Goal: Task Accomplishment & Management: Use online tool/utility

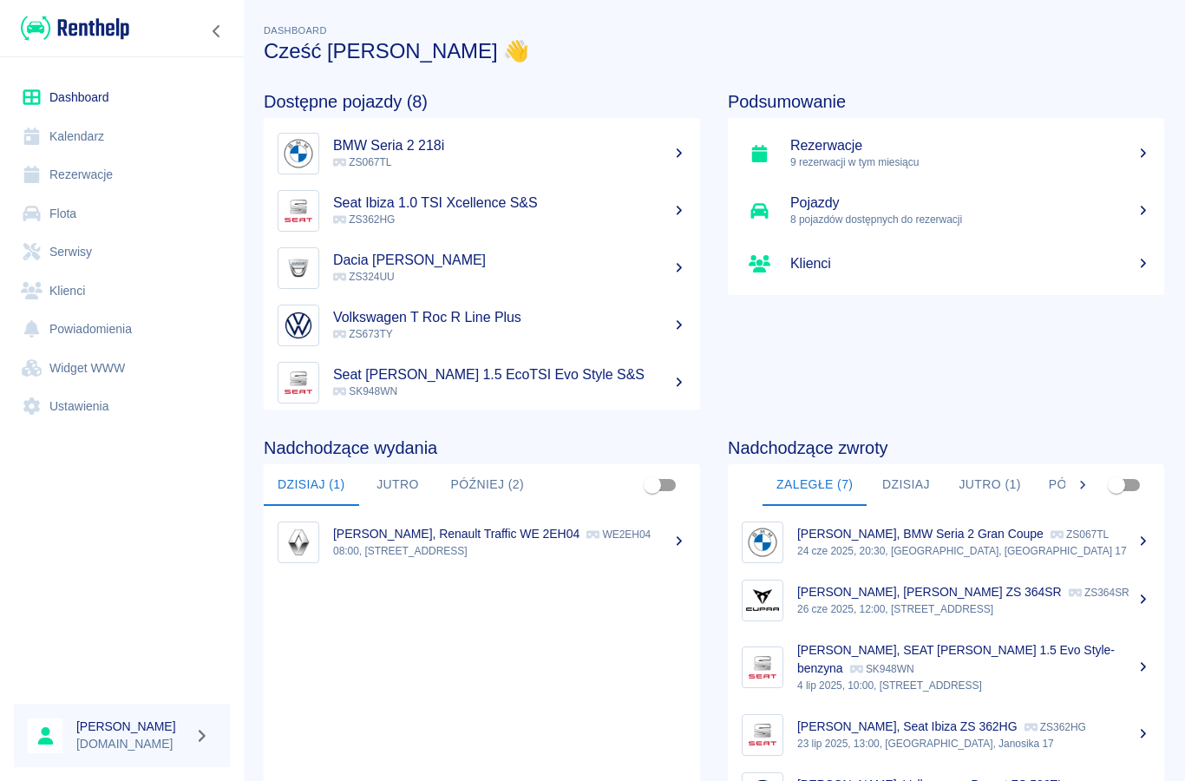
click at [67, 169] on link "Rezerwacje" at bounding box center [122, 174] width 216 height 39
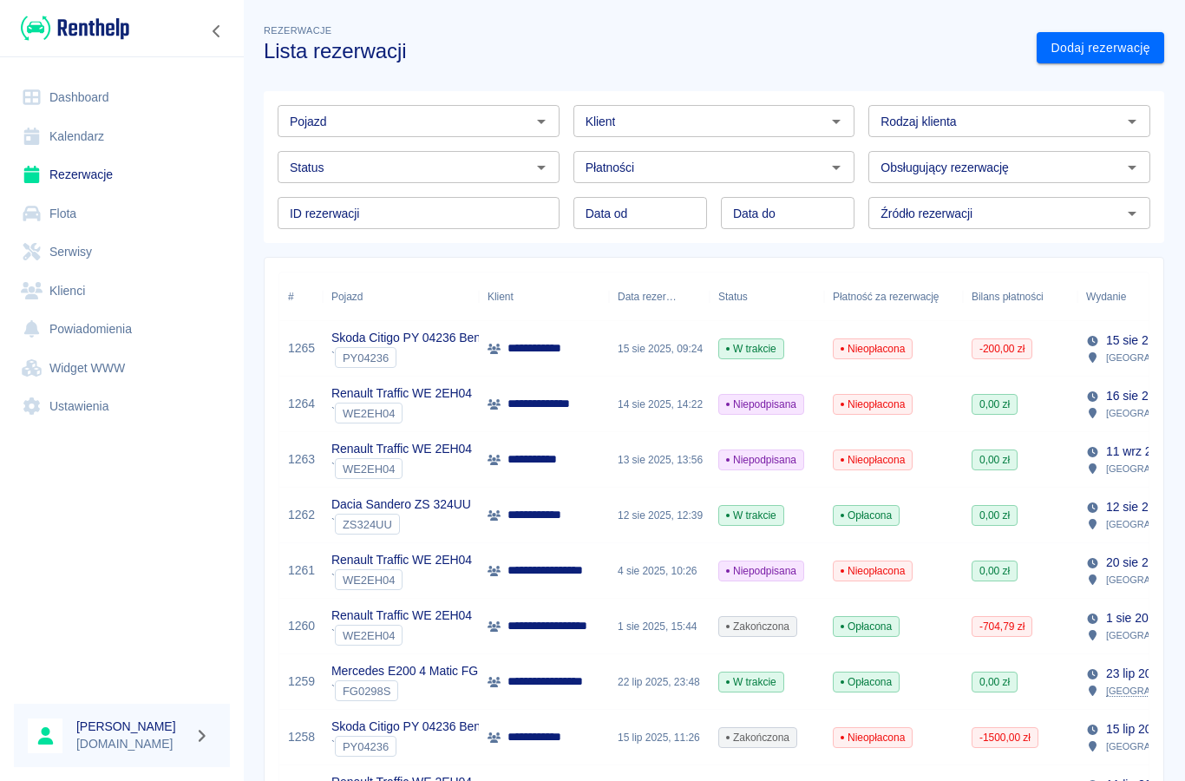
click at [524, 171] on input "Status" at bounding box center [404, 167] width 243 height 22
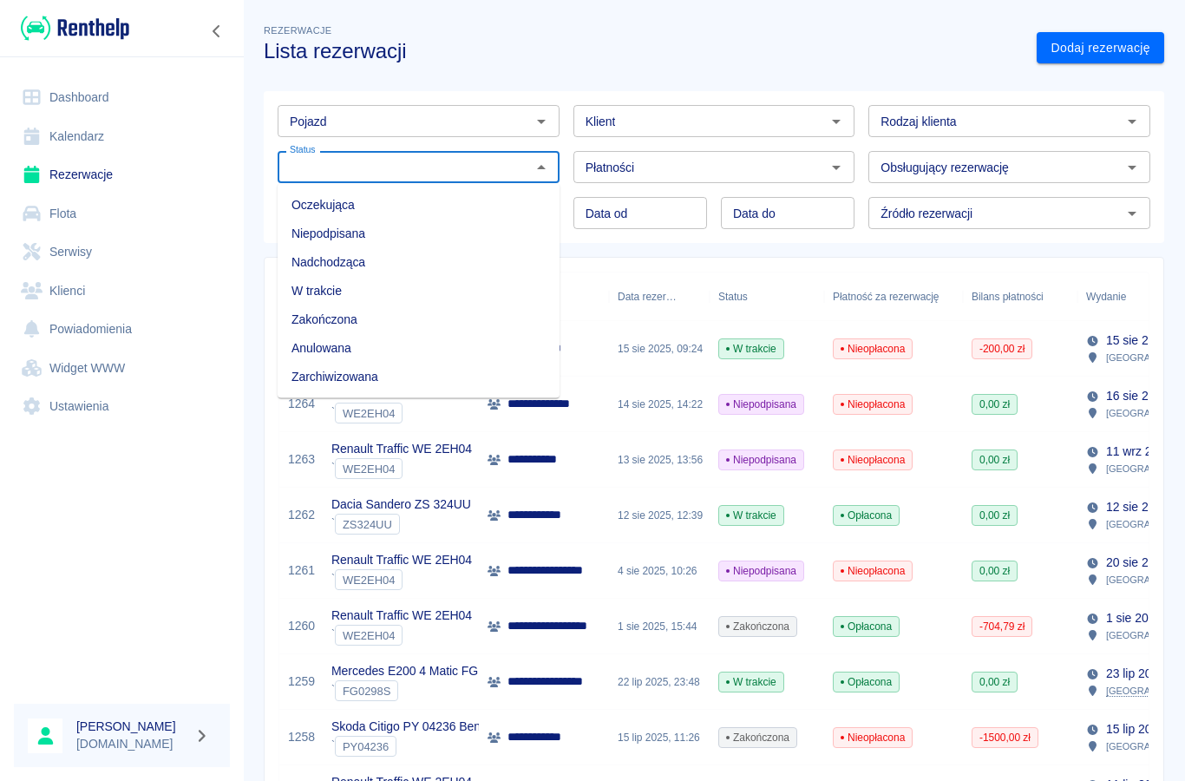
click at [321, 227] on li "Niepodpisana" at bounding box center [419, 233] width 282 height 29
type input "Niepodpisana"
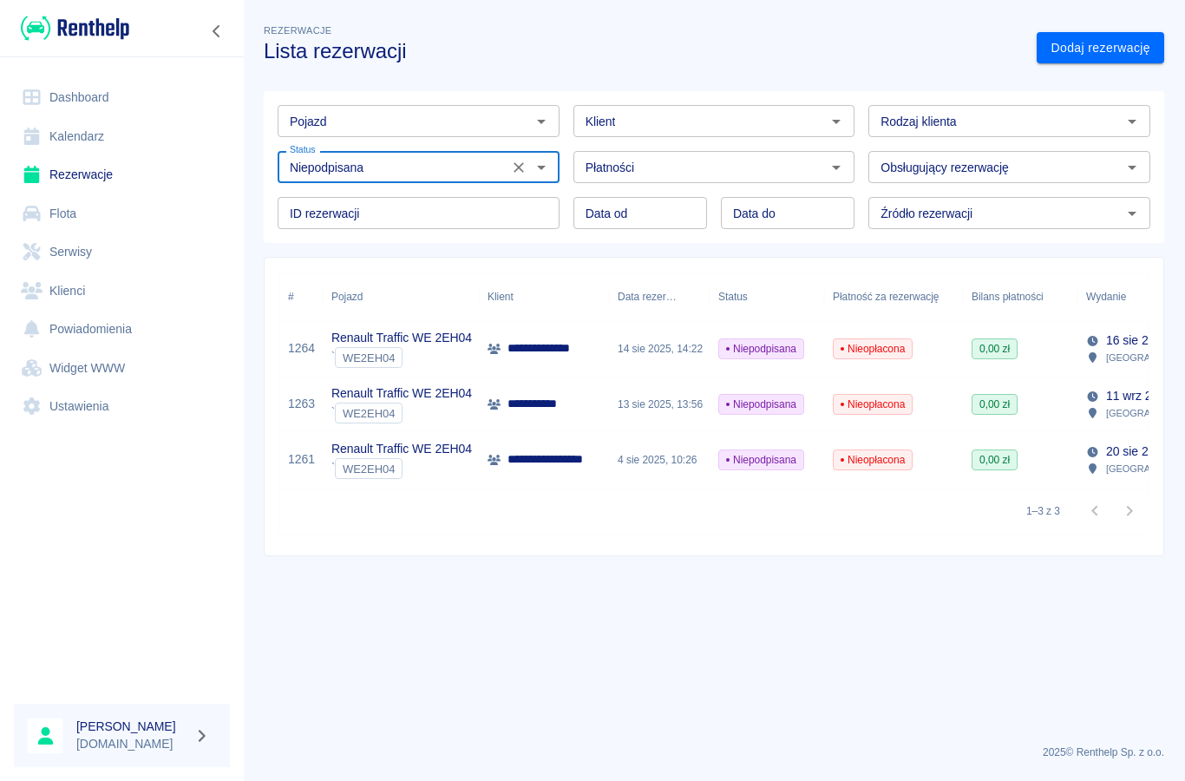
click at [527, 350] on p "**********" at bounding box center [549, 348] width 85 height 18
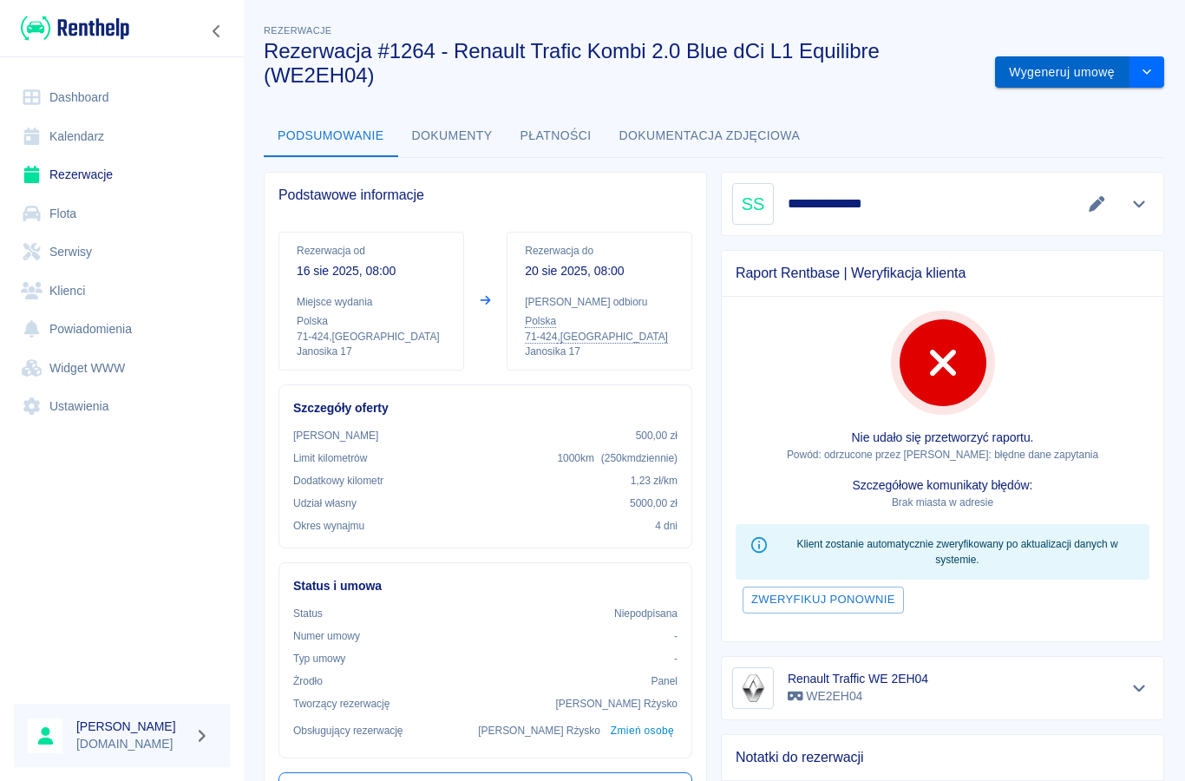
click at [1047, 77] on button "Wygeneruj umowę" at bounding box center [1062, 72] width 134 height 32
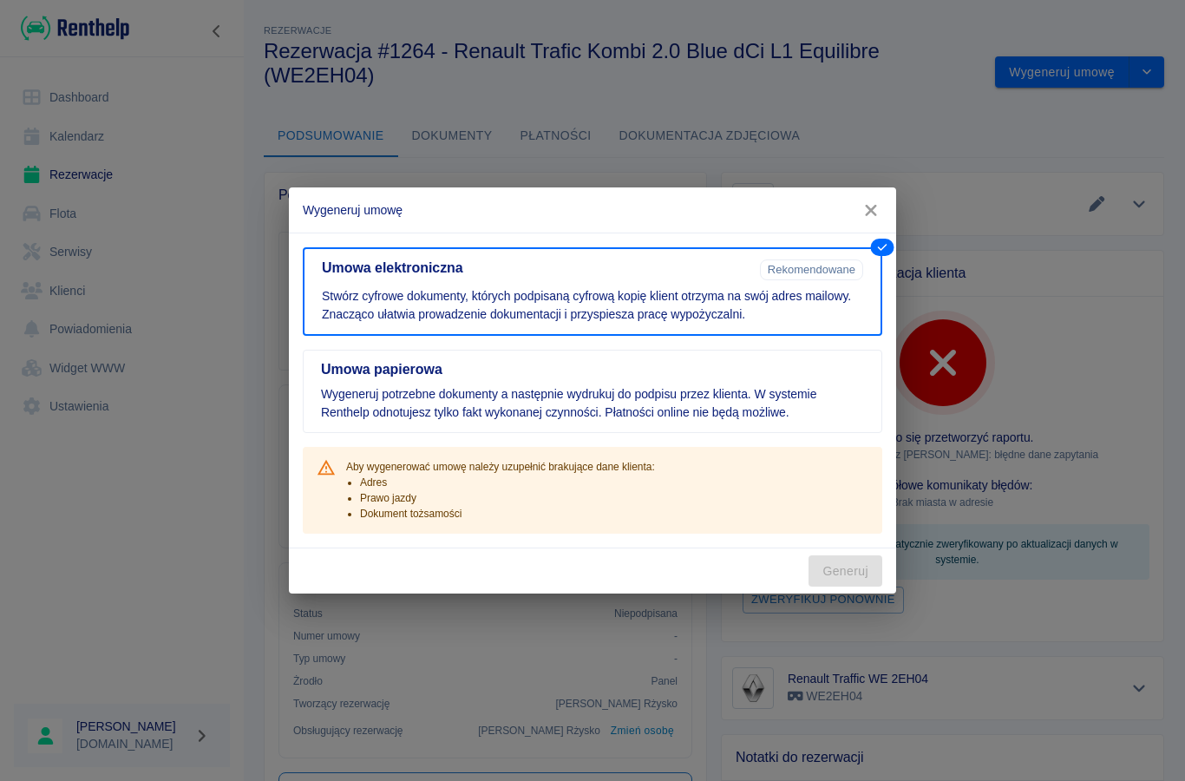
click at [867, 202] on icon "button" at bounding box center [871, 210] width 23 height 18
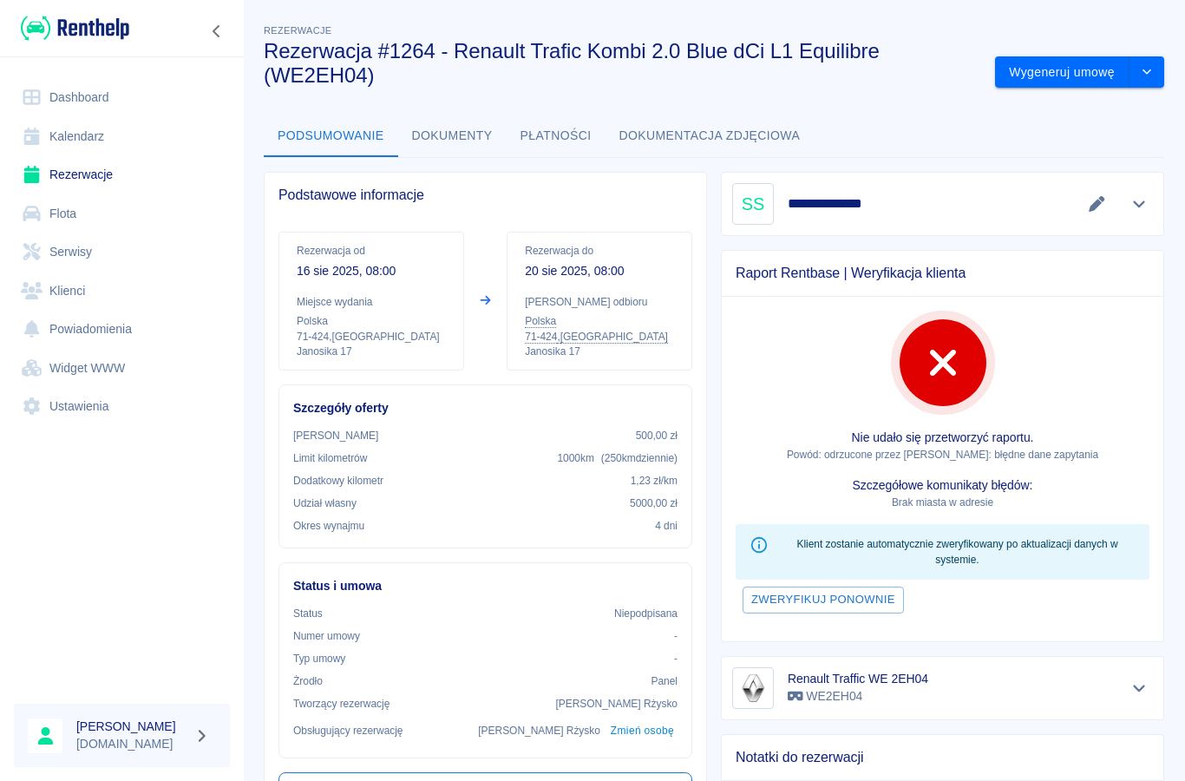
click at [62, 288] on link "Klienci" at bounding box center [122, 291] width 216 height 39
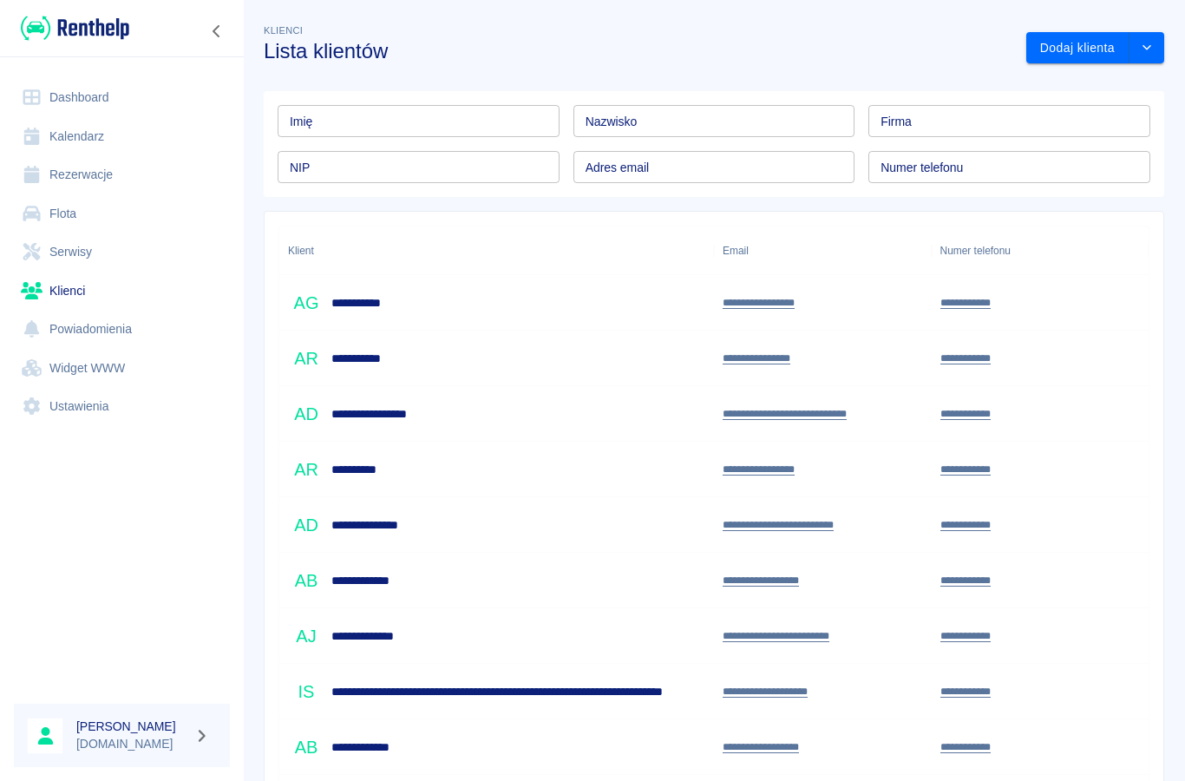
click at [606, 123] on div "Nazwisko Nazwisko" at bounding box center [714, 121] width 282 height 32
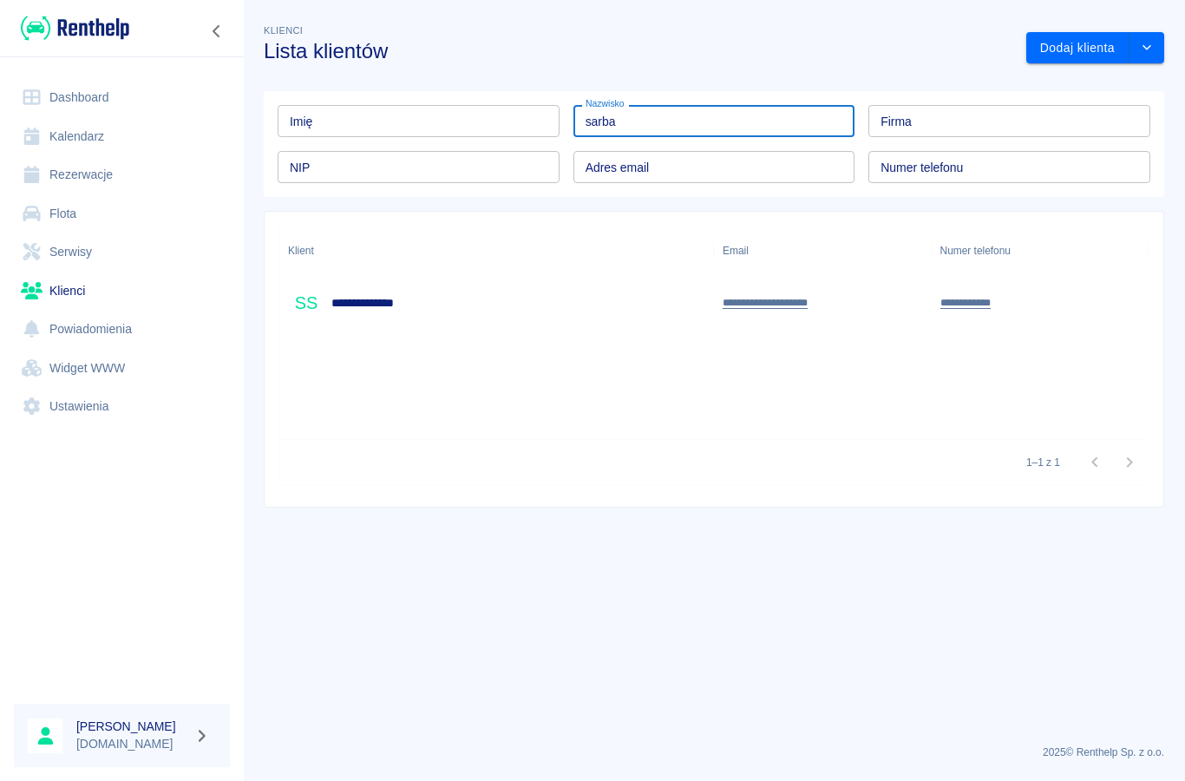
type input "sarba"
click at [370, 313] on div "**********" at bounding box center [352, 303] width 128 height 36
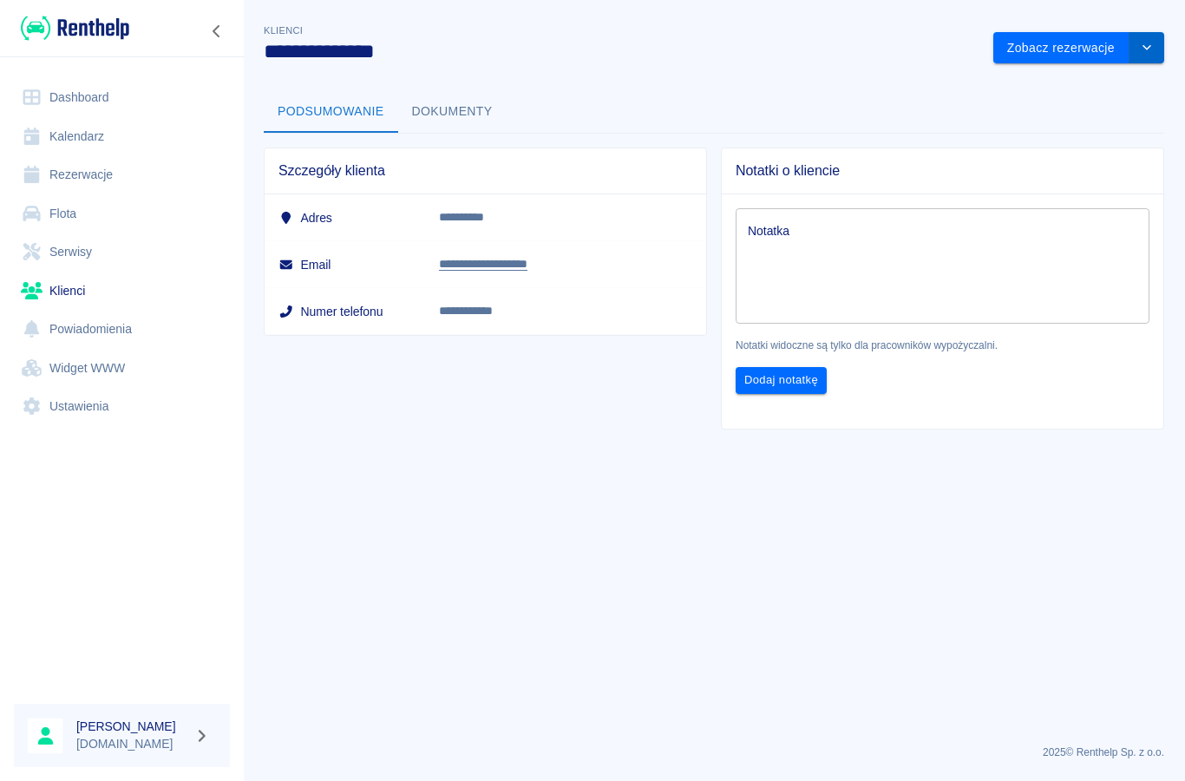
click at [1157, 60] on button "drop-down" at bounding box center [1146, 48] width 35 height 32
click at [1029, 85] on li "Edytuj klienta" at bounding box center [1078, 84] width 156 height 29
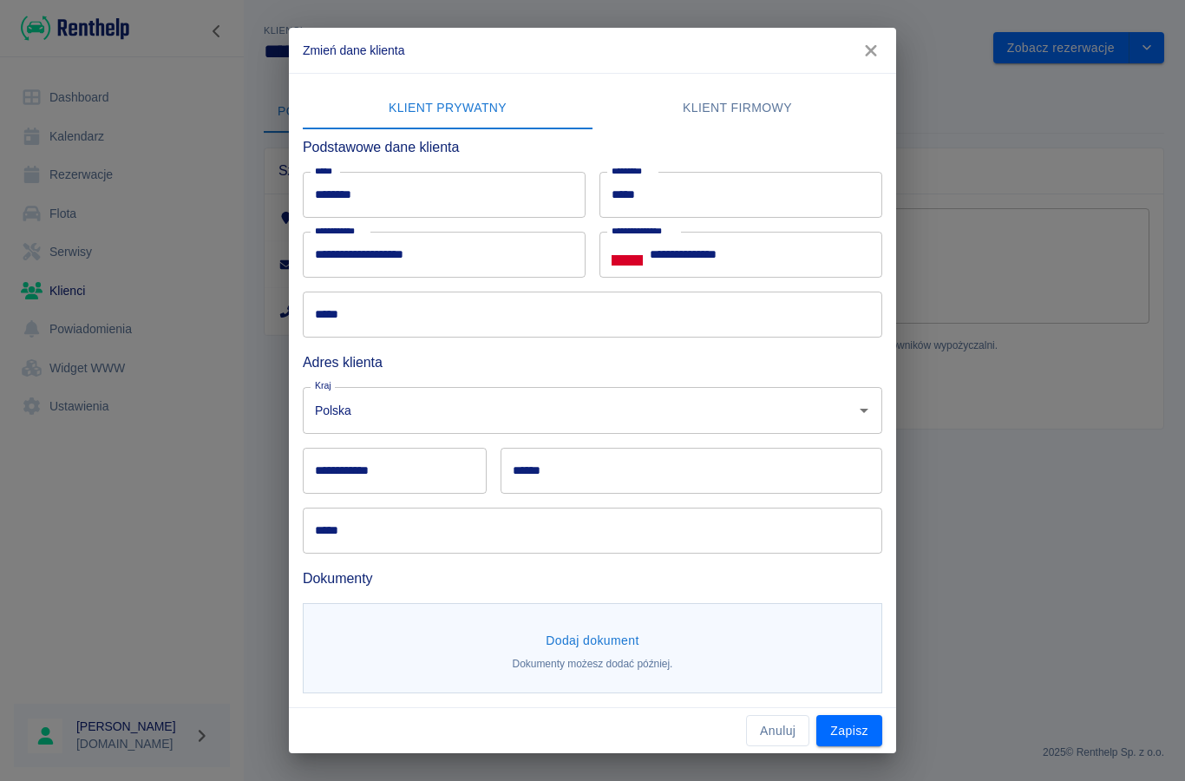
click at [339, 327] on input "*****" at bounding box center [592, 314] width 579 height 46
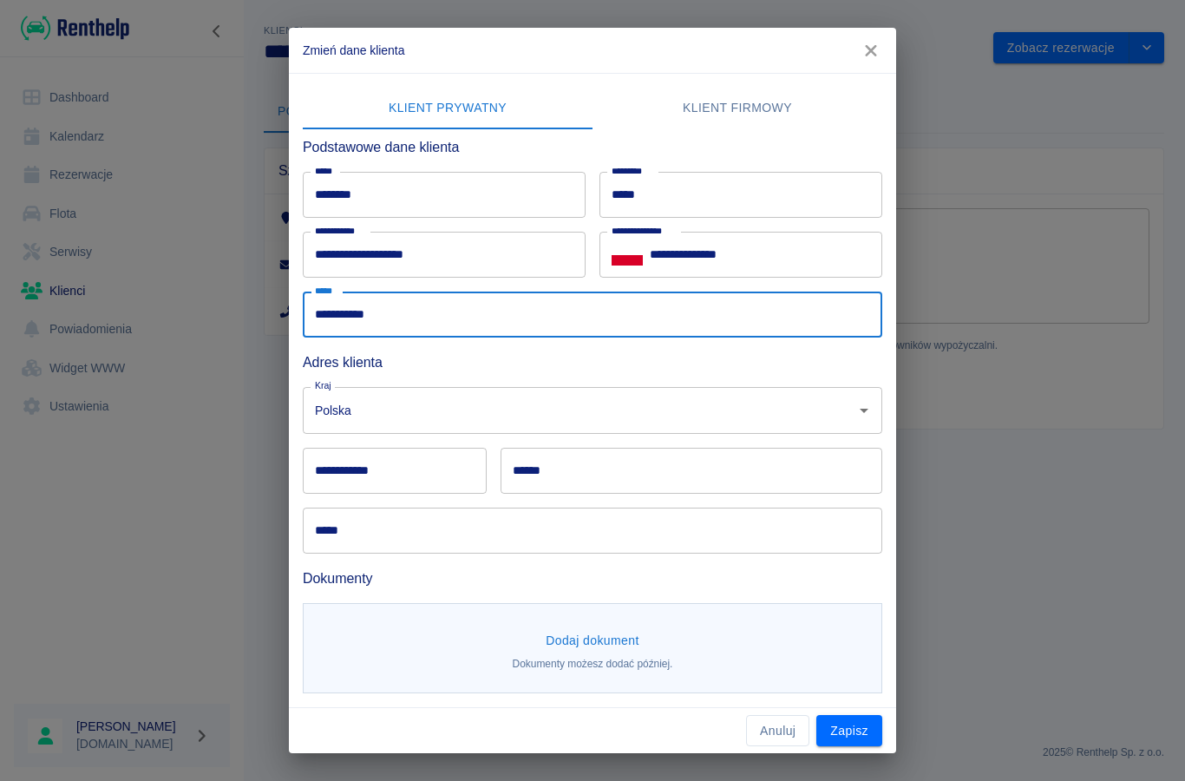
type input "**********"
click at [354, 471] on div "**********" at bounding box center [395, 471] width 184 height 46
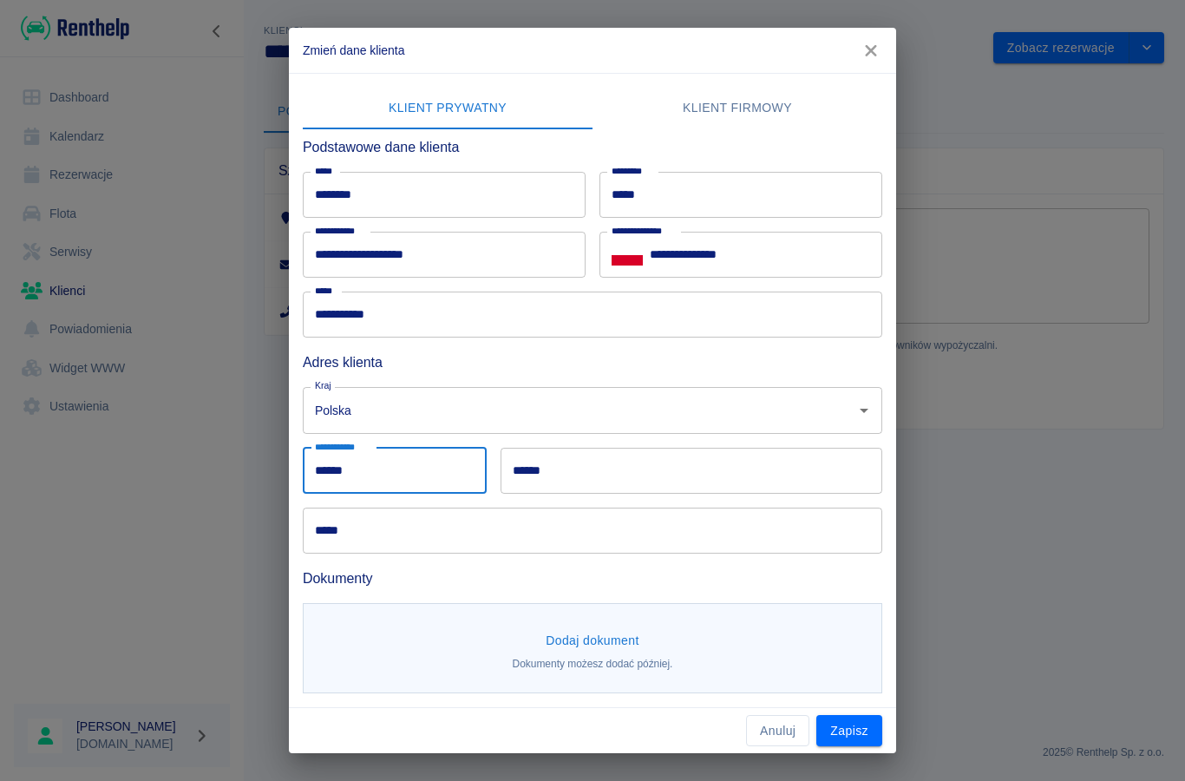
type input "******"
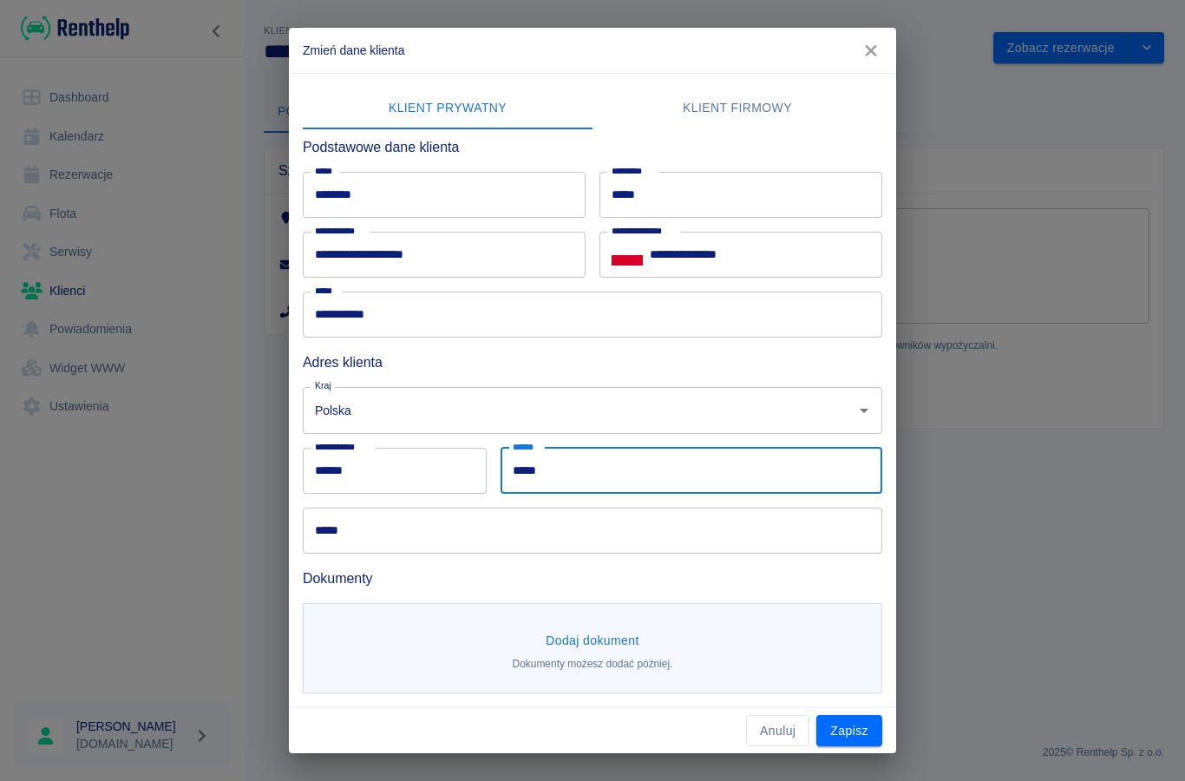
type input "*****"
click at [350, 536] on input "*****" at bounding box center [592, 530] width 579 height 46
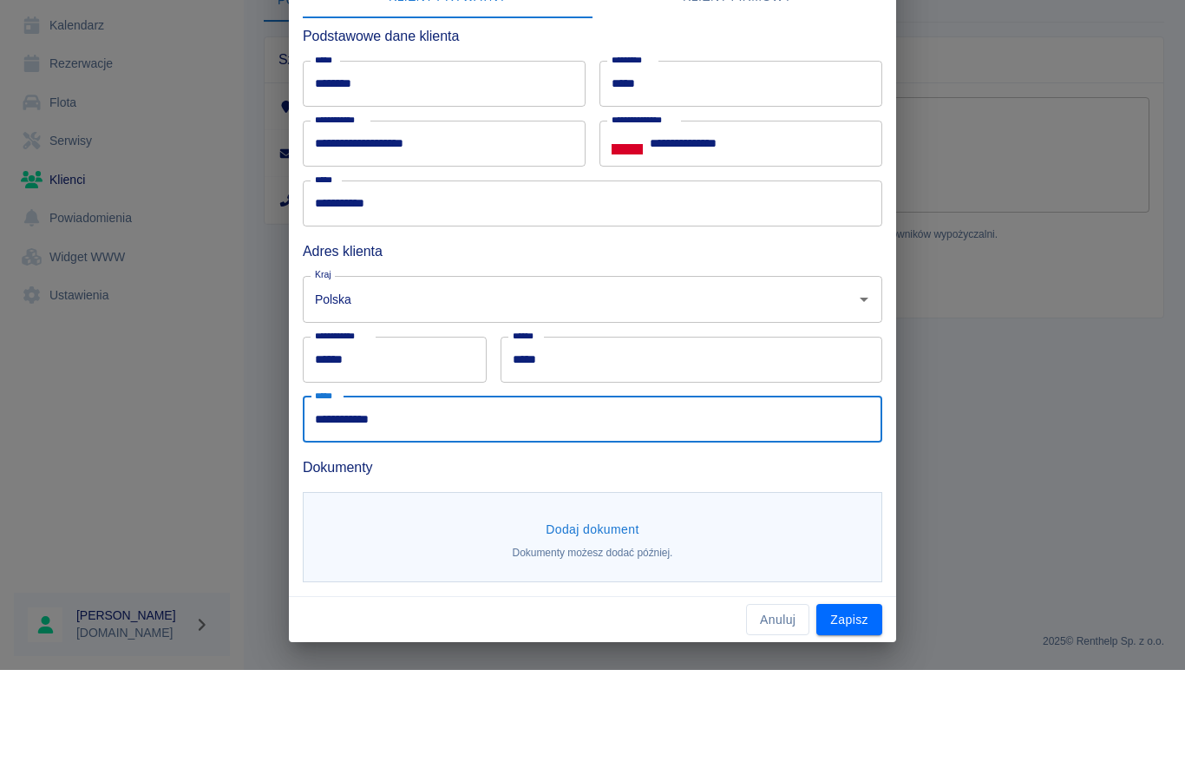
type input "**********"
click at [576, 625] on button "Dodaj dokument" at bounding box center [593, 641] width 108 height 32
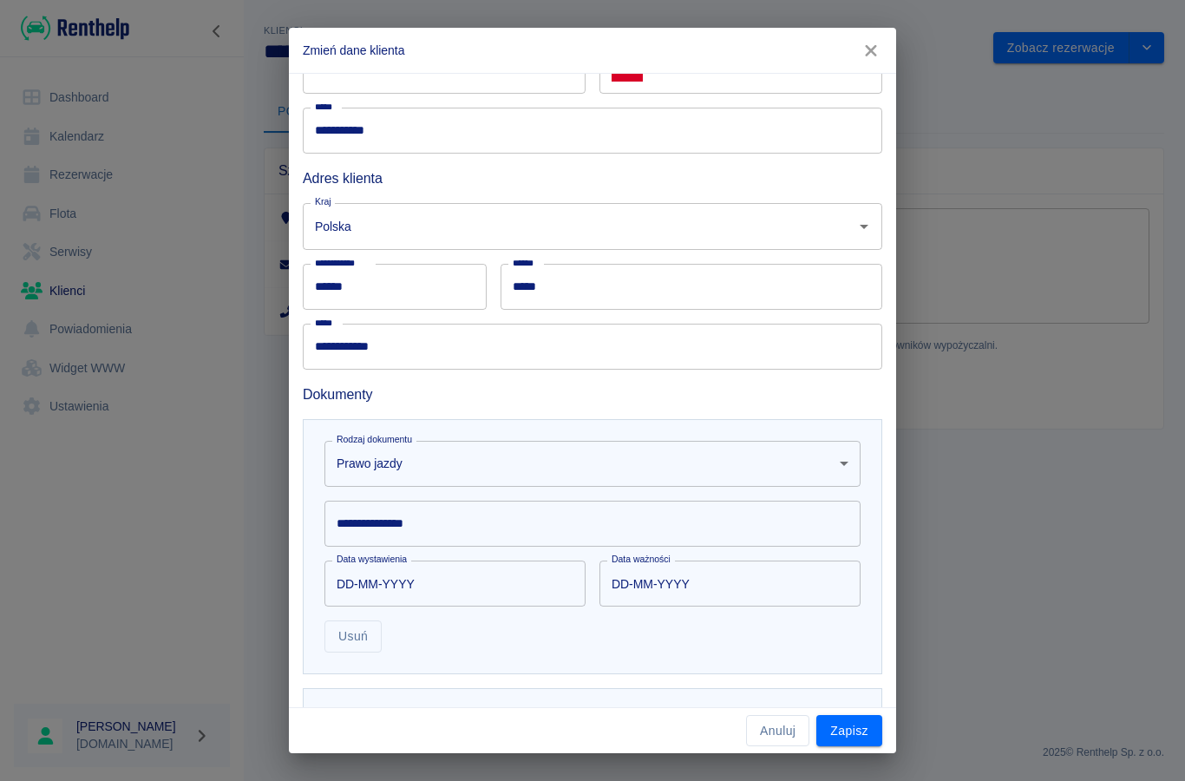
scroll to position [186, 0]
click at [366, 454] on body "**********" at bounding box center [592, 390] width 1185 height 781
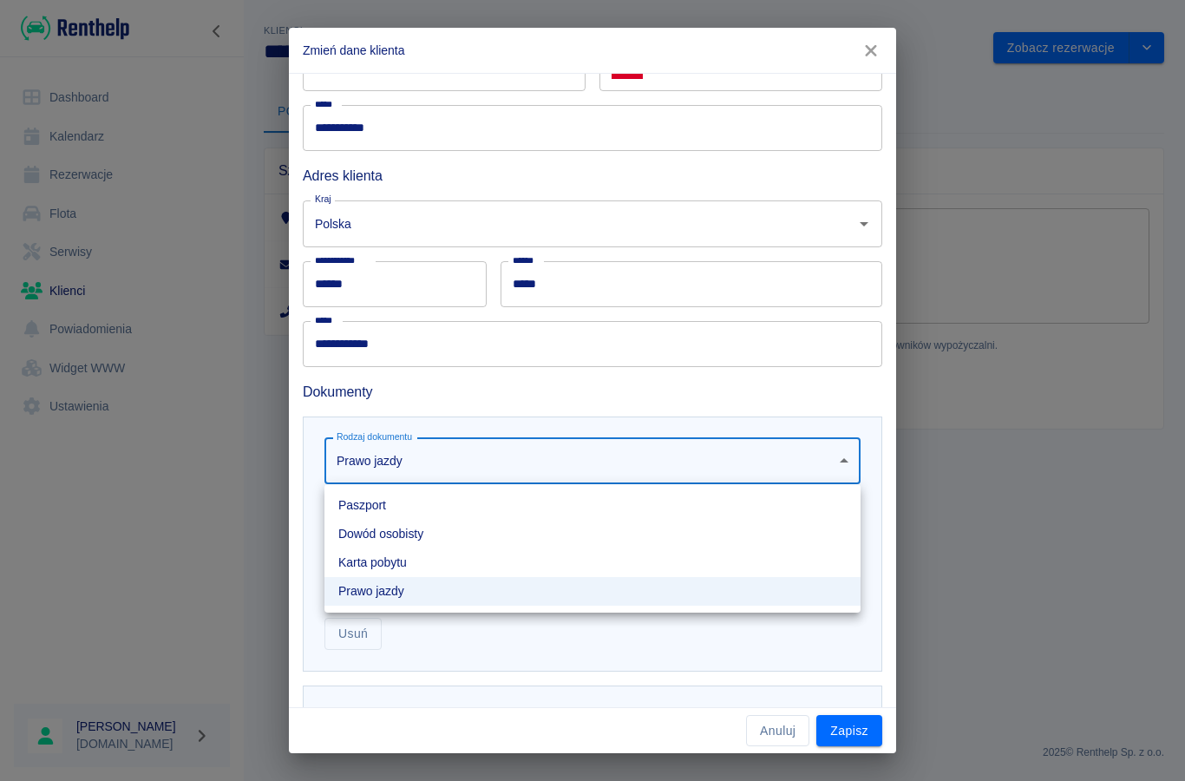
click at [348, 534] on li "Dowód osobisty" at bounding box center [592, 534] width 536 height 29
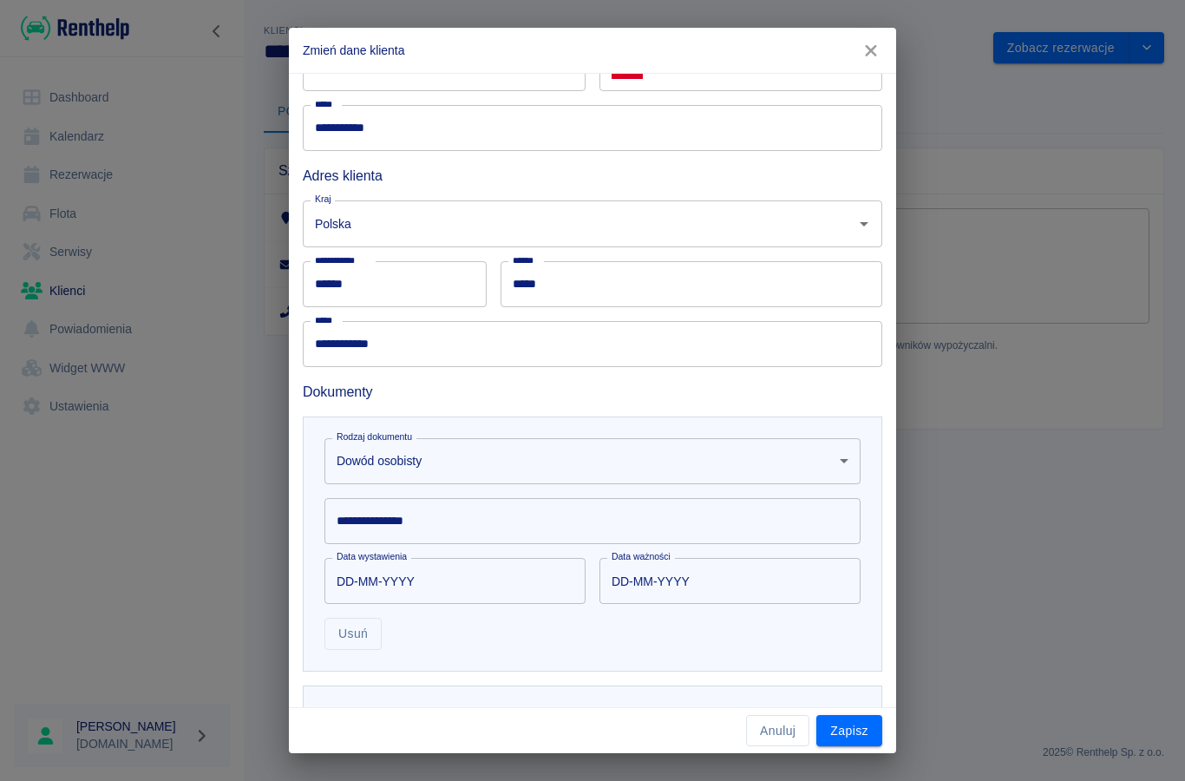
click at [367, 525] on div "**********" at bounding box center [592, 521] width 536 height 46
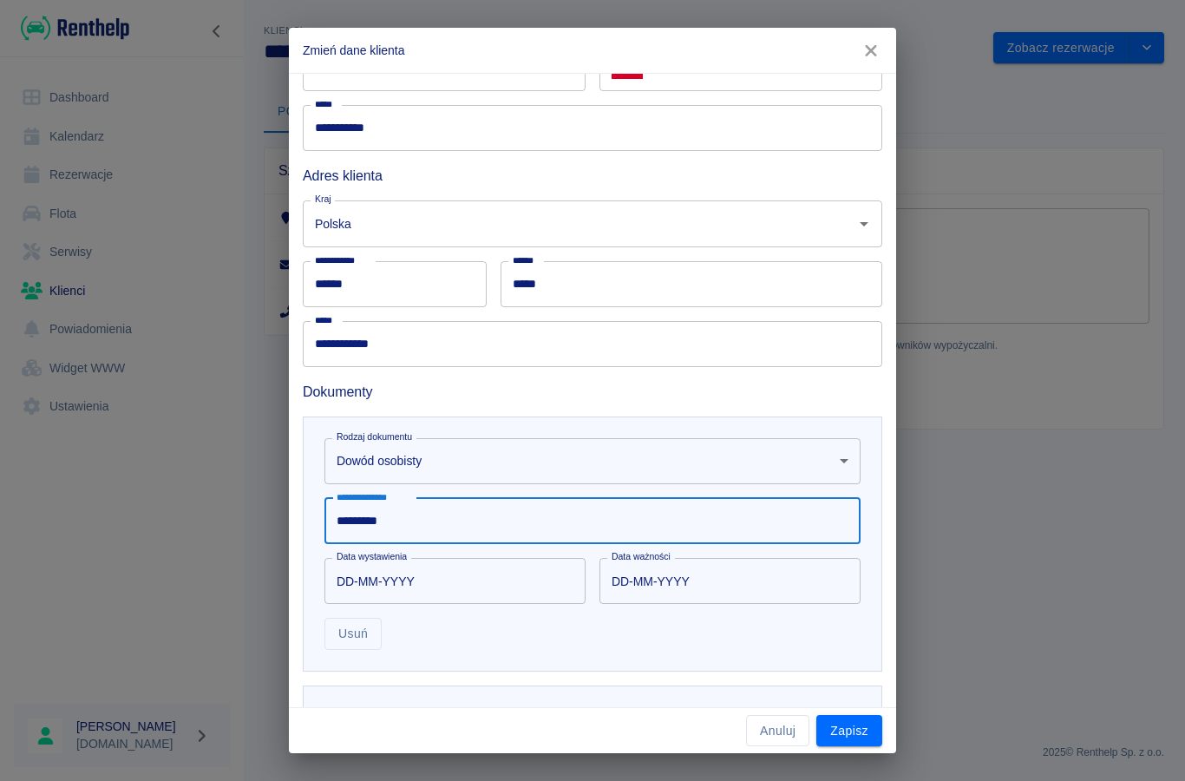
type input "*********"
click at [369, 574] on input "DD-MM-YYYY" at bounding box center [448, 581] width 249 height 46
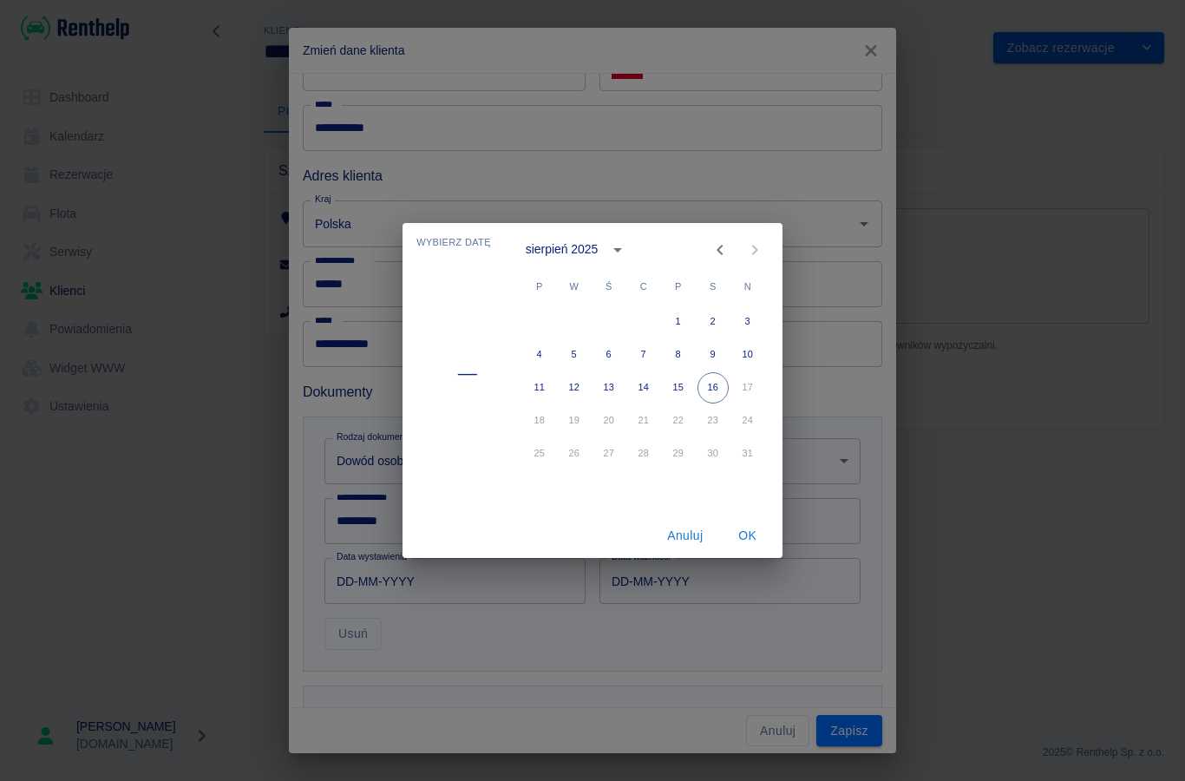
click at [605, 256] on button "calendar view is open, switch to year view" at bounding box center [617, 249] width 29 height 29
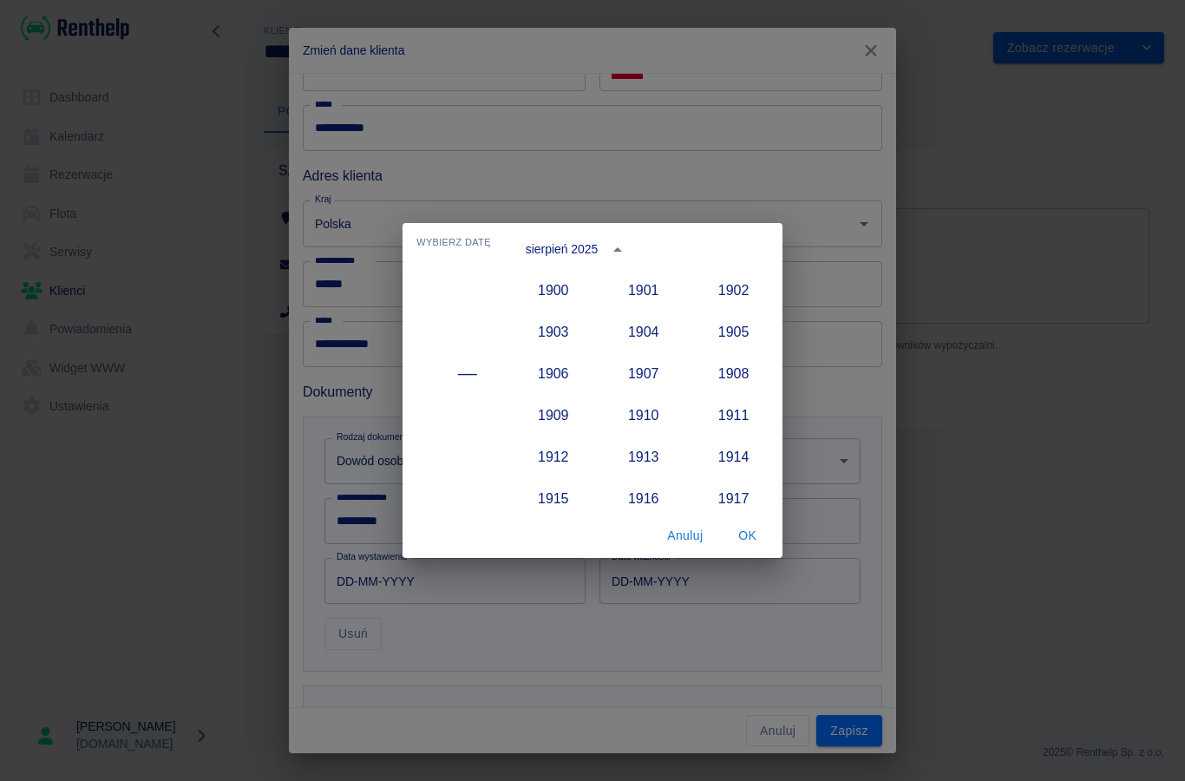
scroll to position [1606, 0]
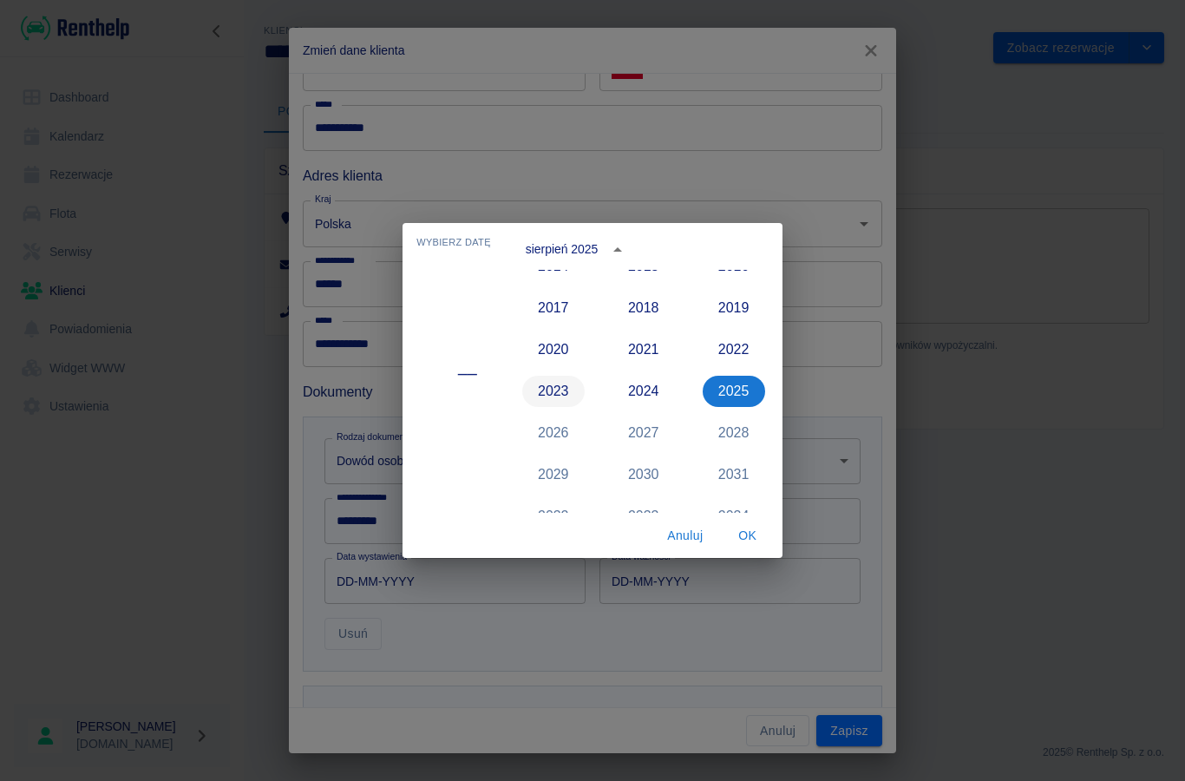
click at [562, 396] on button "2023" at bounding box center [553, 391] width 62 height 31
type input "[DATE]"
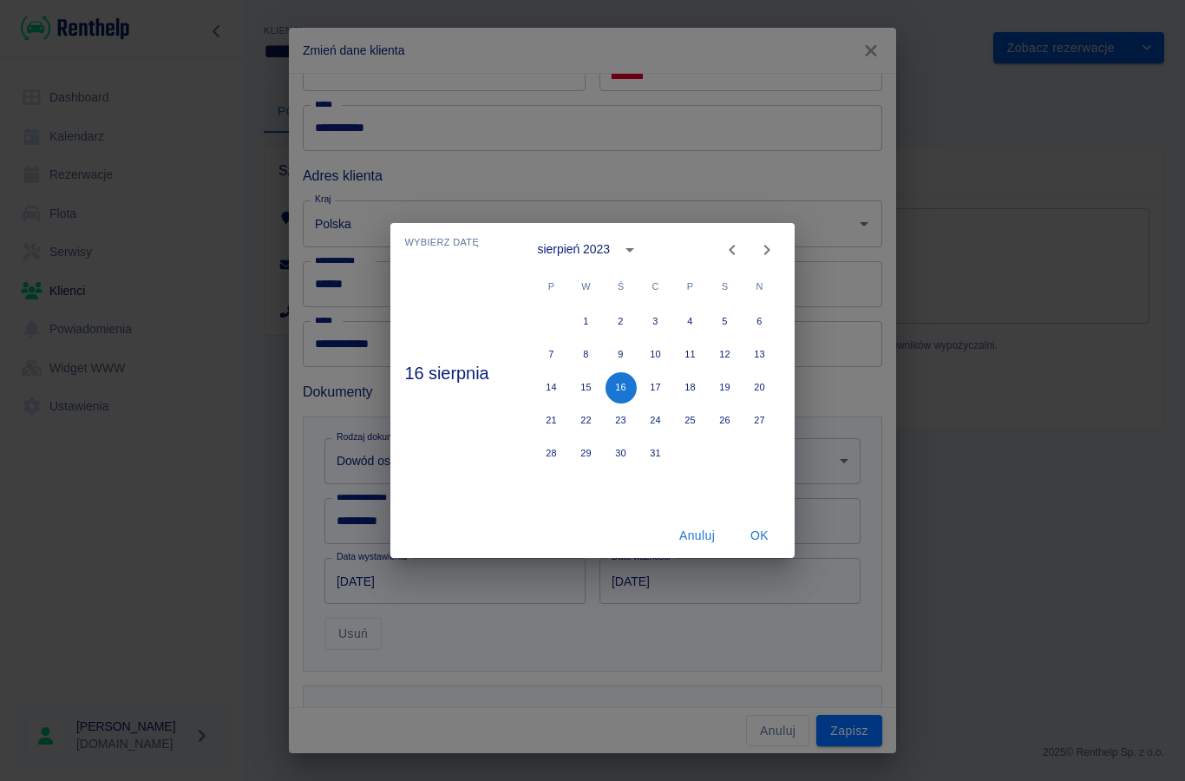
click at [742, 239] on button "Previous month" at bounding box center [732, 249] width 35 height 35
click at [741, 238] on button "Previous month" at bounding box center [732, 249] width 35 height 35
click at [728, 253] on icon "Previous month" at bounding box center [732, 249] width 21 height 21
click at [550, 424] on button "22" at bounding box center [551, 420] width 31 height 31
type input "[DATE]"
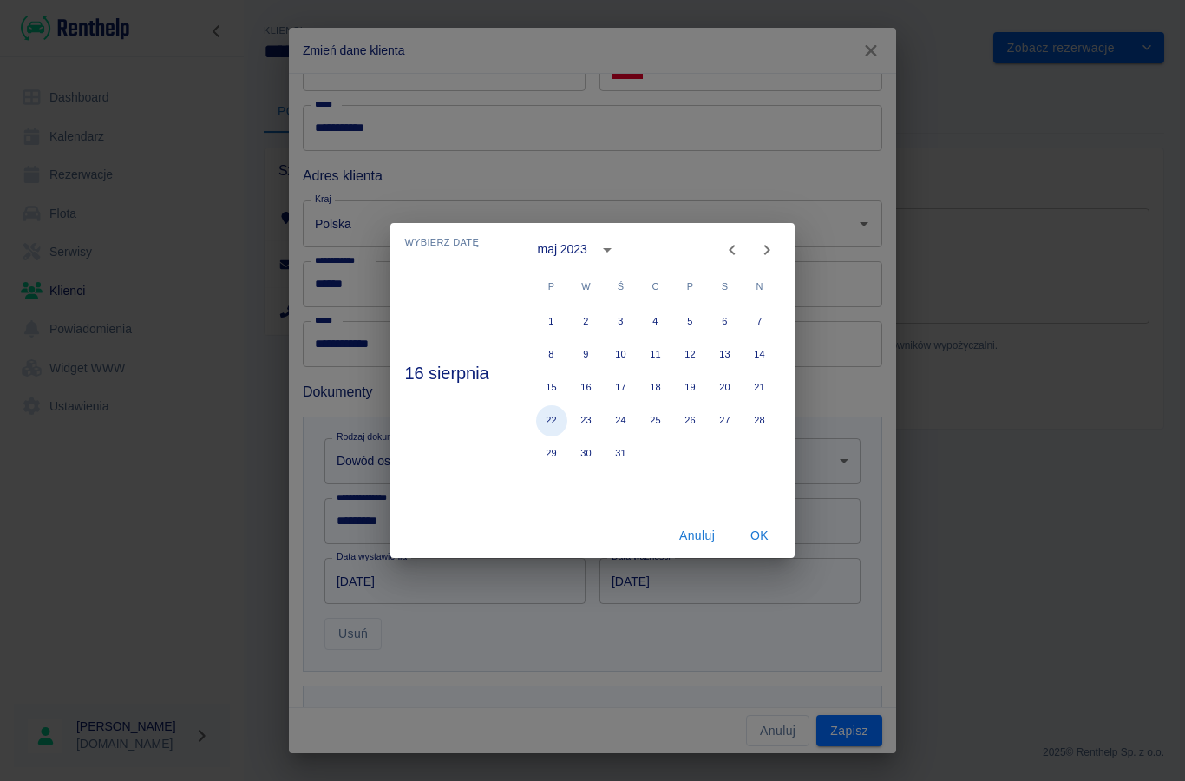
type input "[DATE]"
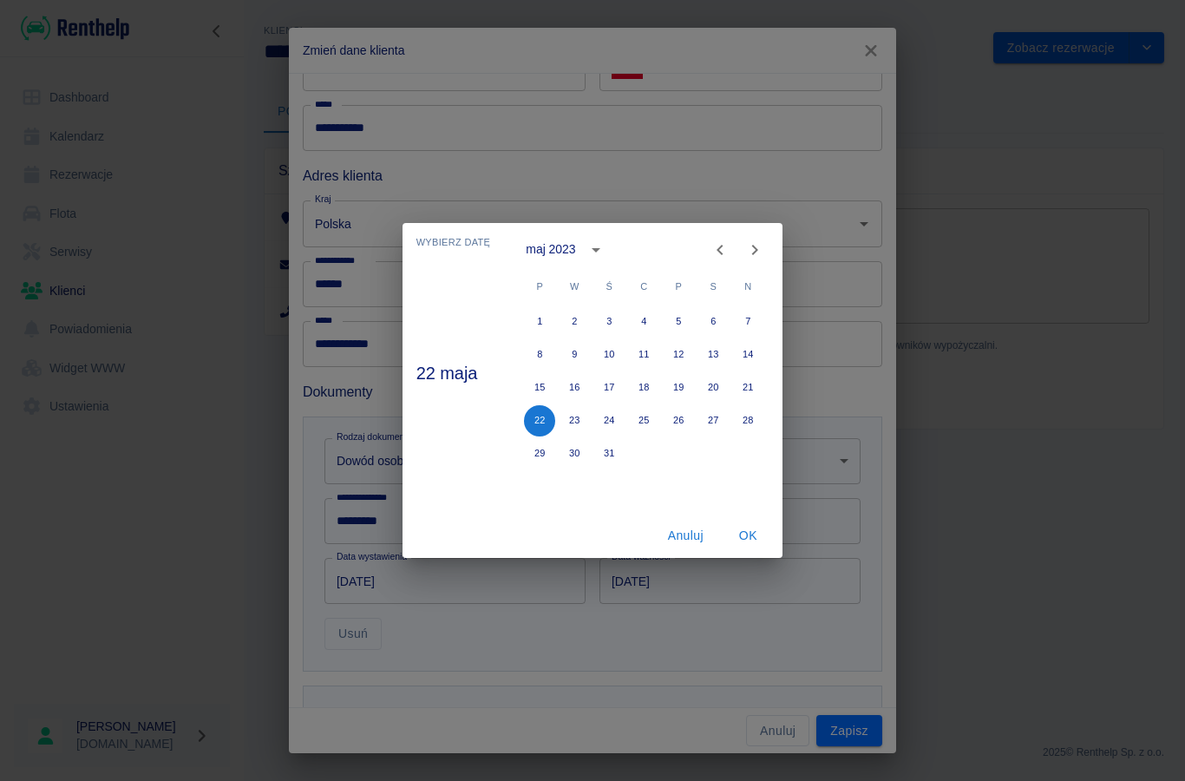
click at [745, 529] on button "OK" at bounding box center [748, 536] width 56 height 32
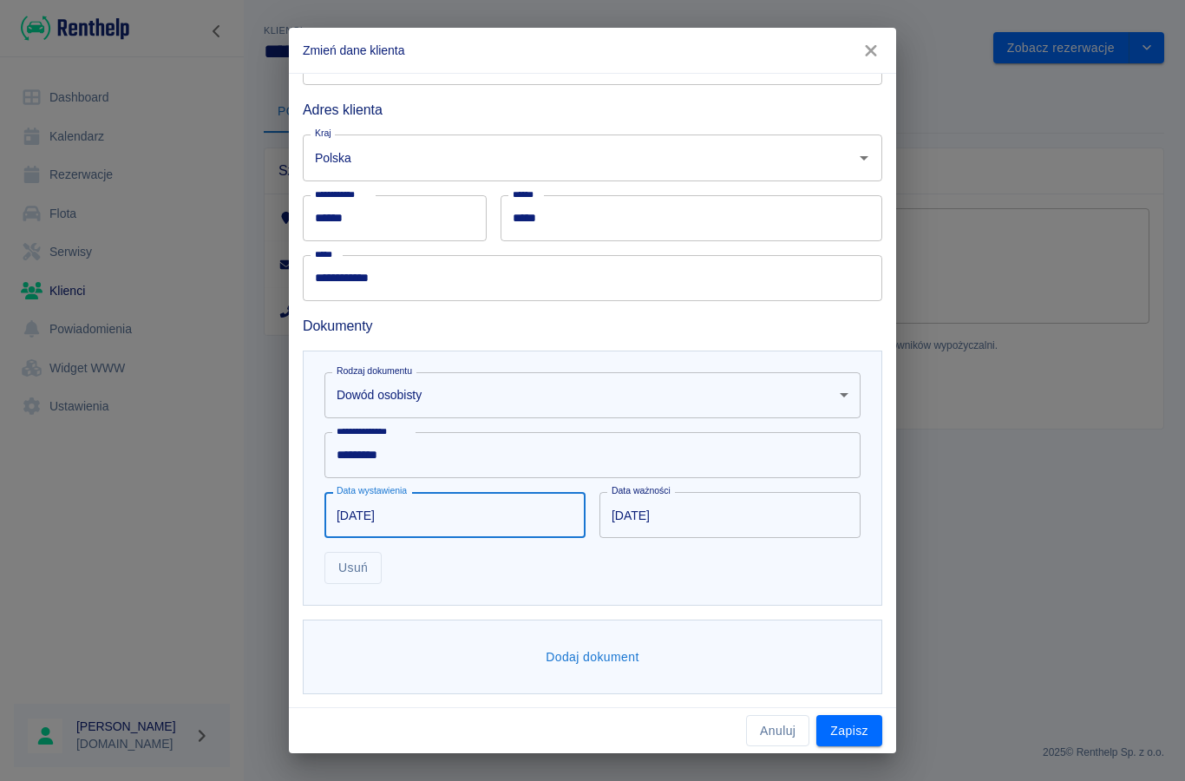
click at [573, 654] on button "Dodaj dokument" at bounding box center [593, 657] width 108 height 32
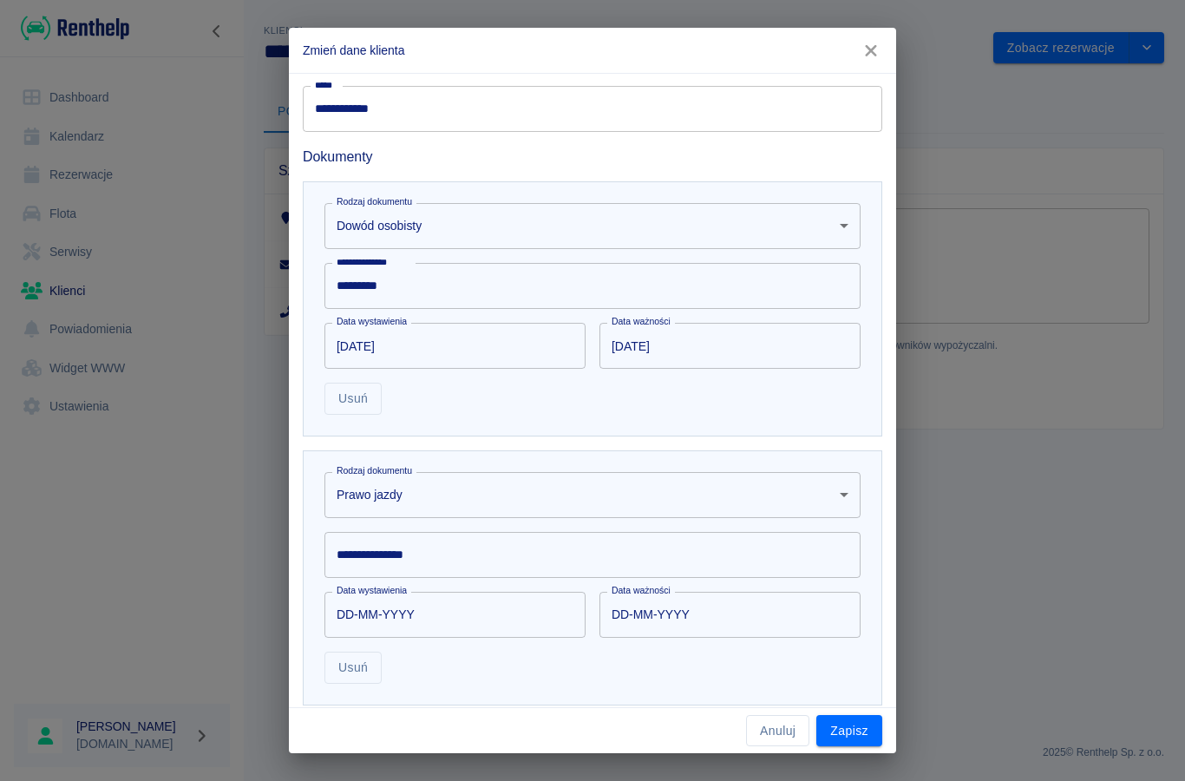
scroll to position [439, 0]
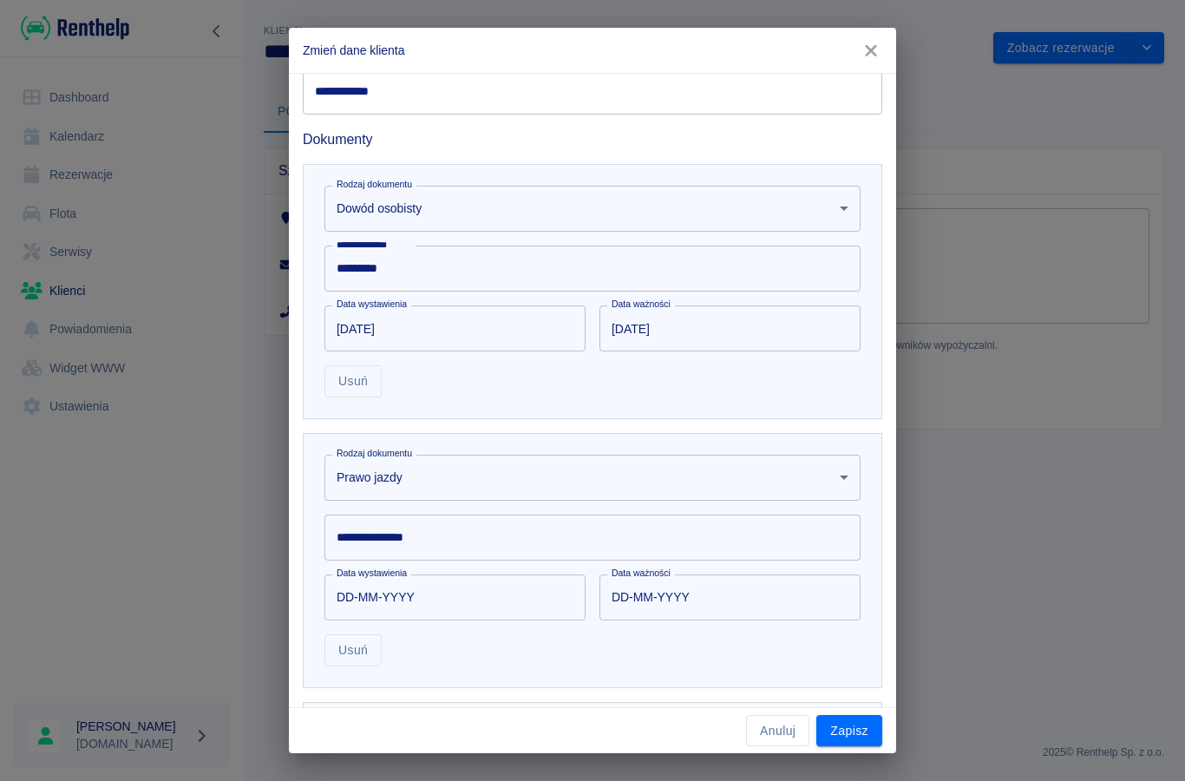
click at [370, 536] on div "**********" at bounding box center [592, 537] width 536 height 46
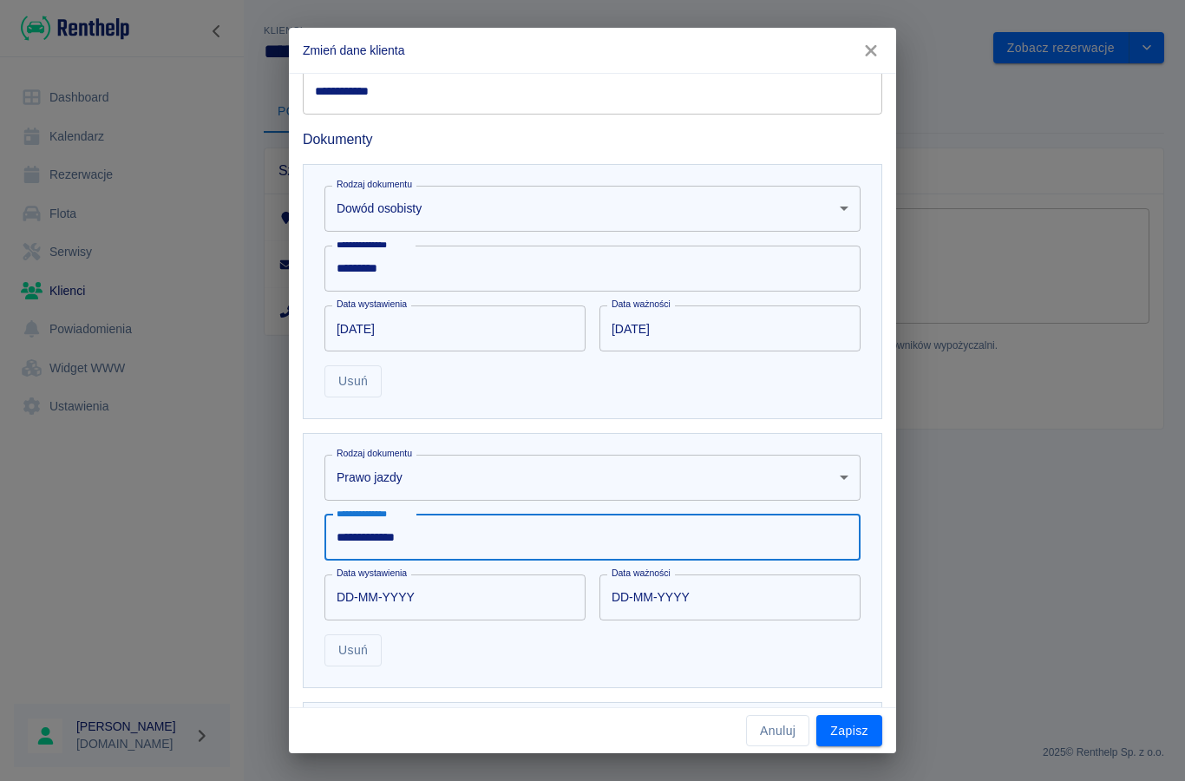
type input "**********"
click at [392, 601] on input "DD-MM-YYYY" at bounding box center [448, 597] width 249 height 46
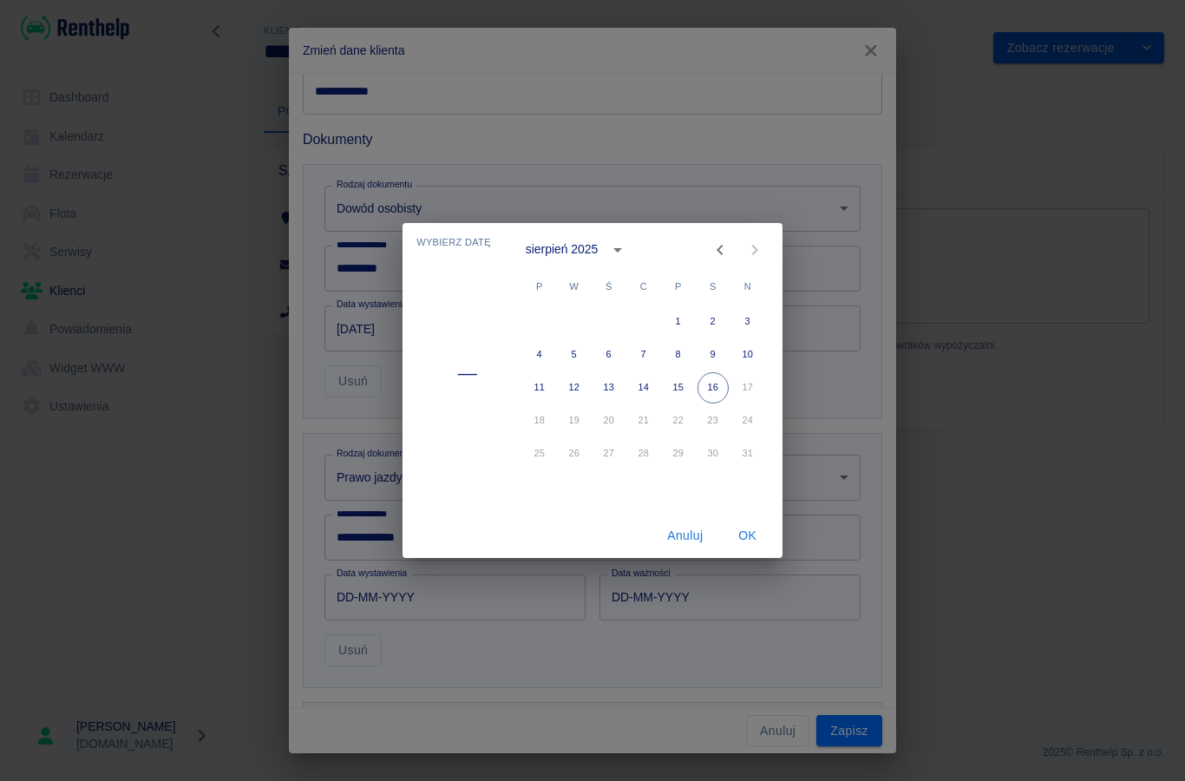
click at [612, 260] on button "calendar view is open, switch to year view" at bounding box center [617, 249] width 29 height 29
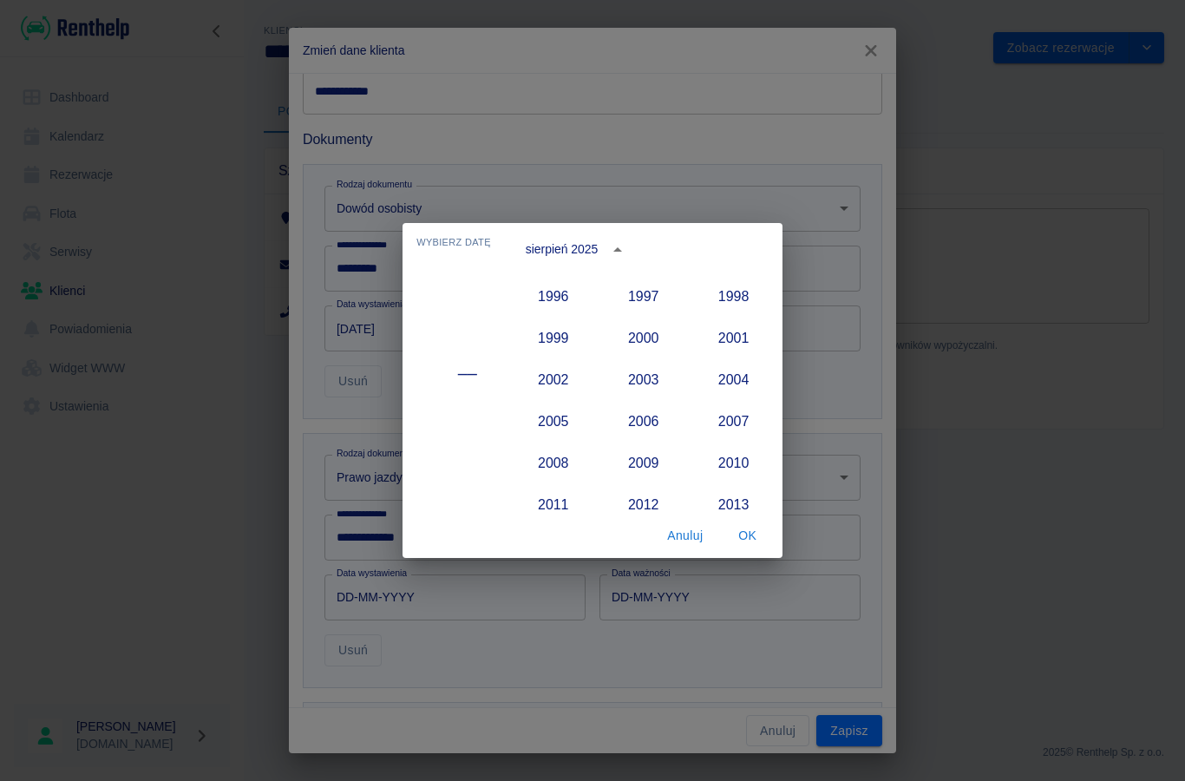
scroll to position [1298, 0]
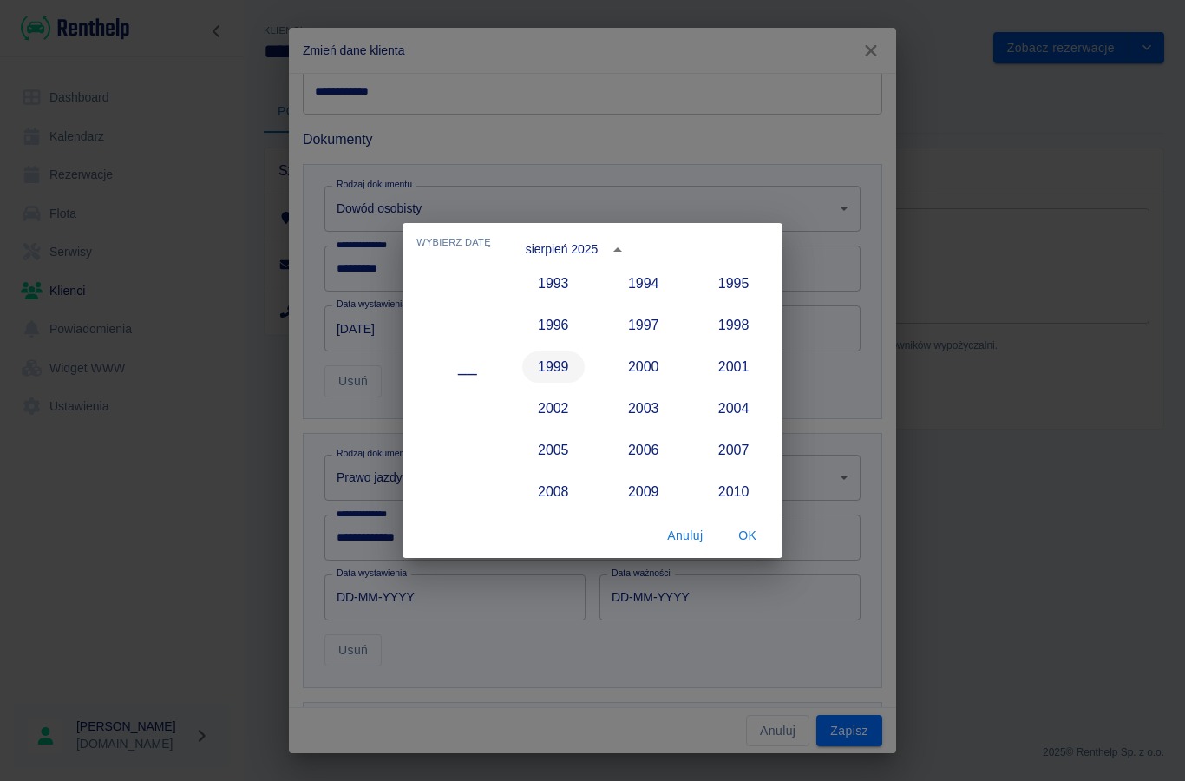
click at [558, 365] on button "1999" at bounding box center [553, 366] width 62 height 31
type input "[DATE]"
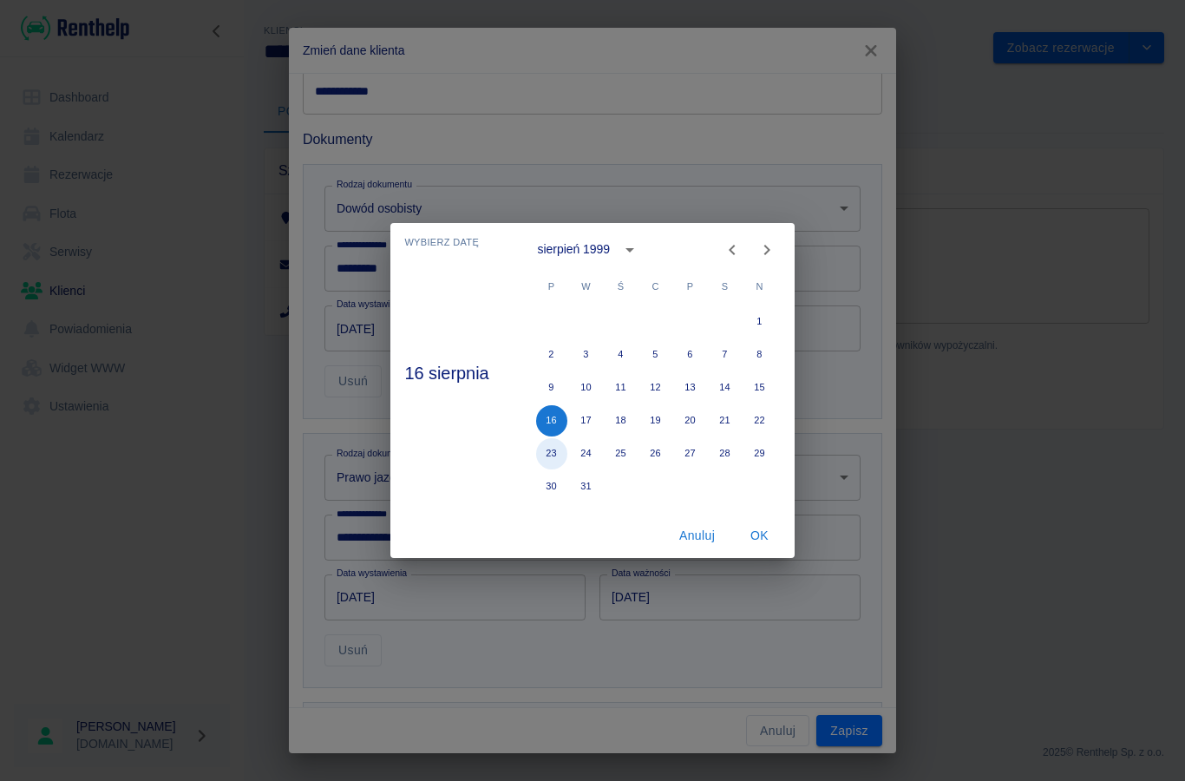
click at [546, 450] on button "23" at bounding box center [551, 453] width 31 height 31
type input "[DATE]"
click at [758, 542] on button "OK" at bounding box center [760, 536] width 56 height 32
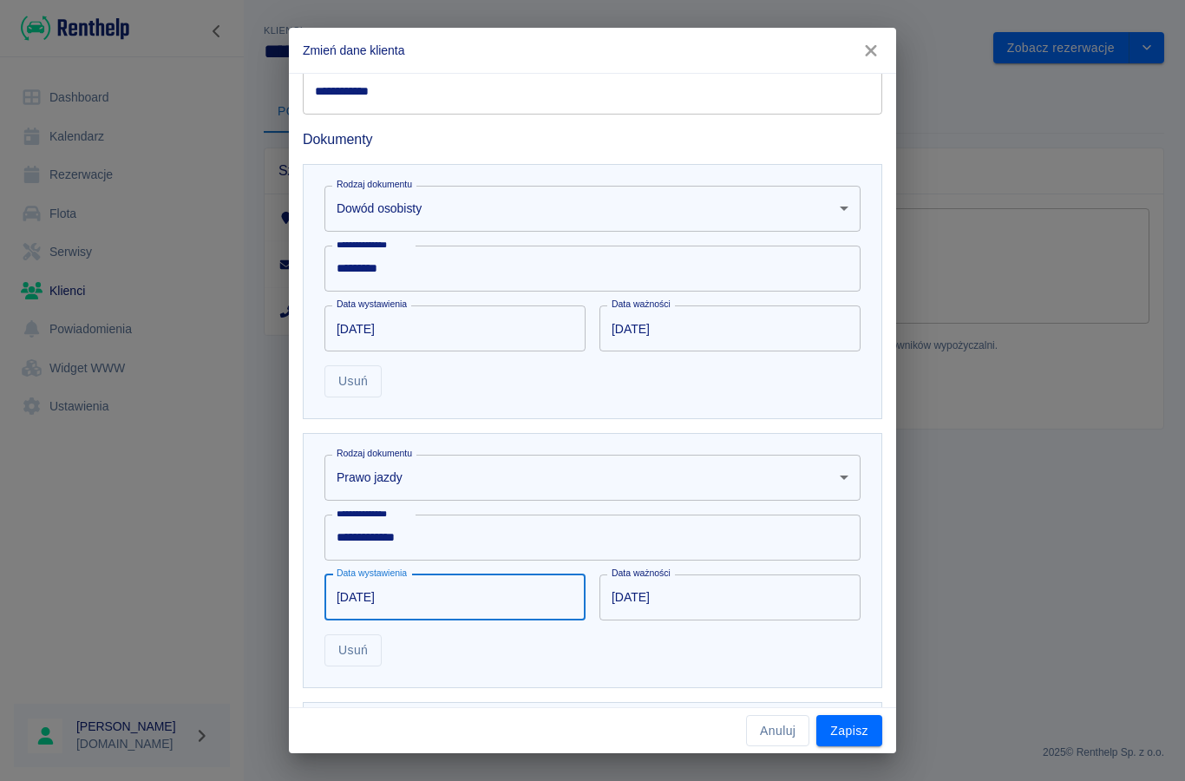
click at [651, 605] on input "[DATE]" at bounding box center [723, 597] width 249 height 46
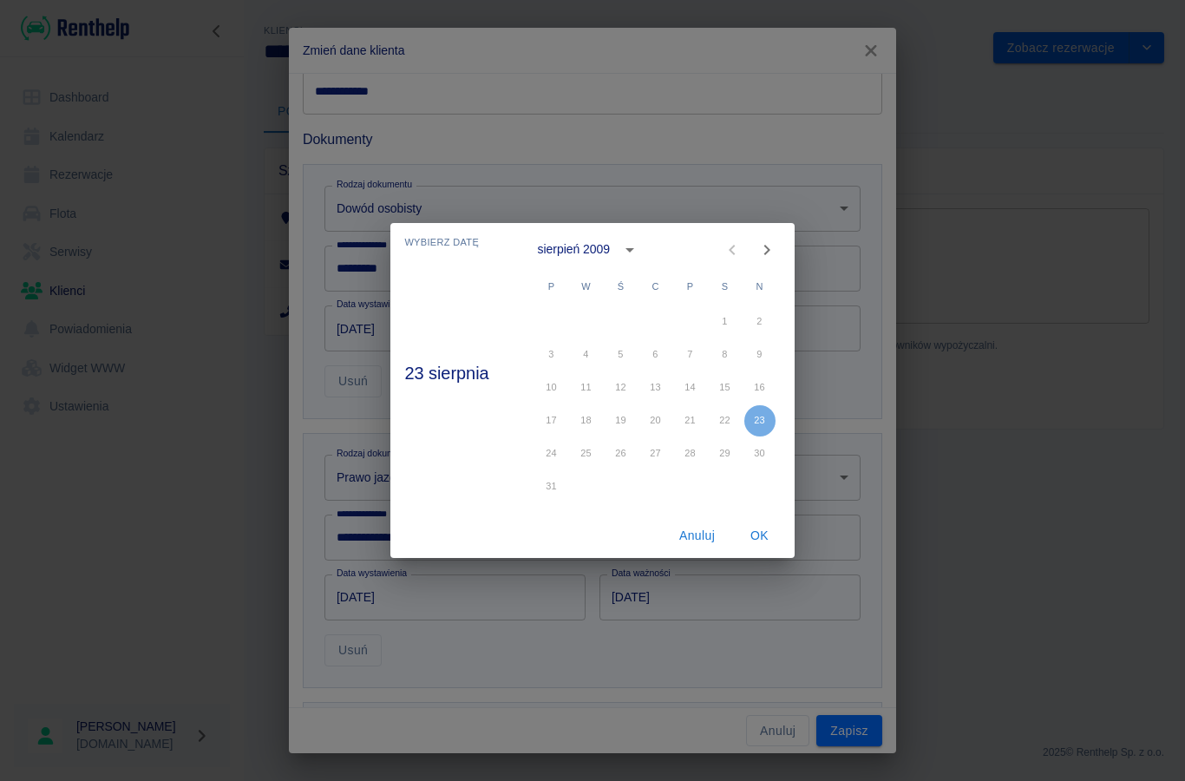
click at [625, 255] on icon "calendar view is open, switch to year view" at bounding box center [629, 249] width 21 height 21
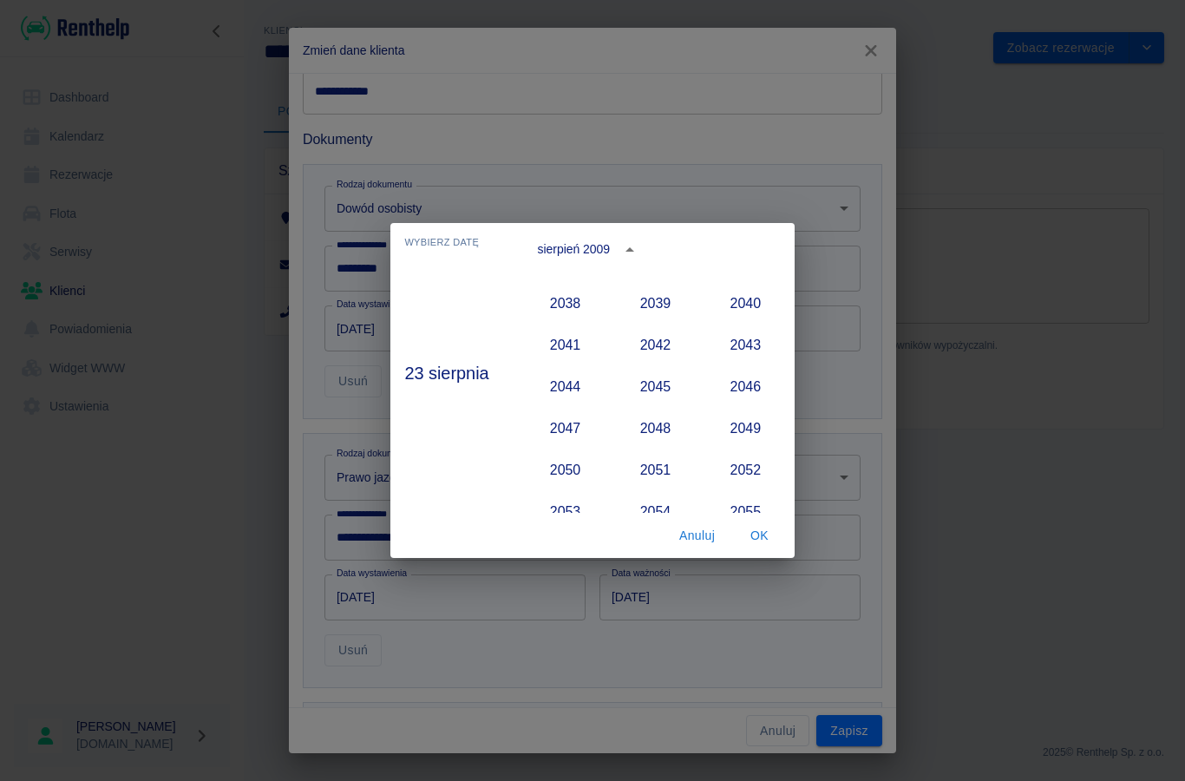
scroll to position [1906, 0]
click at [566, 468] on button "2050" at bounding box center [565, 466] width 62 height 31
type input "[DATE]"
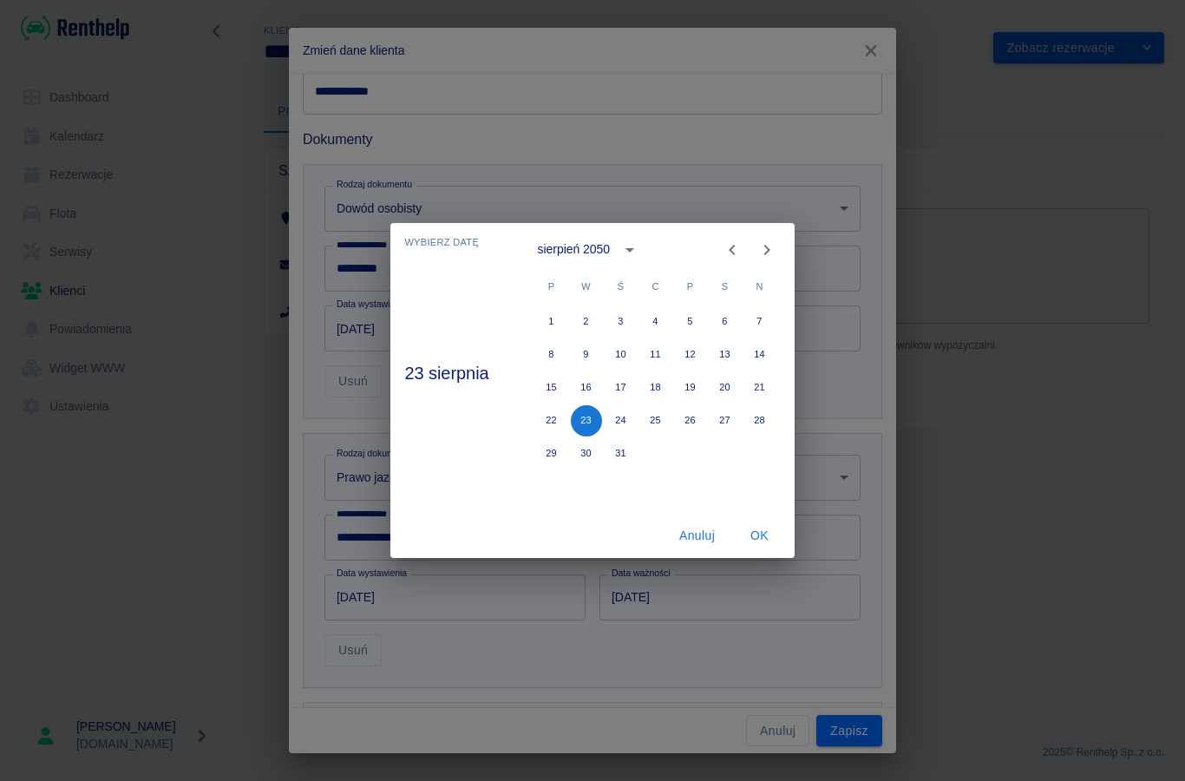
click at [756, 540] on button "OK" at bounding box center [760, 536] width 56 height 32
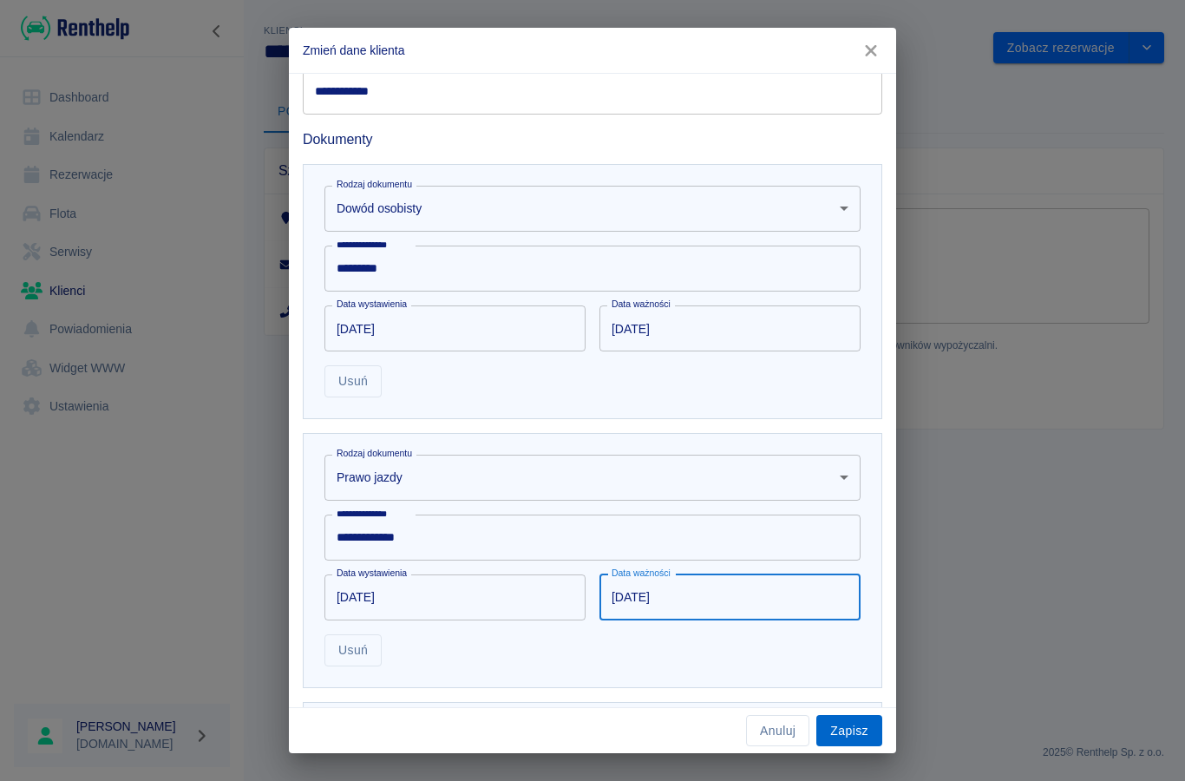
click at [847, 725] on button "Zapisz" at bounding box center [849, 731] width 66 height 32
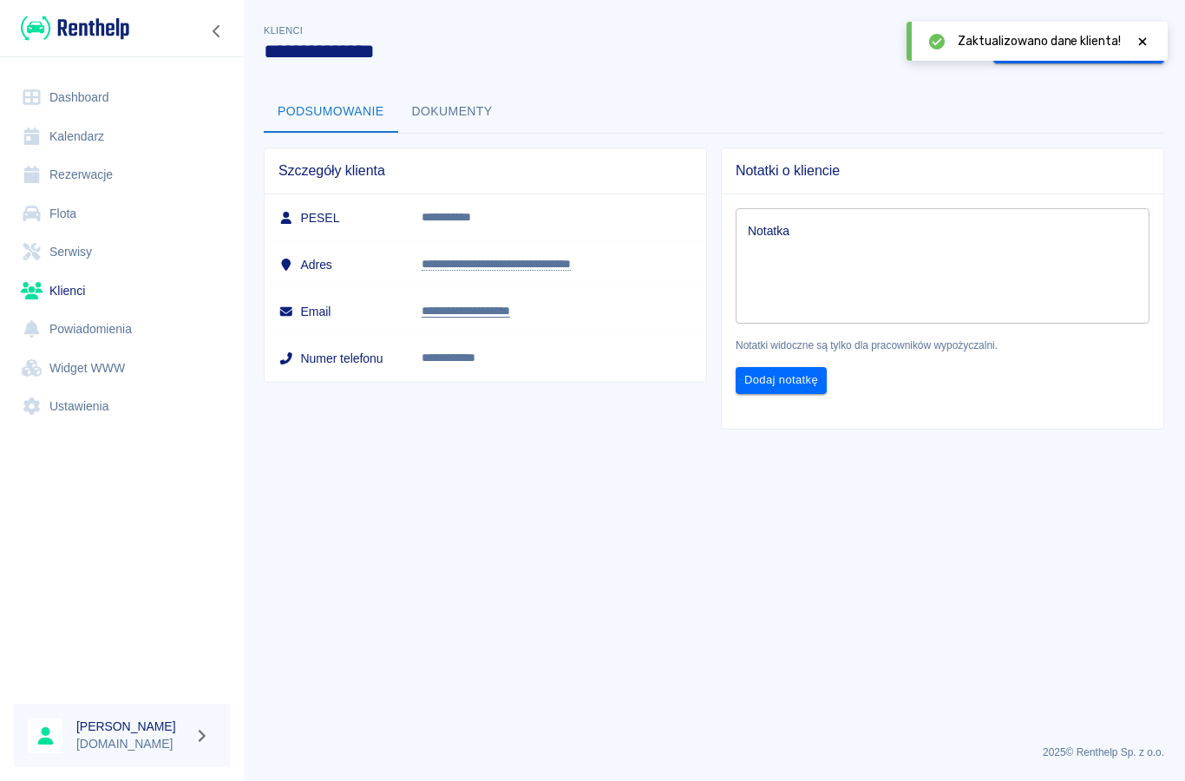
click at [80, 177] on link "Rezerwacje" at bounding box center [122, 174] width 216 height 39
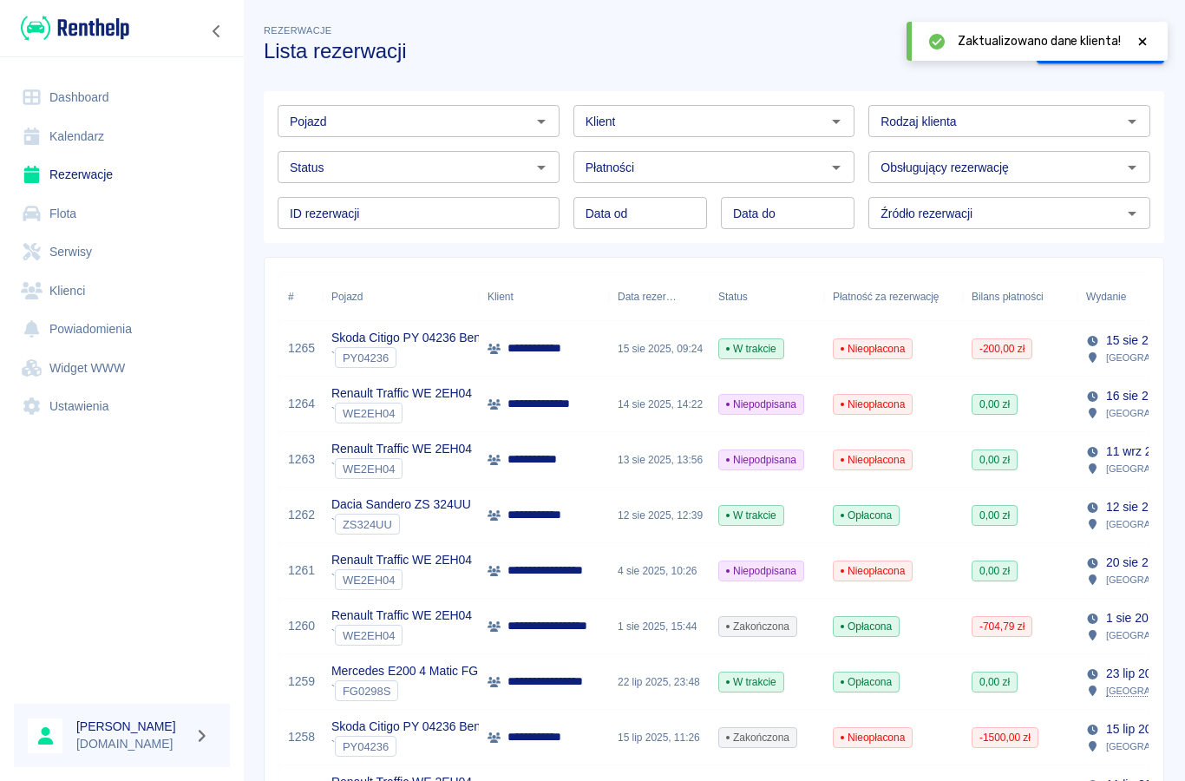
click at [402, 174] on input "Status" at bounding box center [404, 167] width 243 height 22
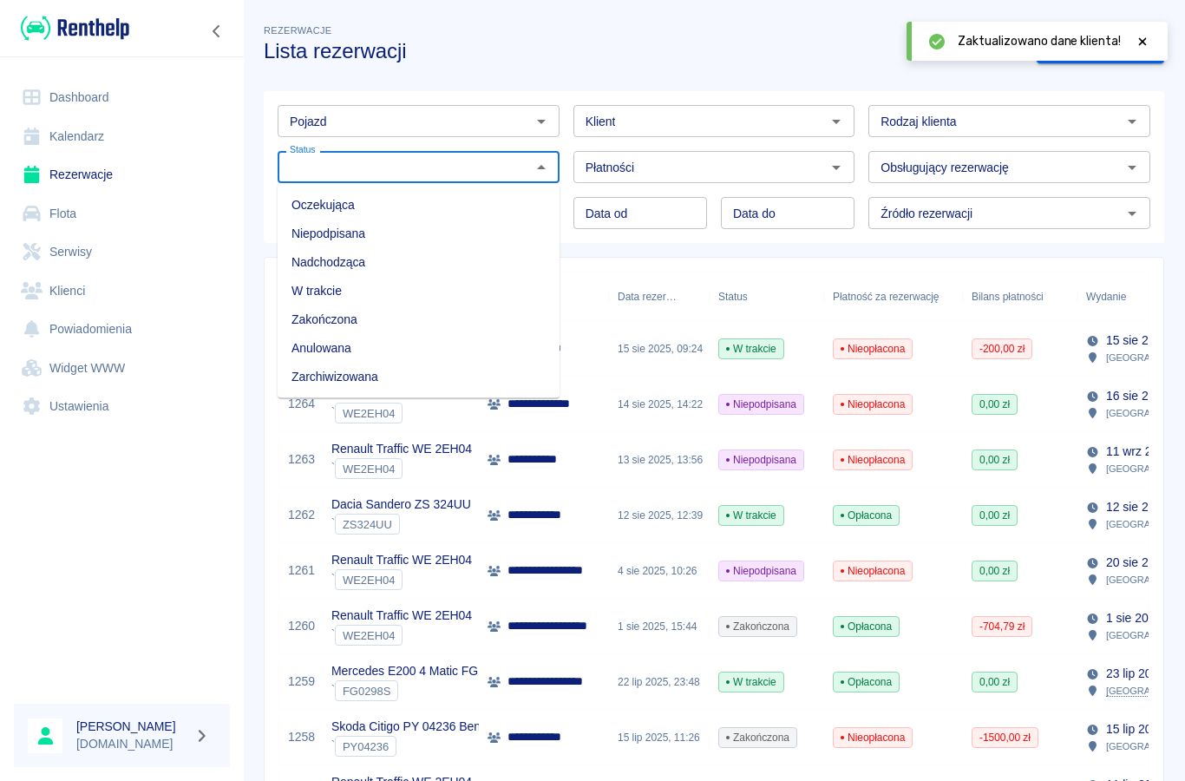
click at [312, 269] on li "Nadchodząca" at bounding box center [419, 262] width 282 height 29
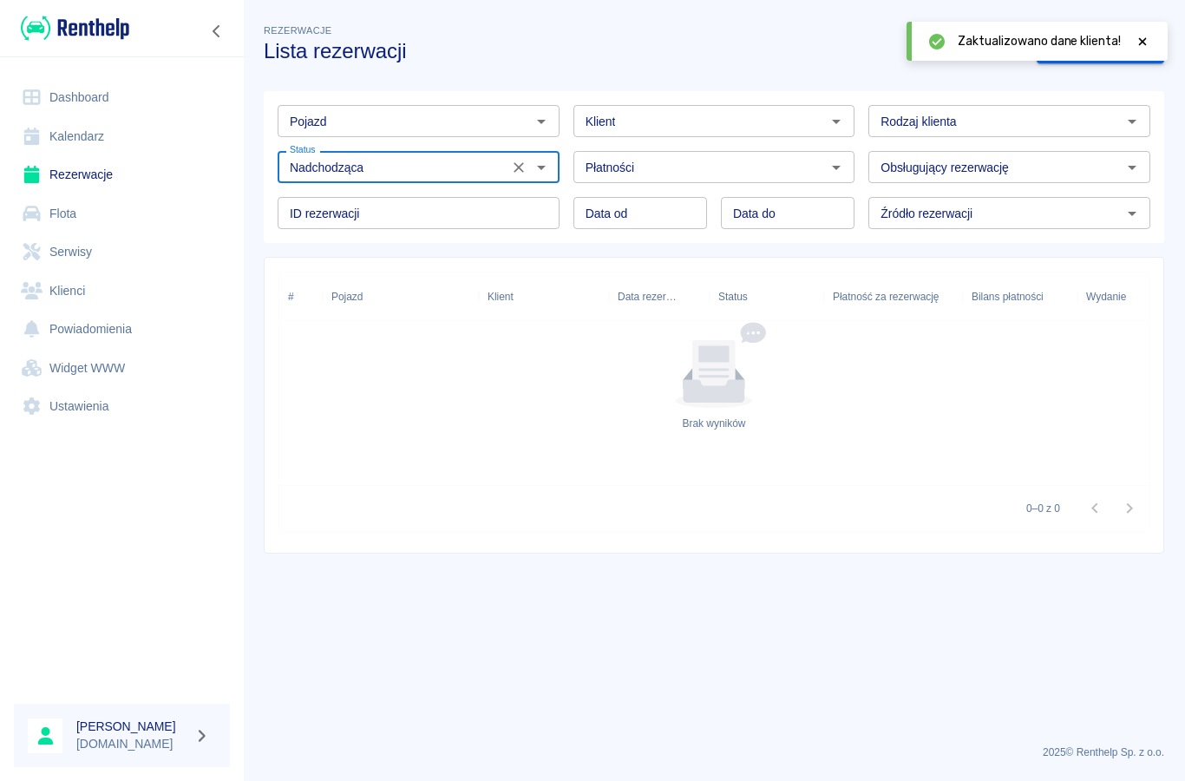
click at [317, 176] on input "Nadchodząca" at bounding box center [393, 167] width 220 height 22
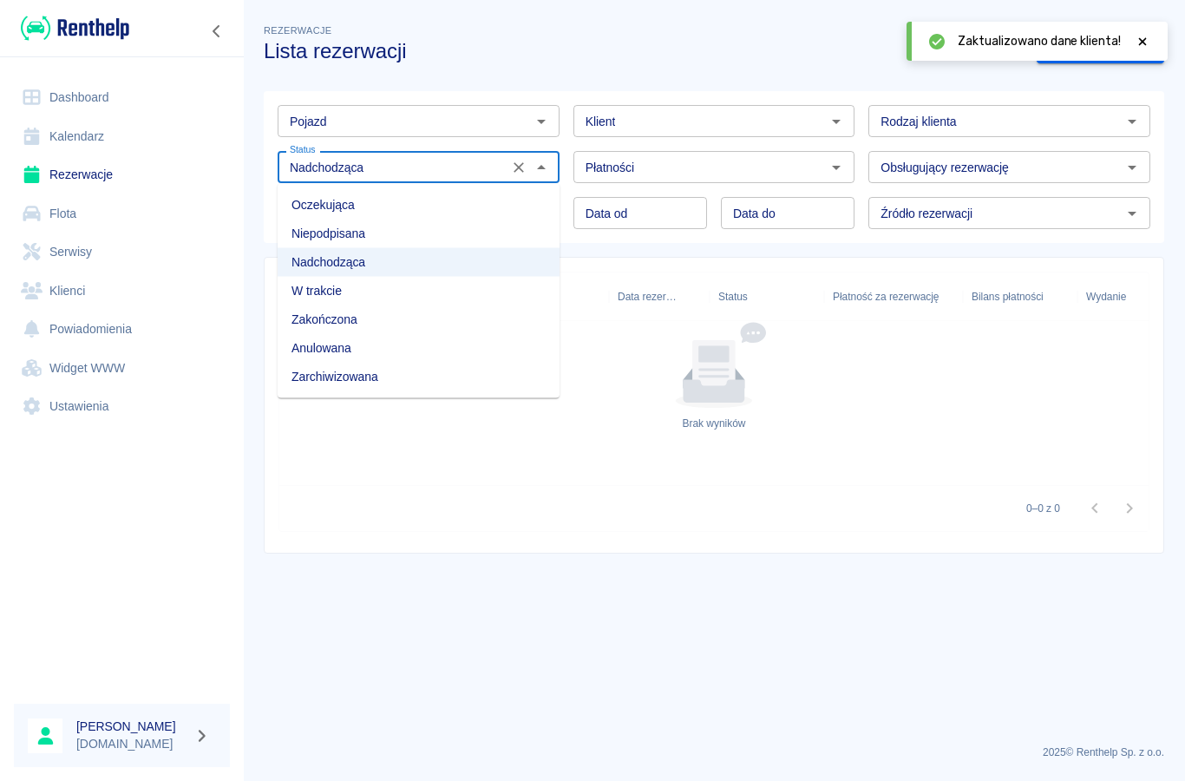
click at [305, 235] on li "Niepodpisana" at bounding box center [419, 233] width 282 height 29
type input "Niepodpisana"
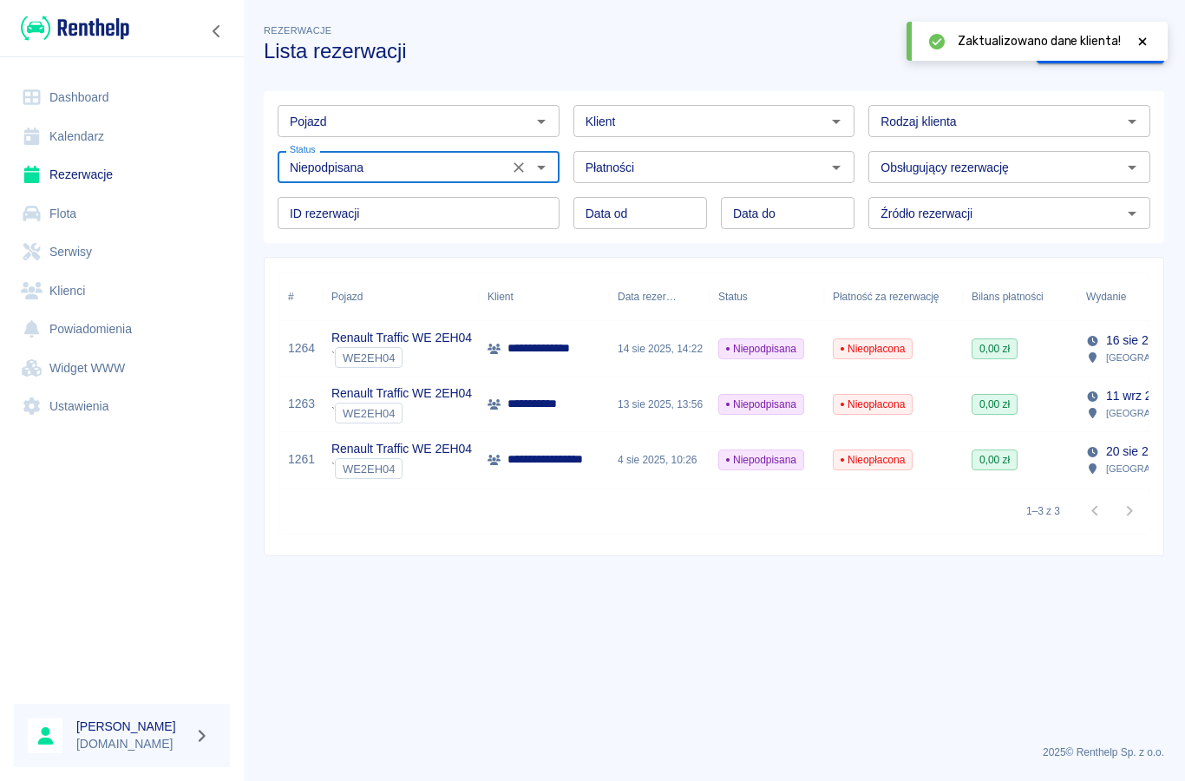
click at [511, 345] on p "**********" at bounding box center [549, 348] width 85 height 18
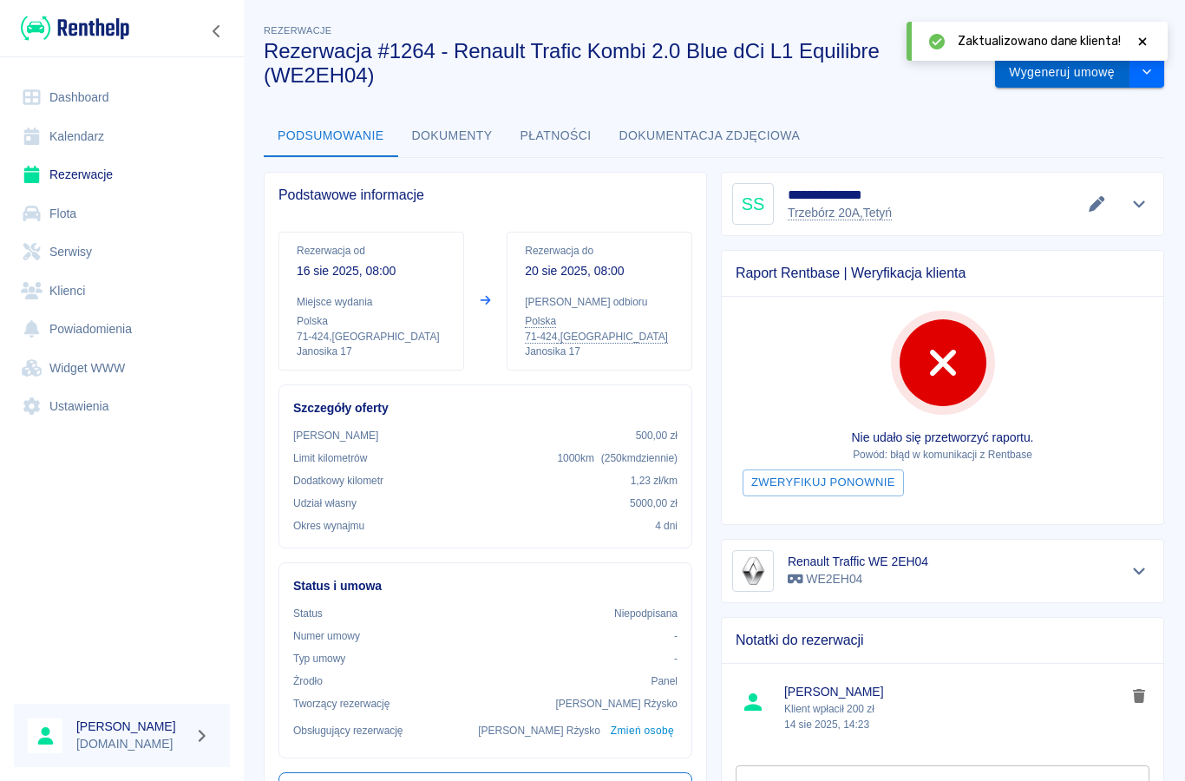
click at [1048, 84] on button "Wygeneruj umowę" at bounding box center [1062, 72] width 134 height 32
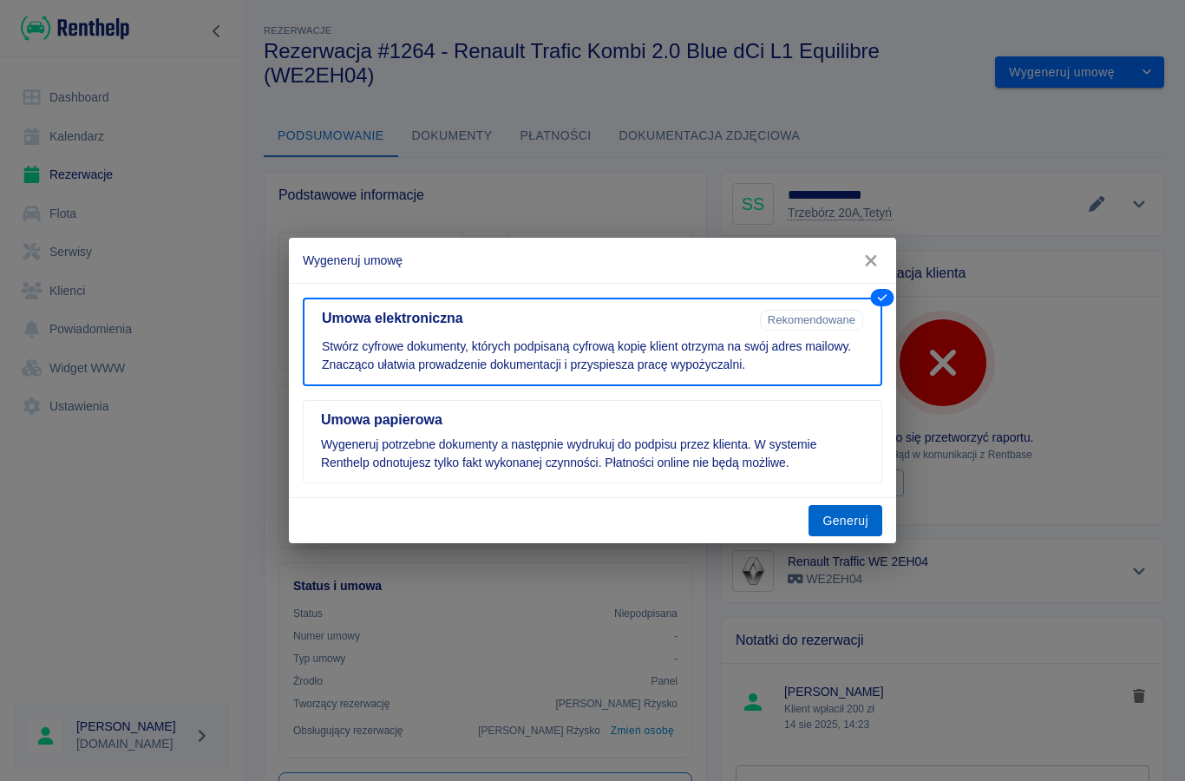
click at [846, 524] on button "Generuj" at bounding box center [845, 521] width 74 height 32
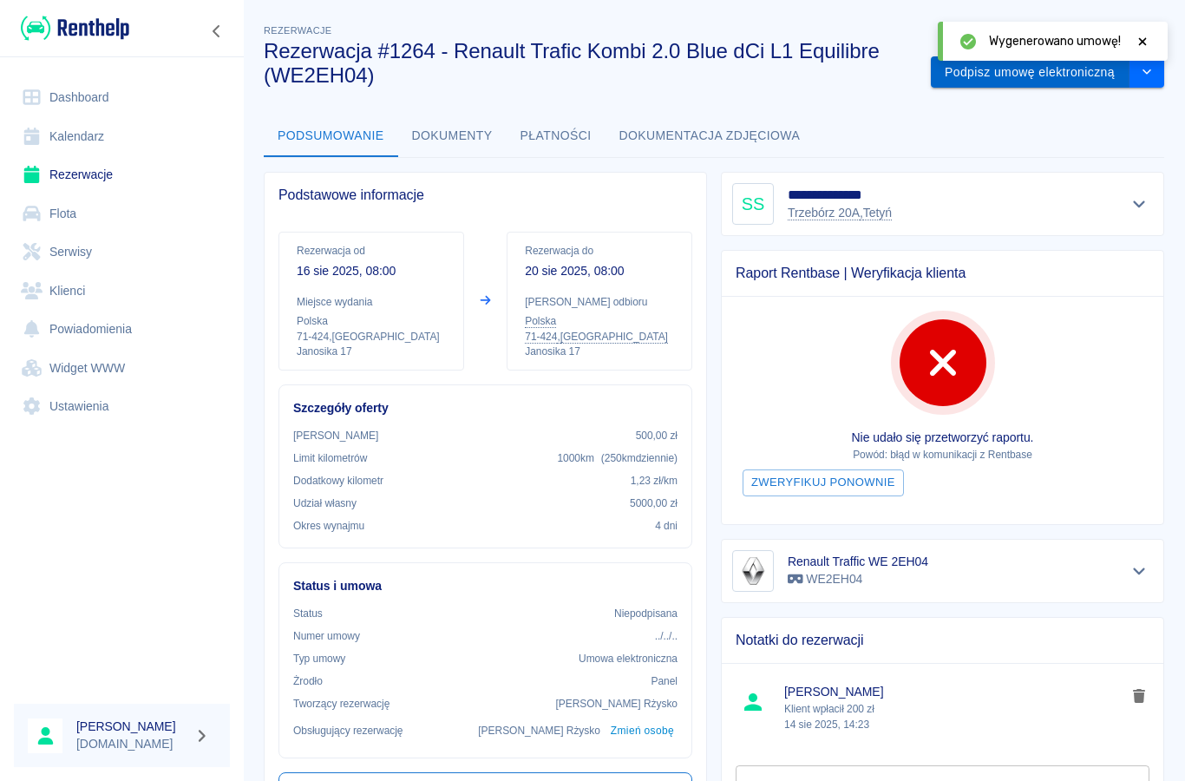
click at [1024, 87] on button "Podpisz umowę elektroniczną" at bounding box center [1030, 72] width 199 height 32
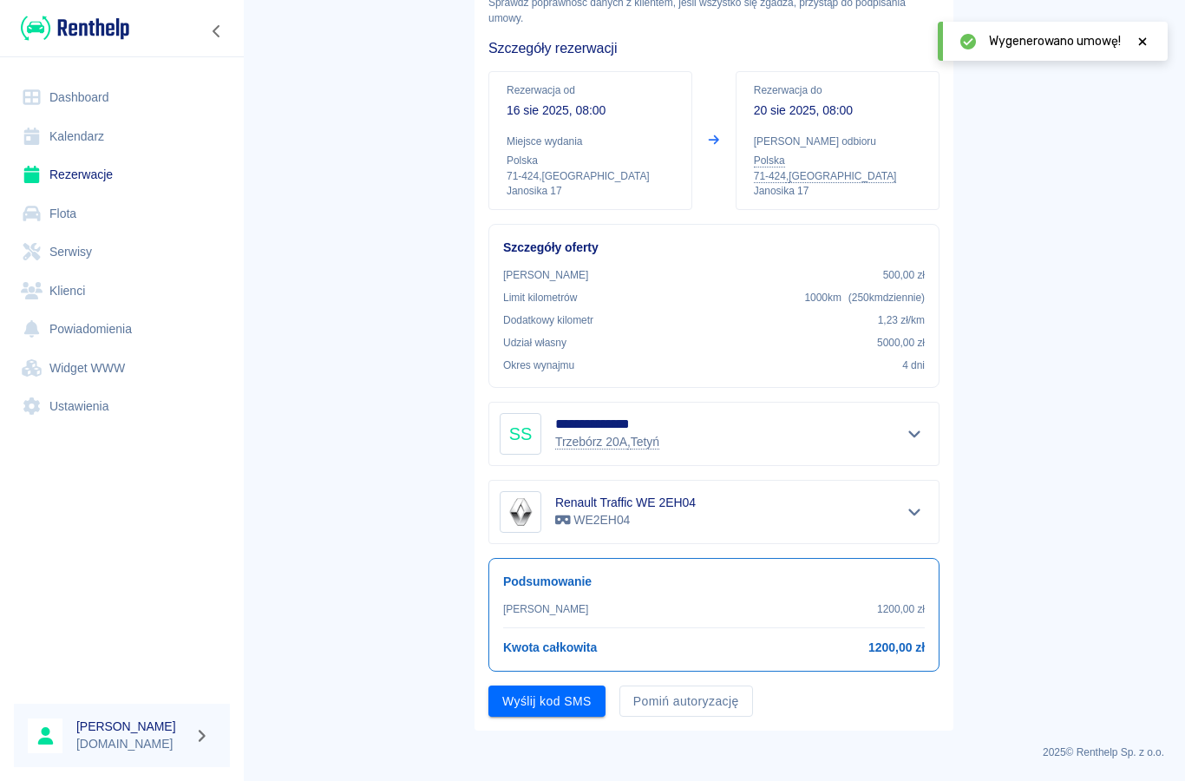
scroll to position [109, 0]
click at [533, 697] on button "Wyślij kod SMS" at bounding box center [546, 702] width 117 height 32
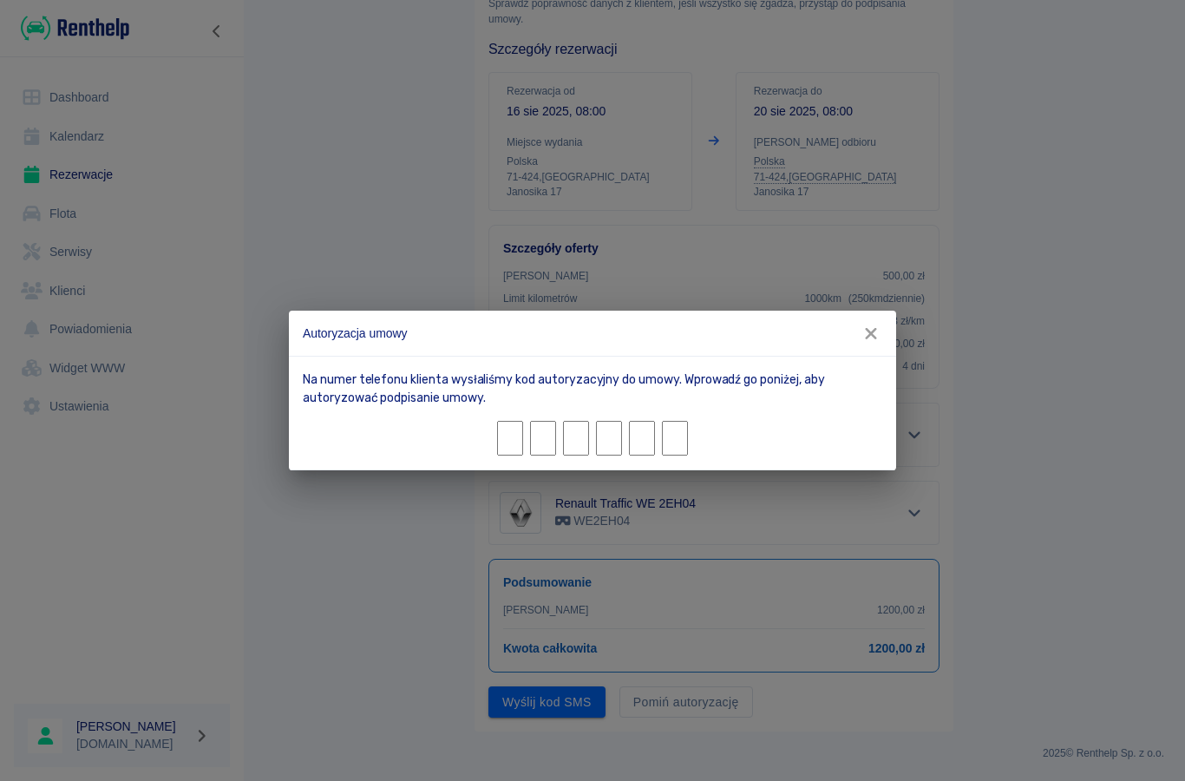
type input "2"
type input "3"
type input "0"
type input "9"
type input "0"
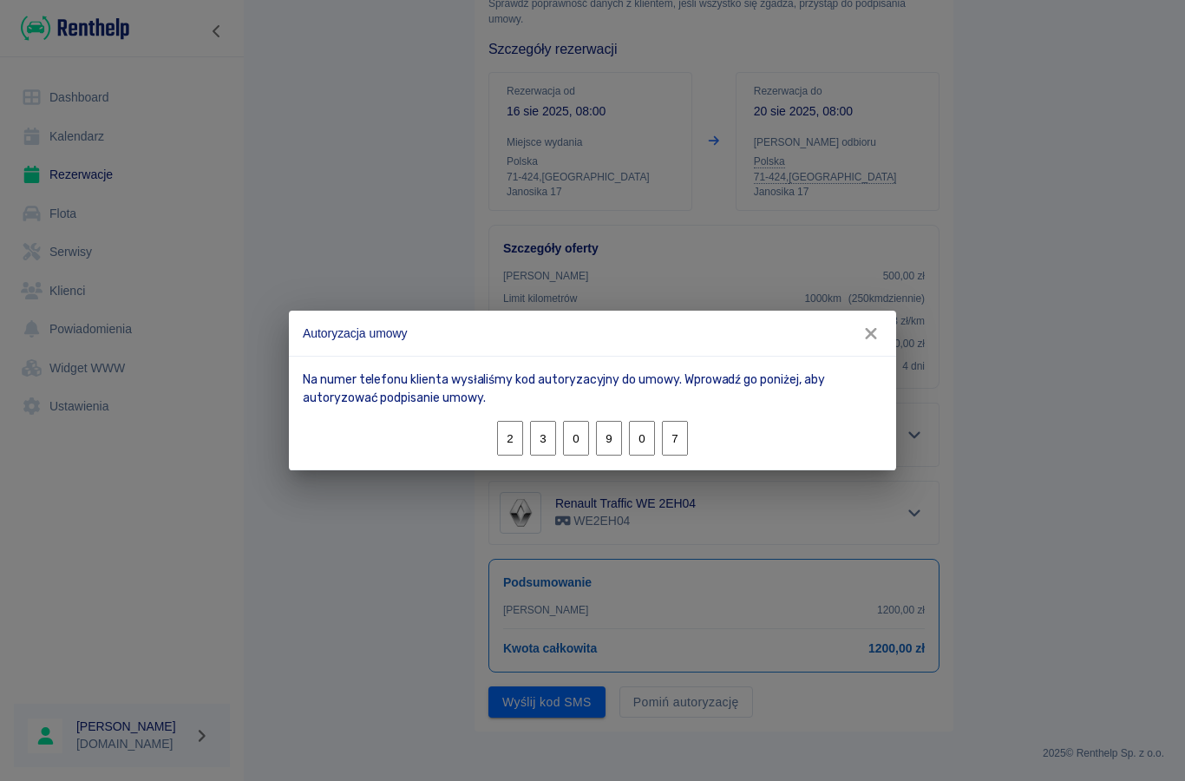
type input "7"
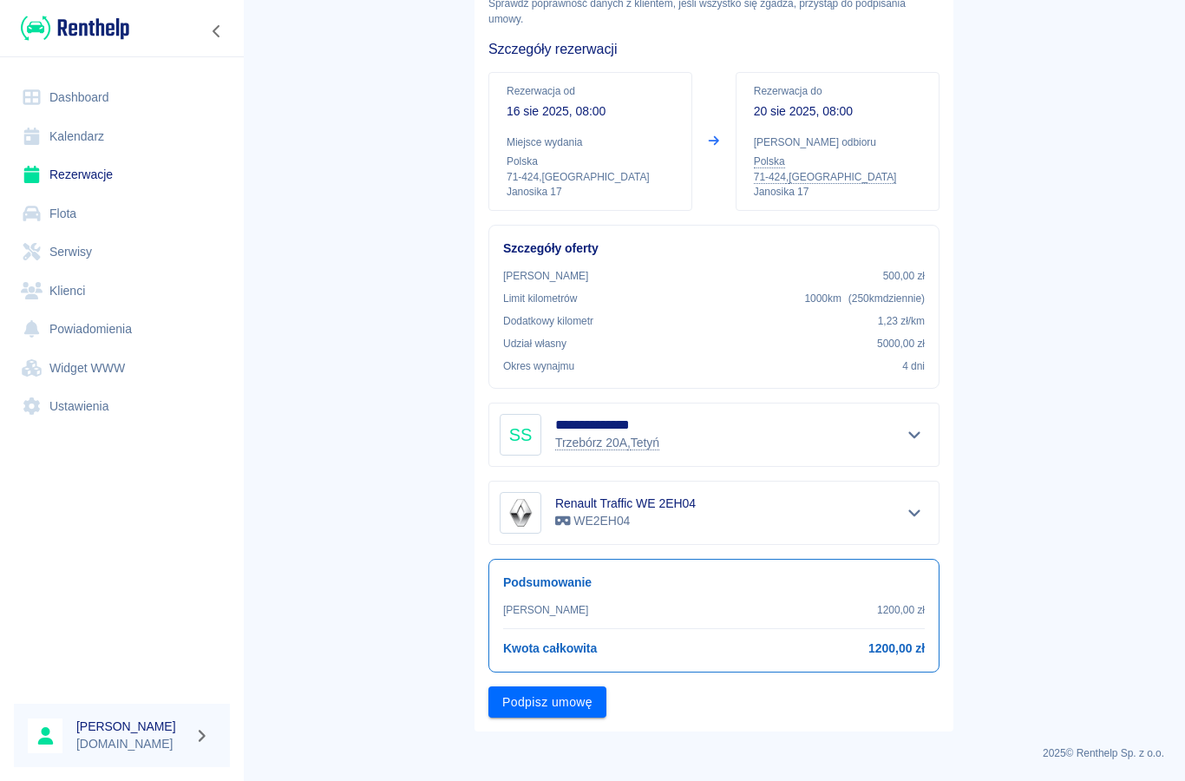
click at [554, 711] on button "Podpisz umowę" at bounding box center [547, 702] width 118 height 32
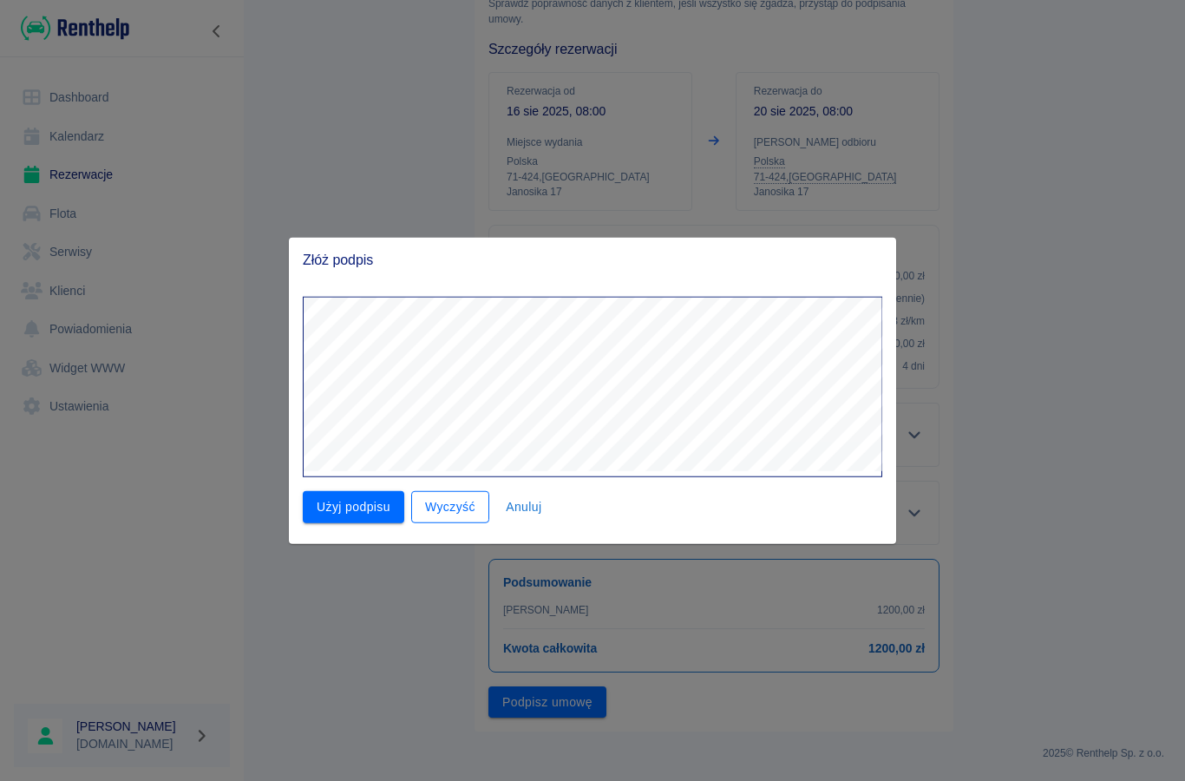
click at [455, 492] on button "Wyczyść" at bounding box center [450, 507] width 78 height 32
click at [363, 518] on button "Użyj podpisu" at bounding box center [353, 507] width 101 height 32
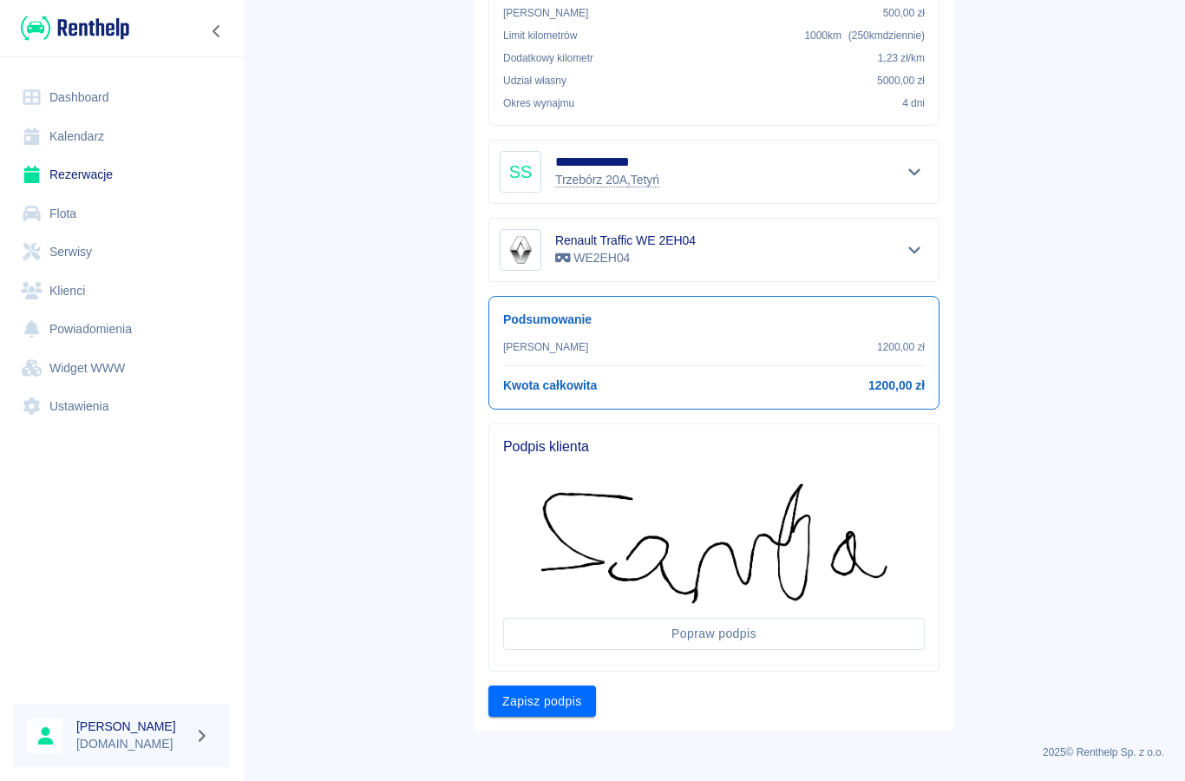
scroll to position [371, 0]
click at [553, 701] on button "Zapisz podpis" at bounding box center [542, 702] width 108 height 32
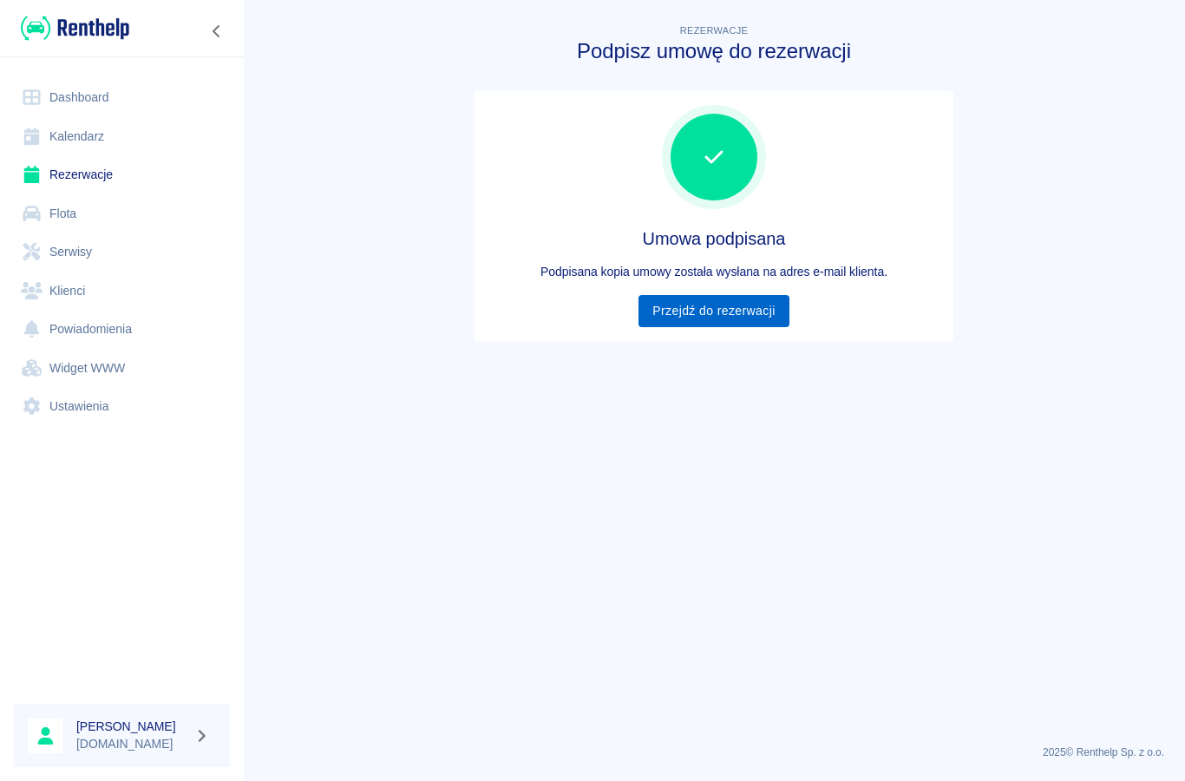
click at [687, 304] on link "Przejdź do rezerwacji" at bounding box center [713, 311] width 150 height 32
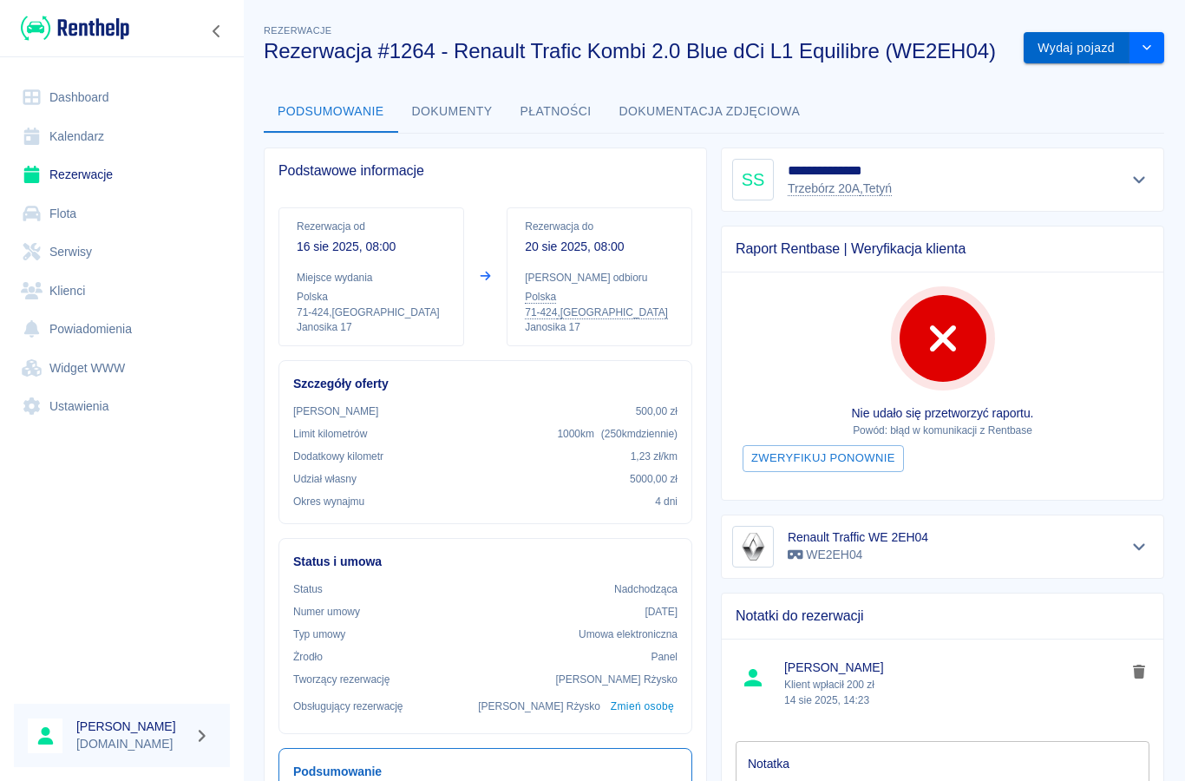
click at [1067, 56] on button "Wydaj pojazd" at bounding box center [1077, 48] width 106 height 32
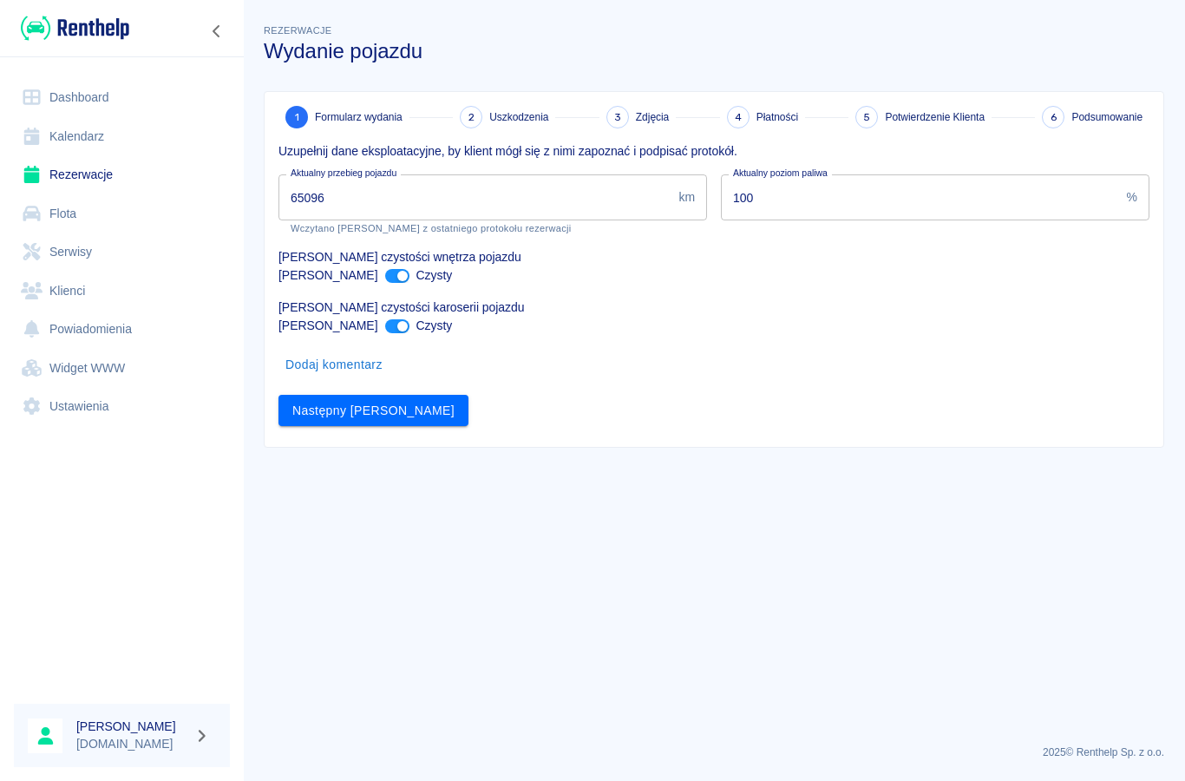
click at [356, 213] on input "65096" at bounding box center [474, 197] width 393 height 46
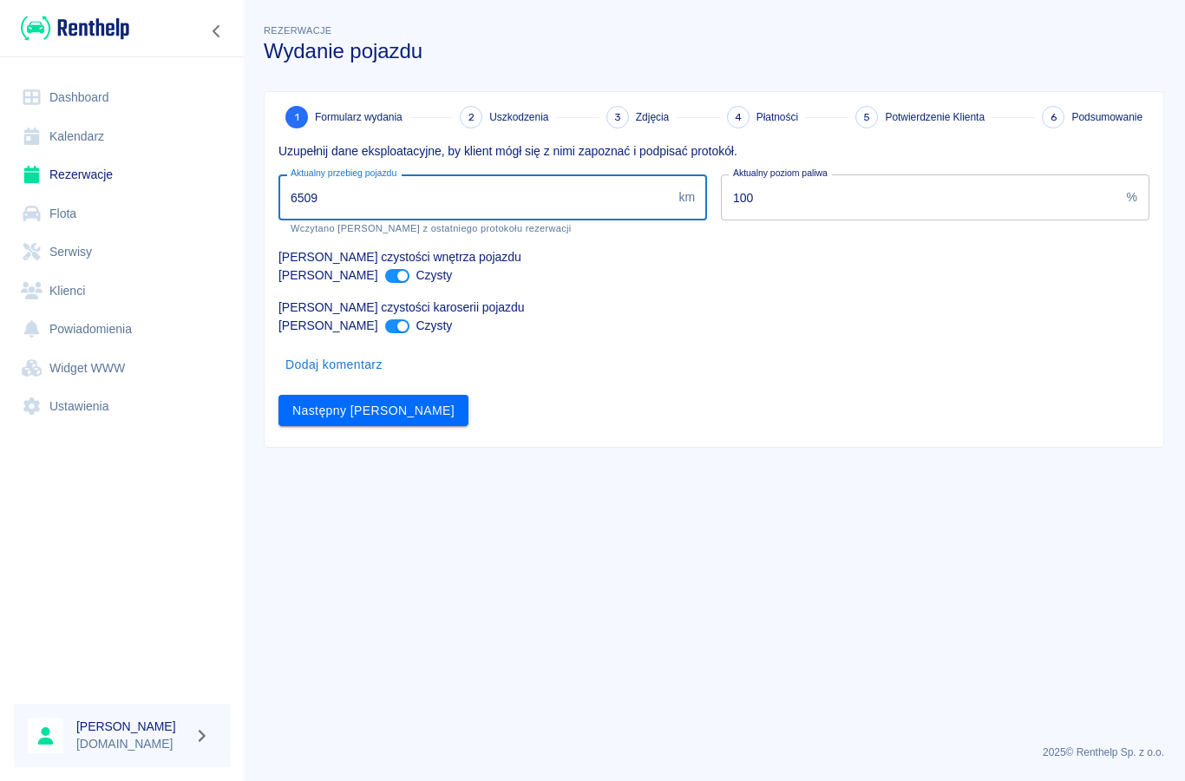
type input "65099"
click at [343, 409] on button "Następny [PERSON_NAME]" at bounding box center [373, 411] width 190 height 32
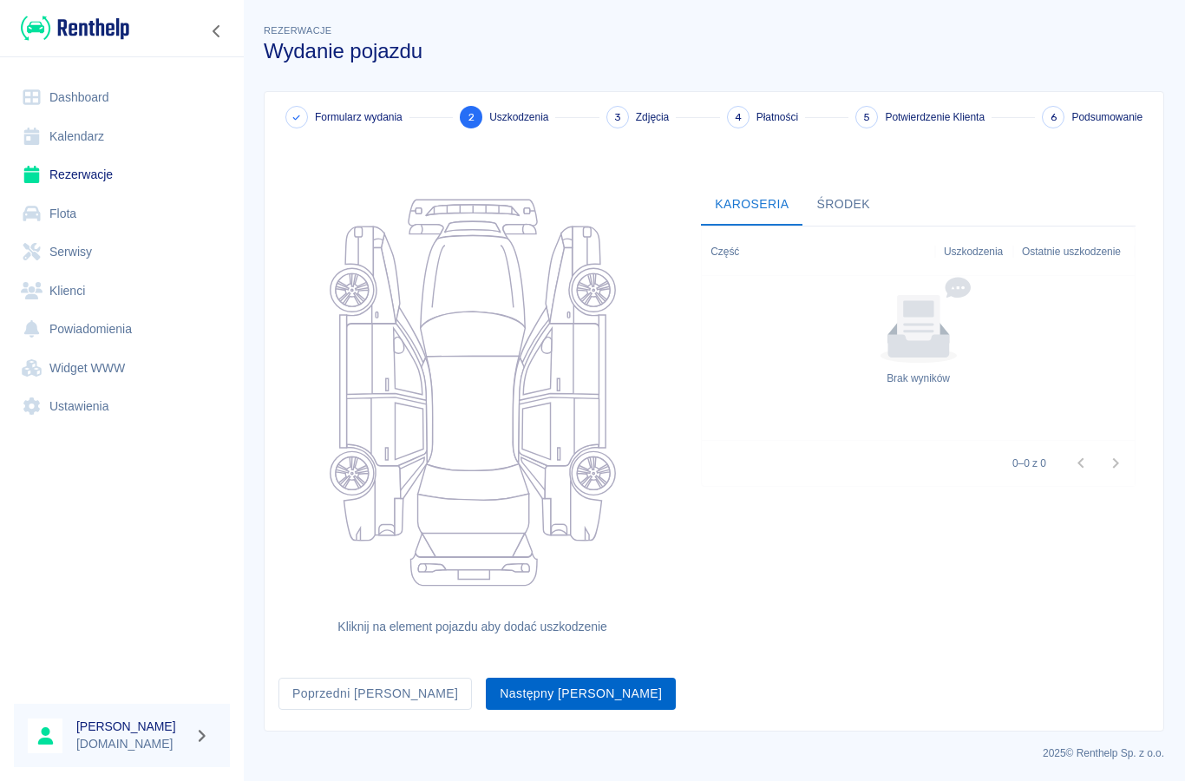
click at [486, 694] on button "Następny [PERSON_NAME]" at bounding box center [581, 693] width 190 height 32
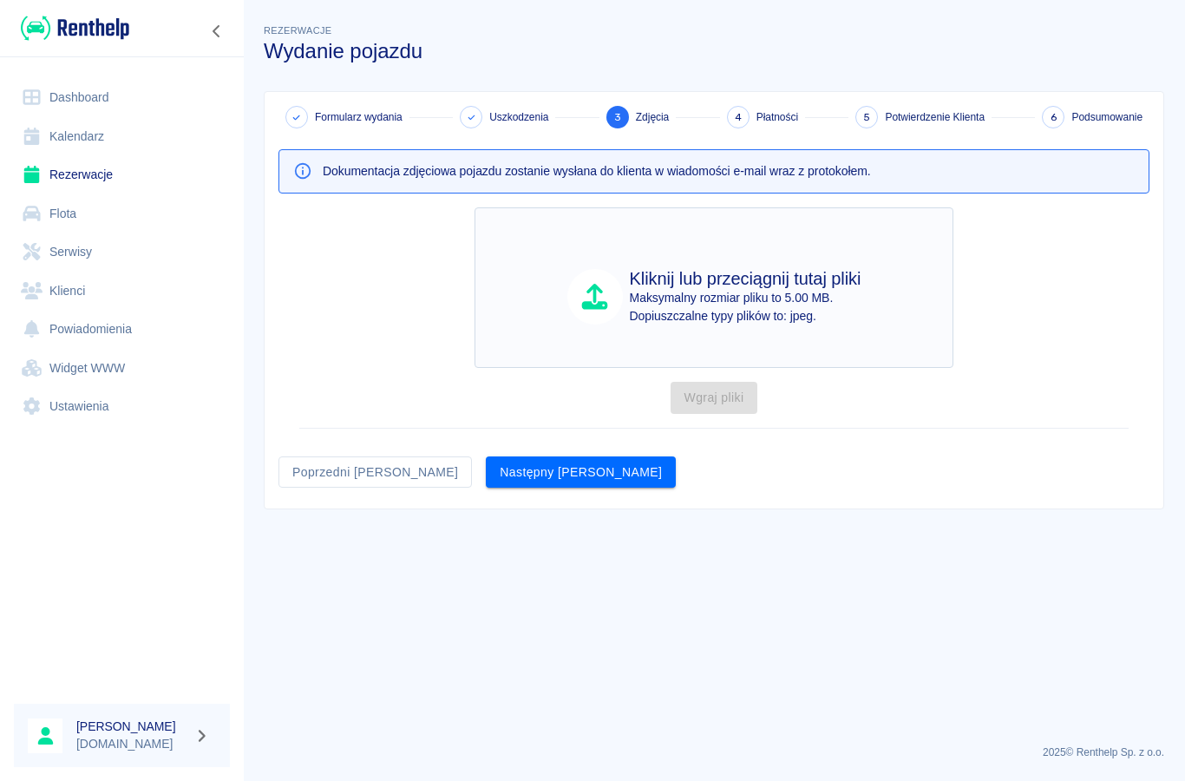
click at [618, 309] on div at bounding box center [595, 297] width 56 height 56
type input "C:\fakepath\image.jpg"
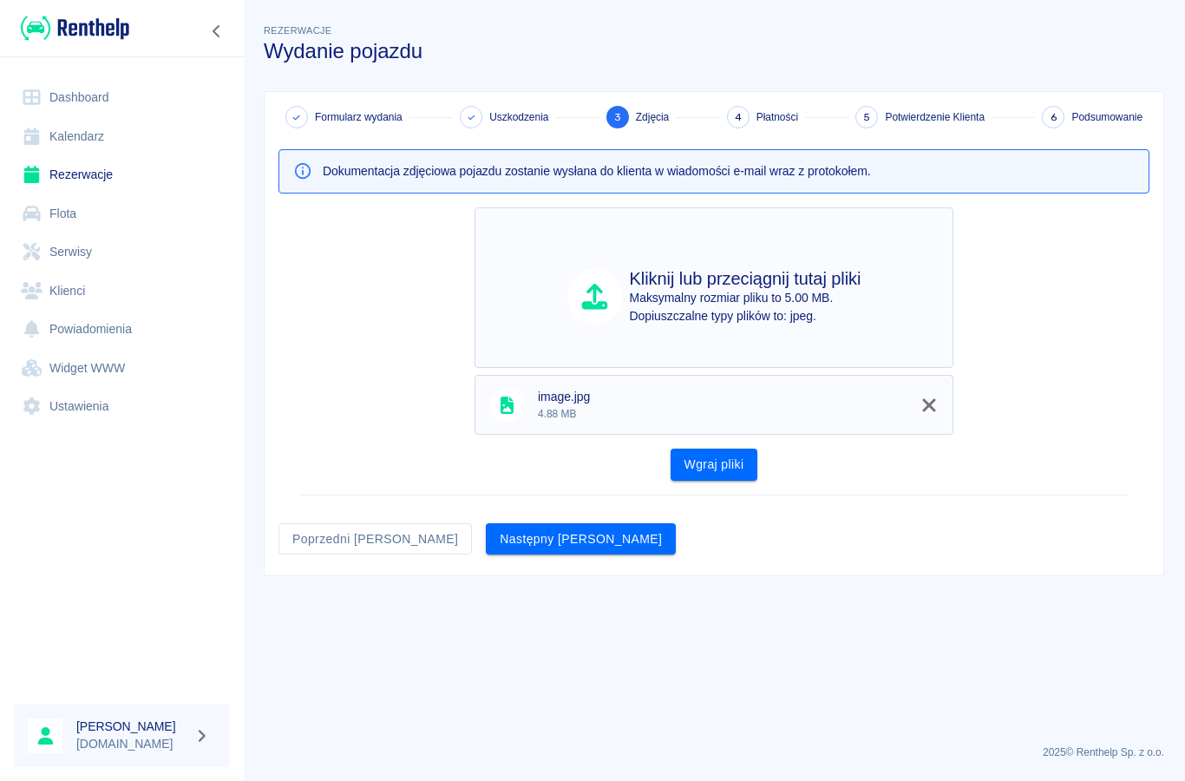
click at [800, 288] on h4 "Kliknij lub przeciągnij tutaj pliki" at bounding box center [746, 278] width 232 height 21
click at [739, 452] on button "Wgraj pliki" at bounding box center [715, 464] width 88 height 32
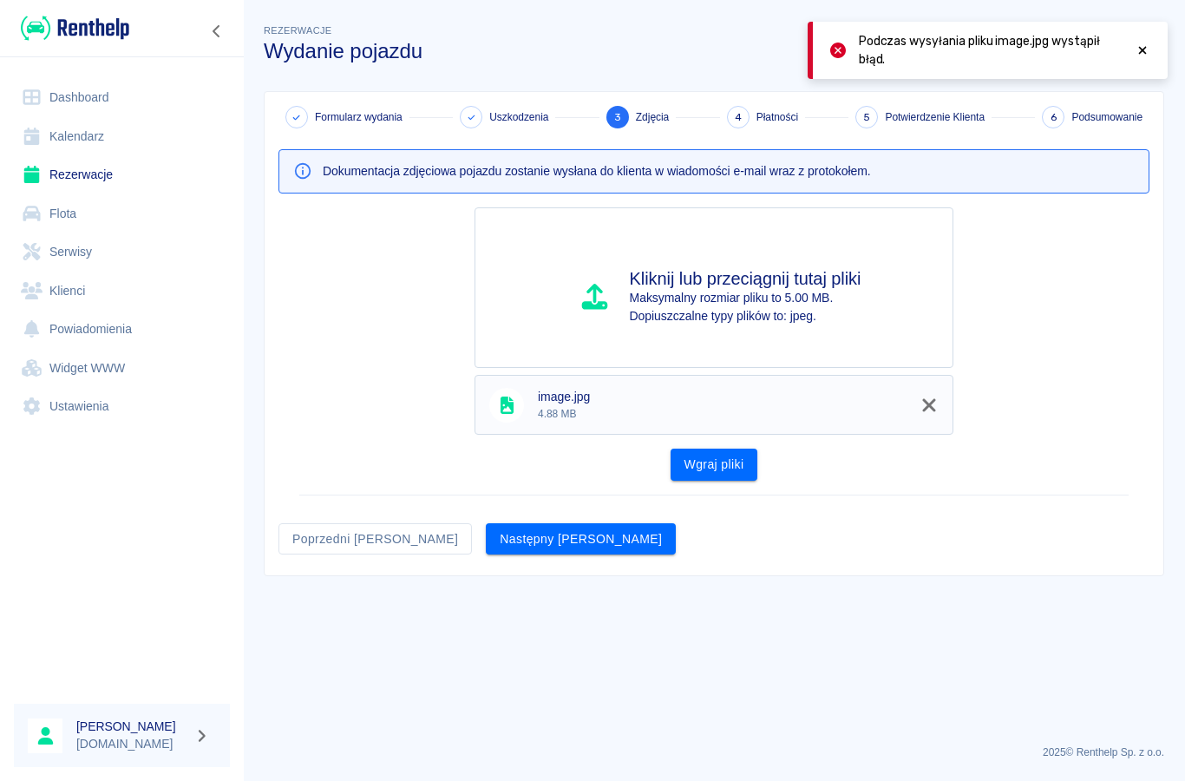
click at [928, 402] on icon "Usuń z kolejki" at bounding box center [929, 405] width 26 height 21
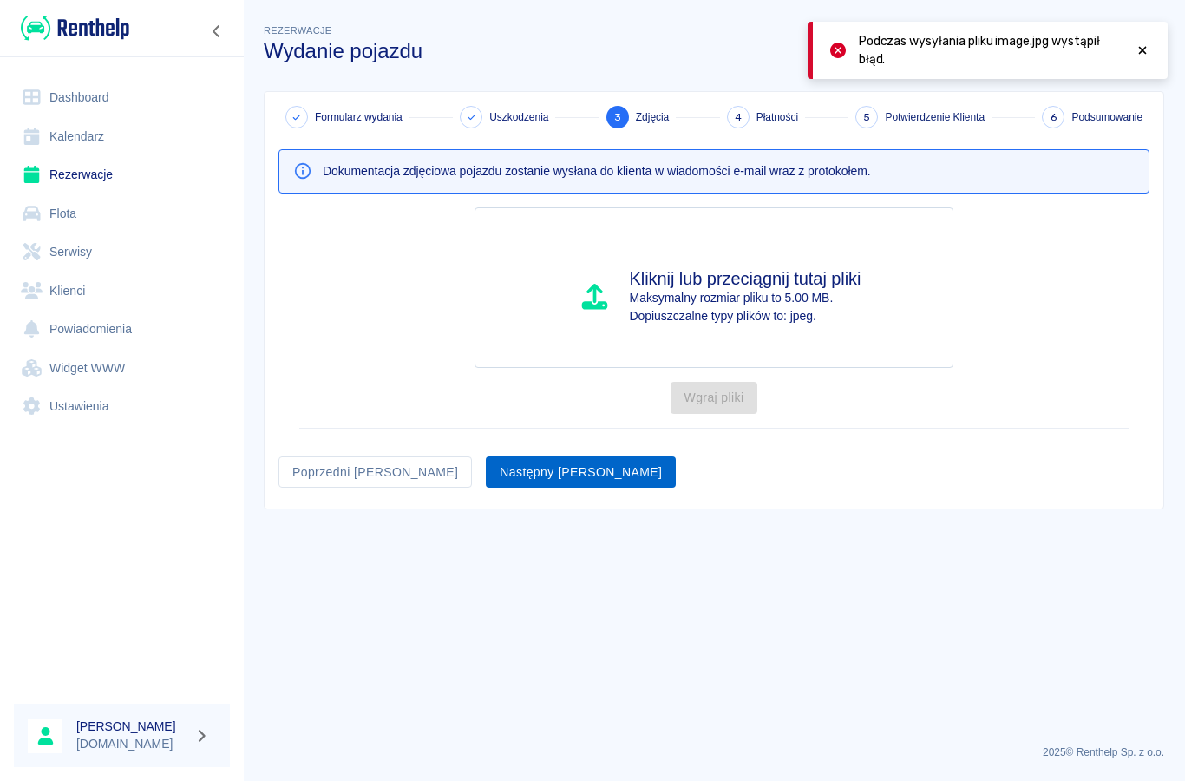
click at [486, 477] on button "Następny [PERSON_NAME]" at bounding box center [581, 472] width 190 height 32
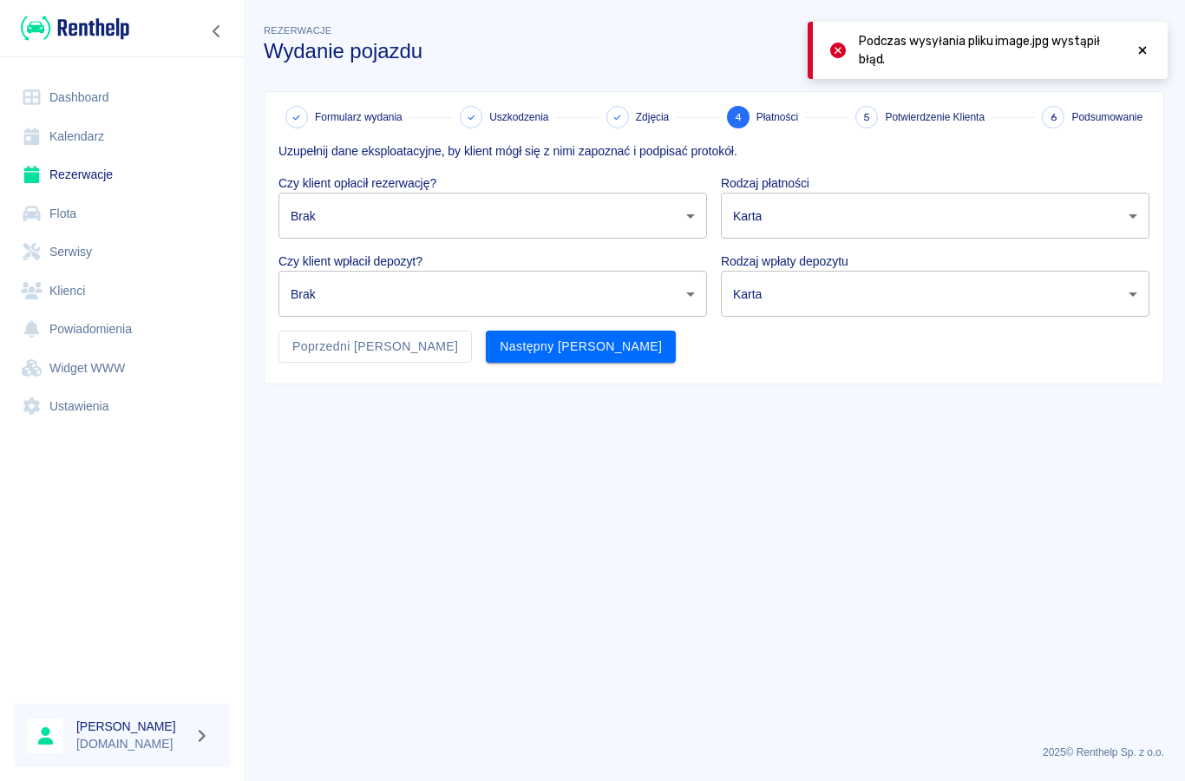
click at [319, 222] on body "Używamy plików Cookies, by zapewnić Ci najlepsze możliwe doświadczenie. Aby dow…" at bounding box center [592, 390] width 1185 height 781
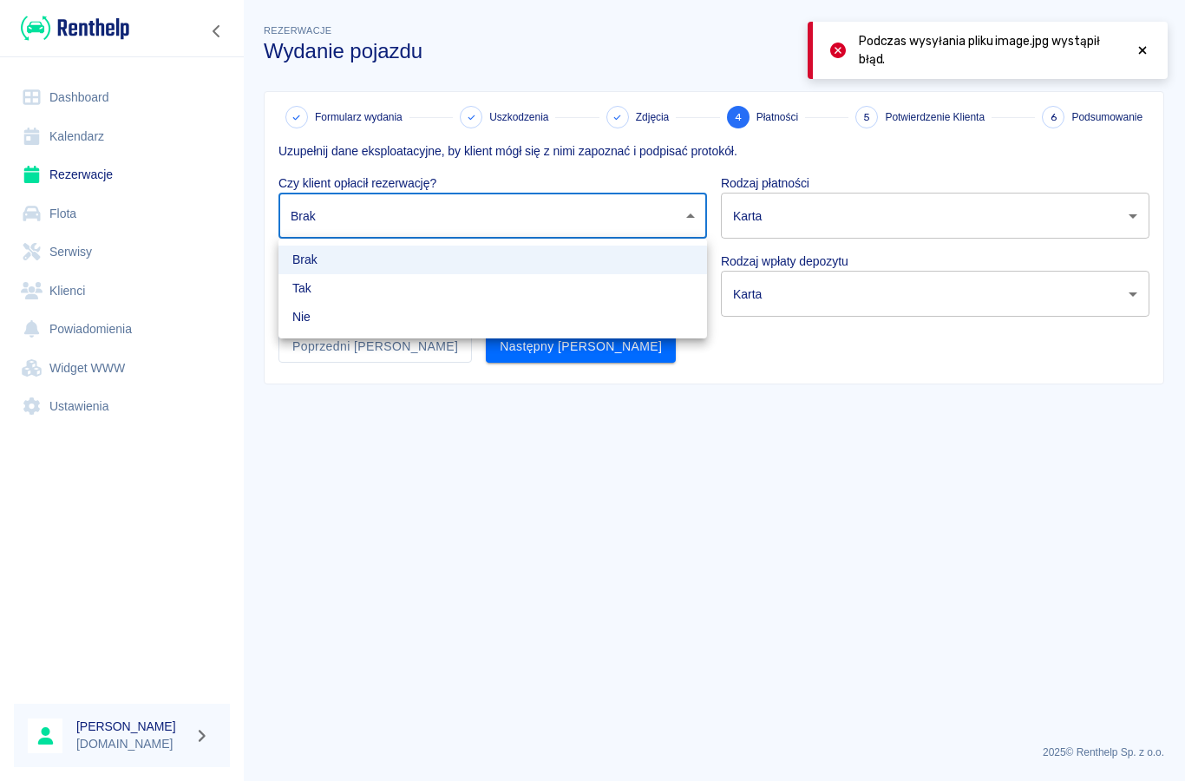
click at [310, 323] on li "Nie" at bounding box center [492, 317] width 429 height 29
type input "false"
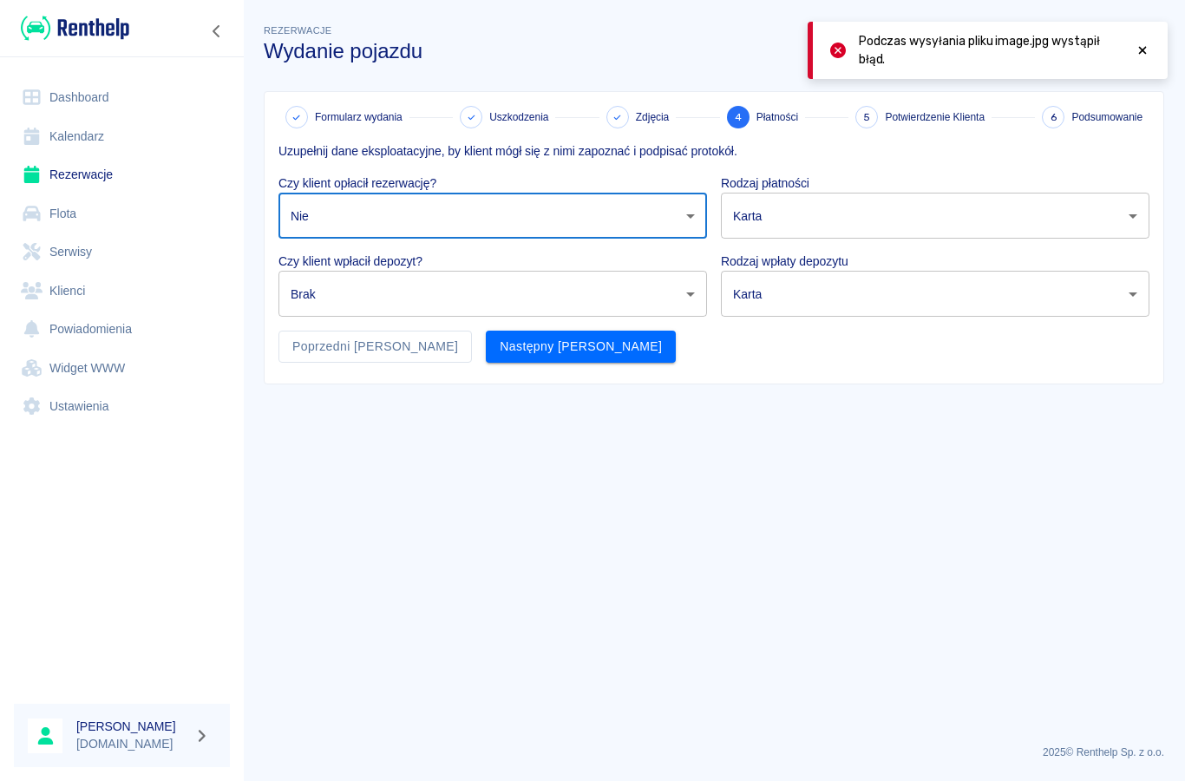
click at [309, 289] on body "Używamy plików Cookies, by zapewnić Ci najlepsze możliwe doświadczenie. Aby dow…" at bounding box center [592, 390] width 1185 height 781
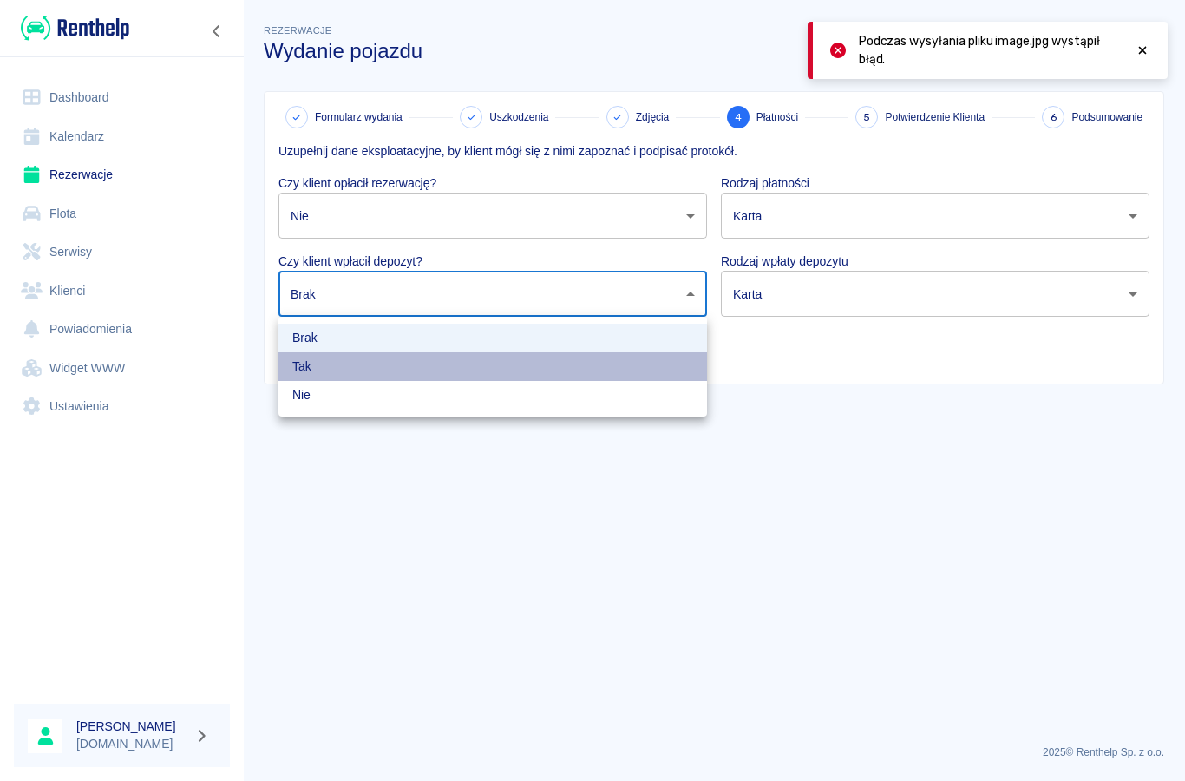
click at [306, 365] on li "Tak" at bounding box center [492, 366] width 429 height 29
type input "true"
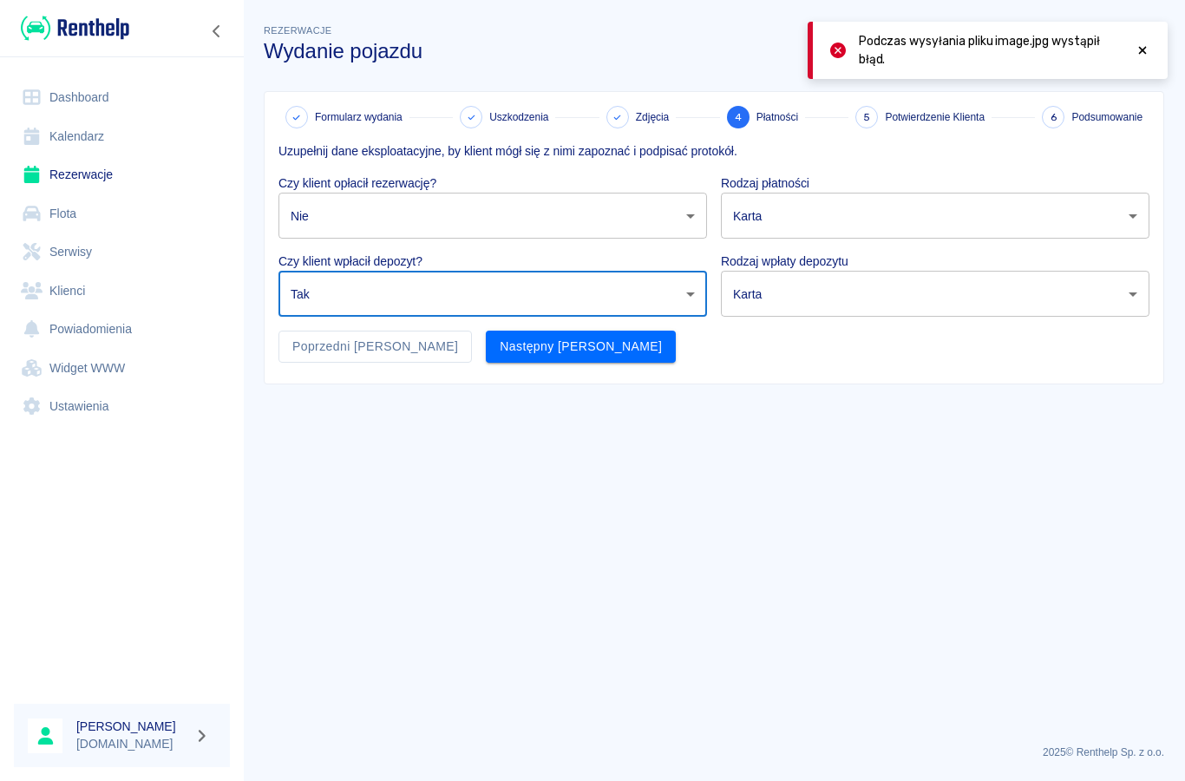
click at [762, 222] on body "Używamy plików Cookies, by zapewnić Ci najlepsze możliwe doświadczenie. Aby dow…" at bounding box center [592, 390] width 1185 height 781
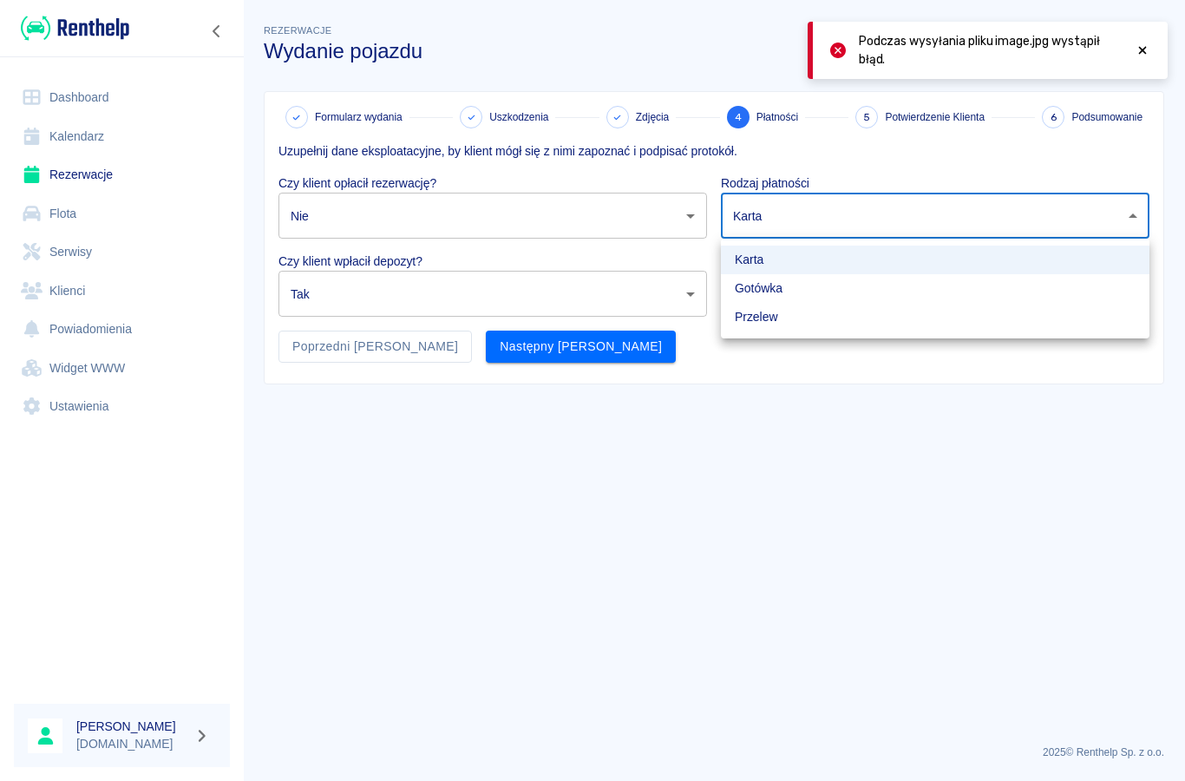
click at [750, 297] on li "Gotówka" at bounding box center [935, 288] width 429 height 29
type input "cash"
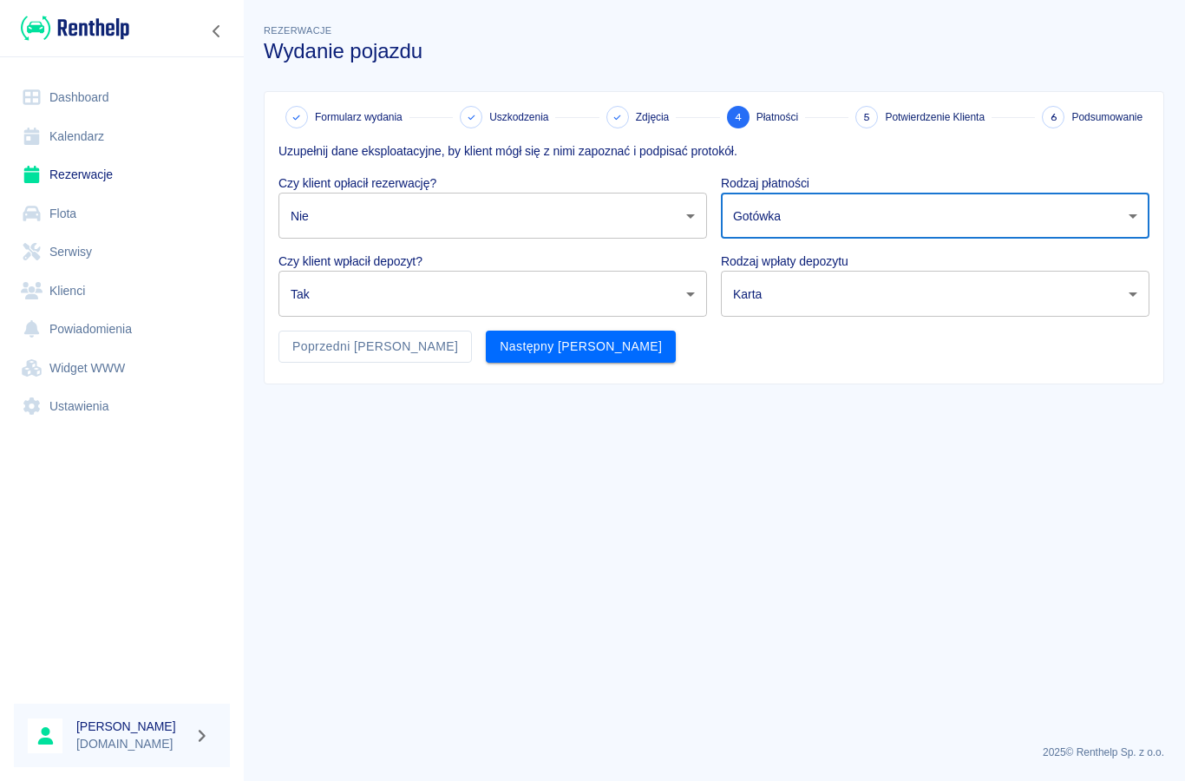
click at [763, 295] on body "Używamy plików Cookies, by zapewnić Ci najlepsze możliwe doświadczenie. Aby dow…" at bounding box center [592, 390] width 1185 height 781
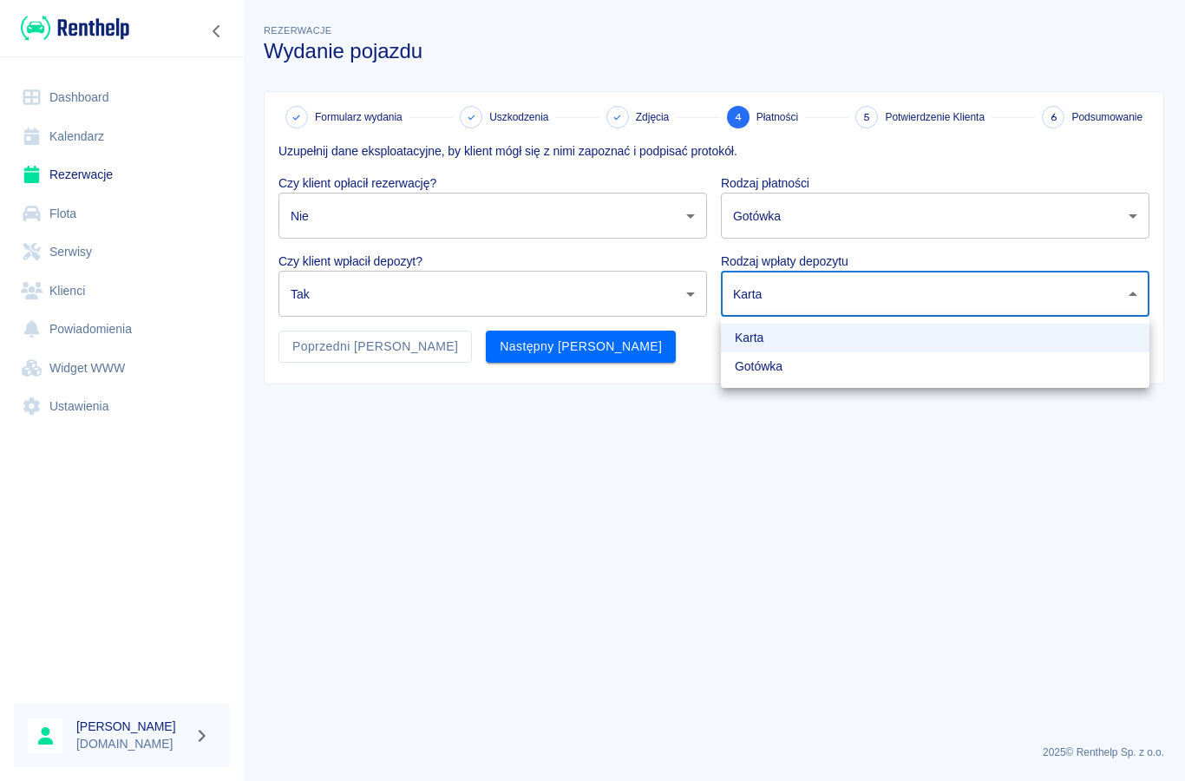
click at [756, 368] on li "Gotówka" at bounding box center [935, 366] width 429 height 29
type input "cash"
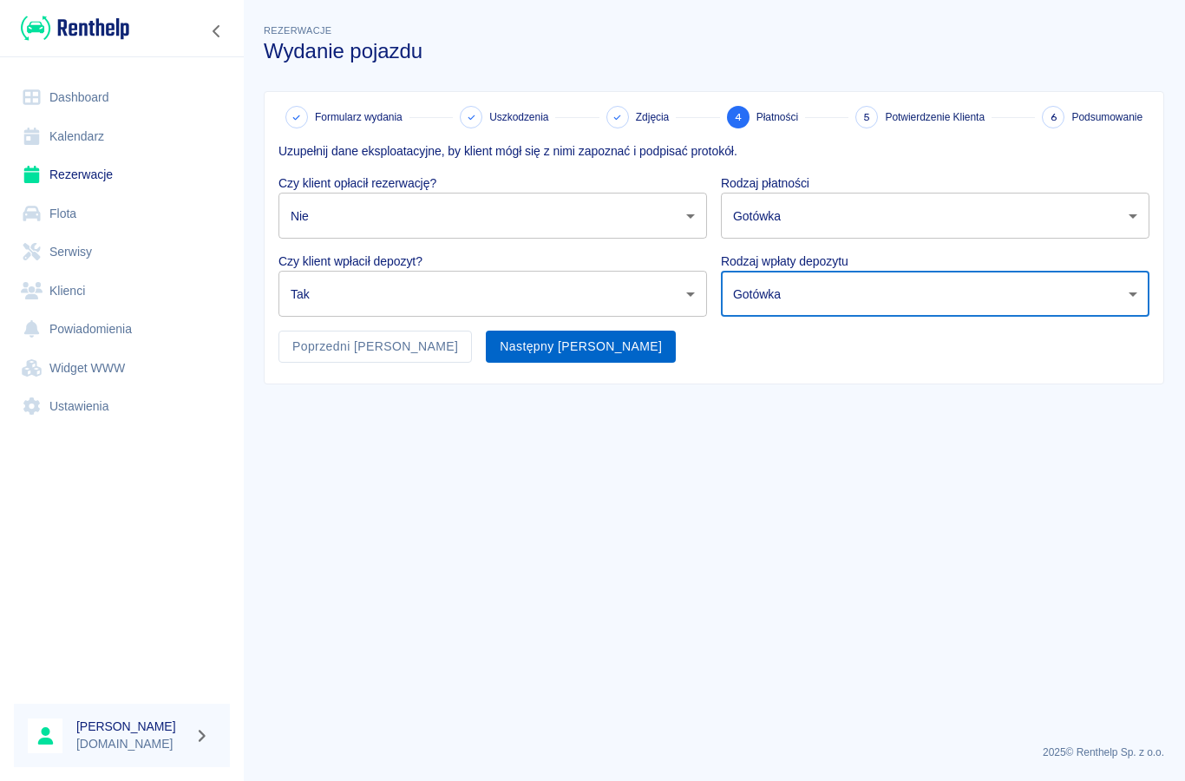
click at [486, 350] on button "Następny [PERSON_NAME]" at bounding box center [581, 346] width 190 height 32
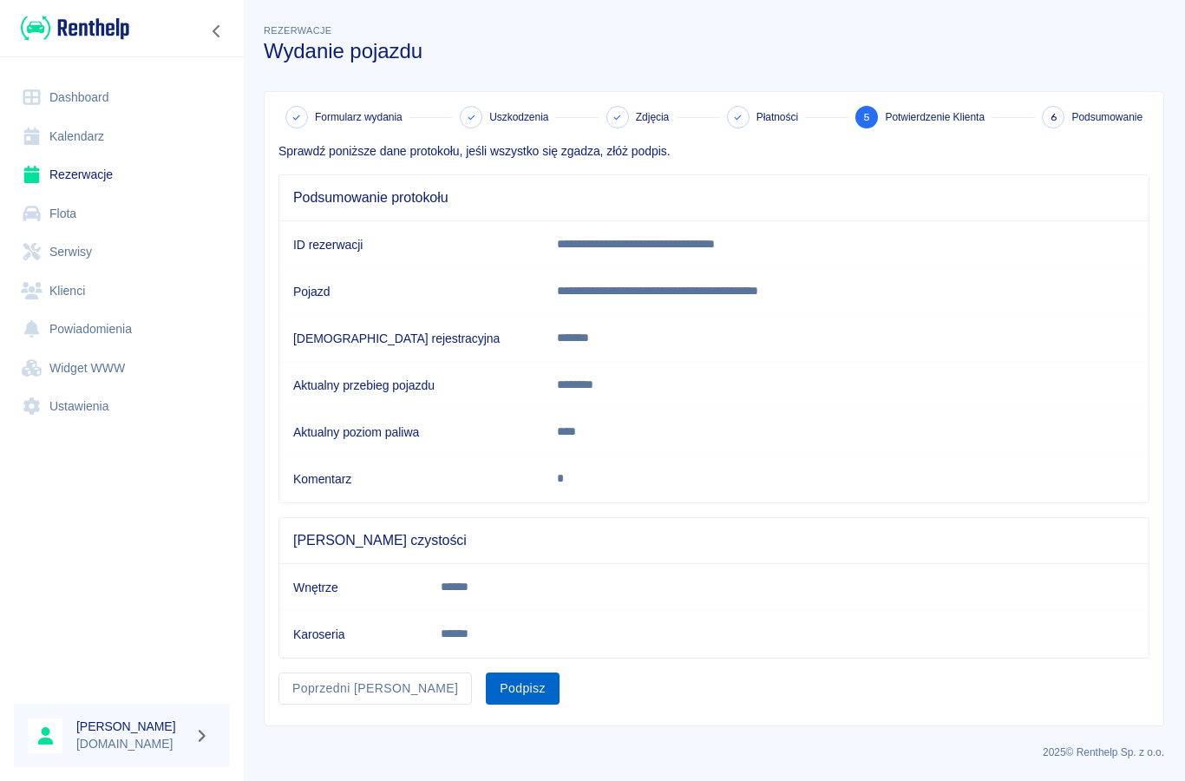
click at [486, 690] on button "Podpisz" at bounding box center [523, 688] width 74 height 32
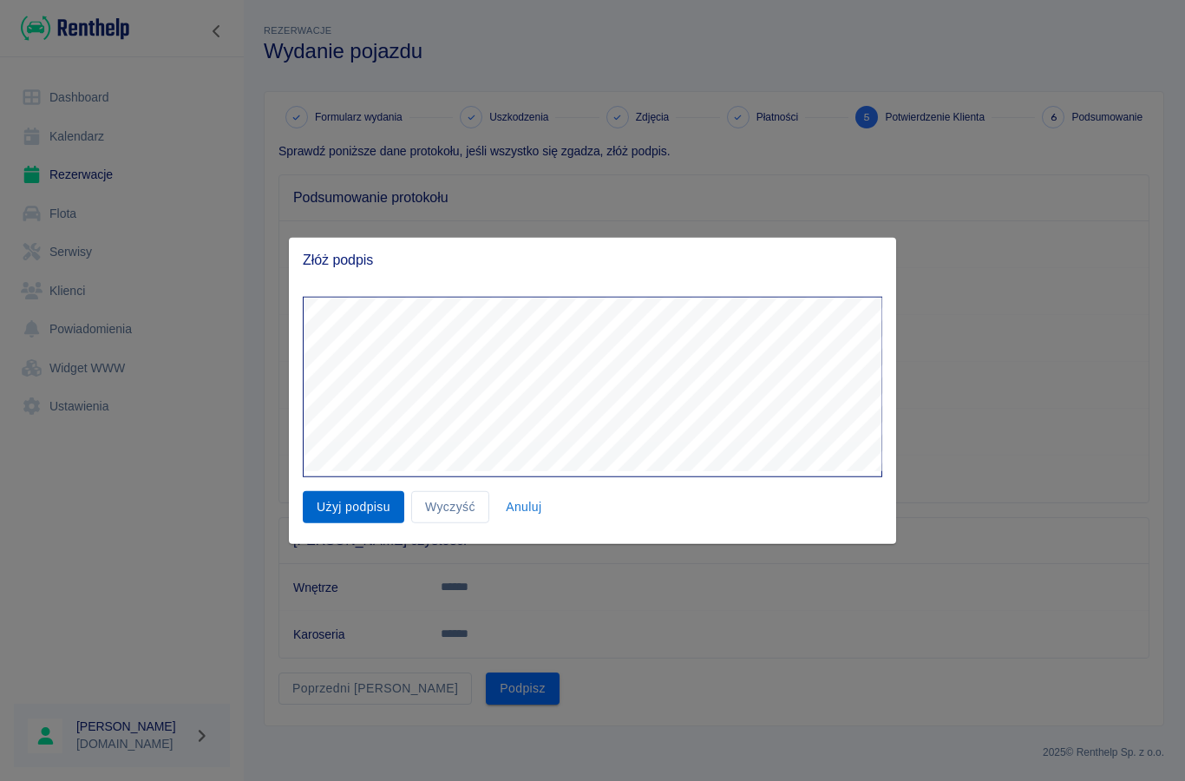
click at [317, 521] on button "Użyj podpisu" at bounding box center [353, 507] width 101 height 32
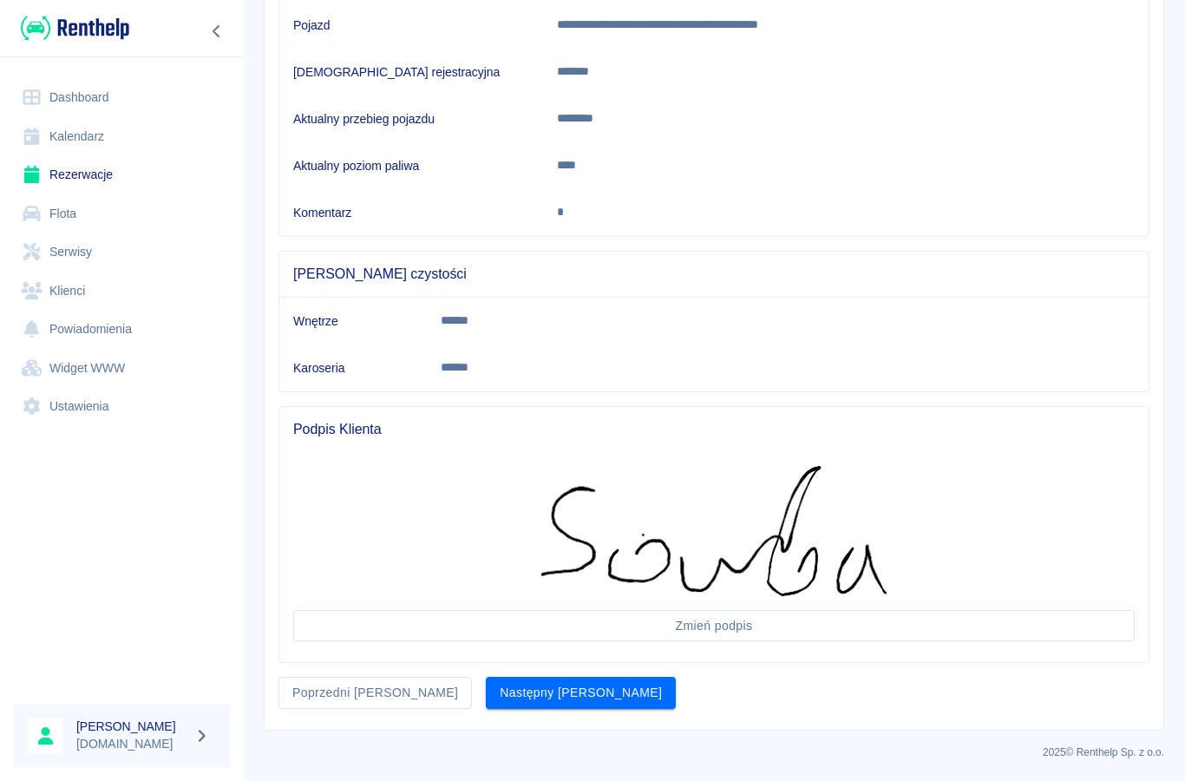
scroll to position [265, 0]
click at [486, 701] on button "Następny [PERSON_NAME]" at bounding box center [581, 693] width 190 height 32
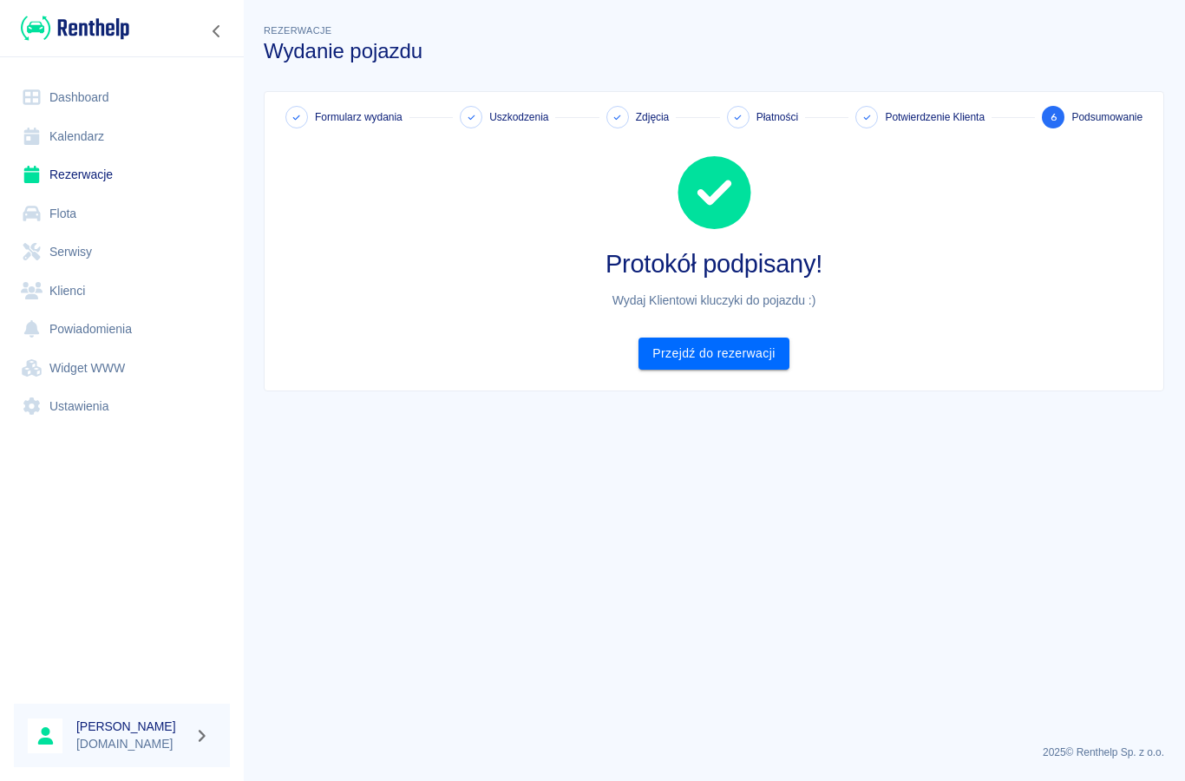
scroll to position [0, 0]
click at [93, 172] on link "Rezerwacje" at bounding box center [122, 174] width 216 height 39
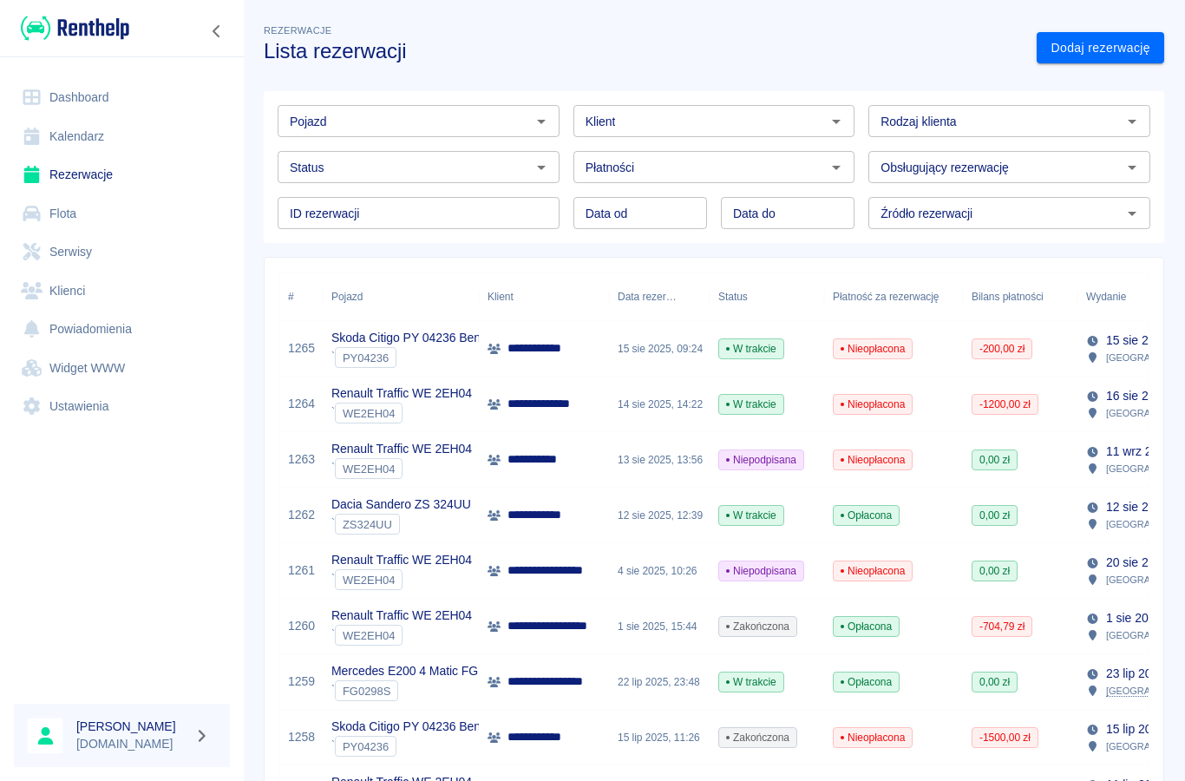
click at [356, 111] on input "Pojazd" at bounding box center [404, 121] width 243 height 22
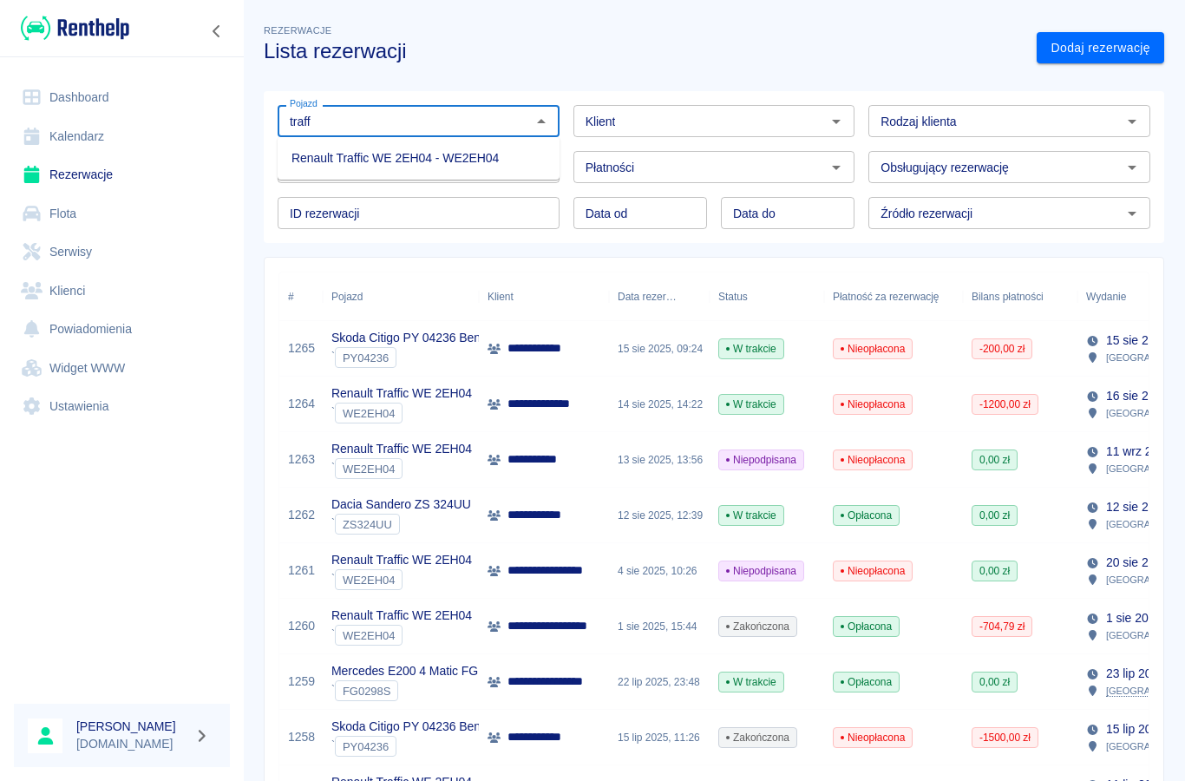
click at [316, 158] on li "Renault Traffic WE 2EH04 - WE2EH04" at bounding box center [419, 158] width 282 height 29
type input "Renault Traffic WE 2EH04 - WE2EH04"
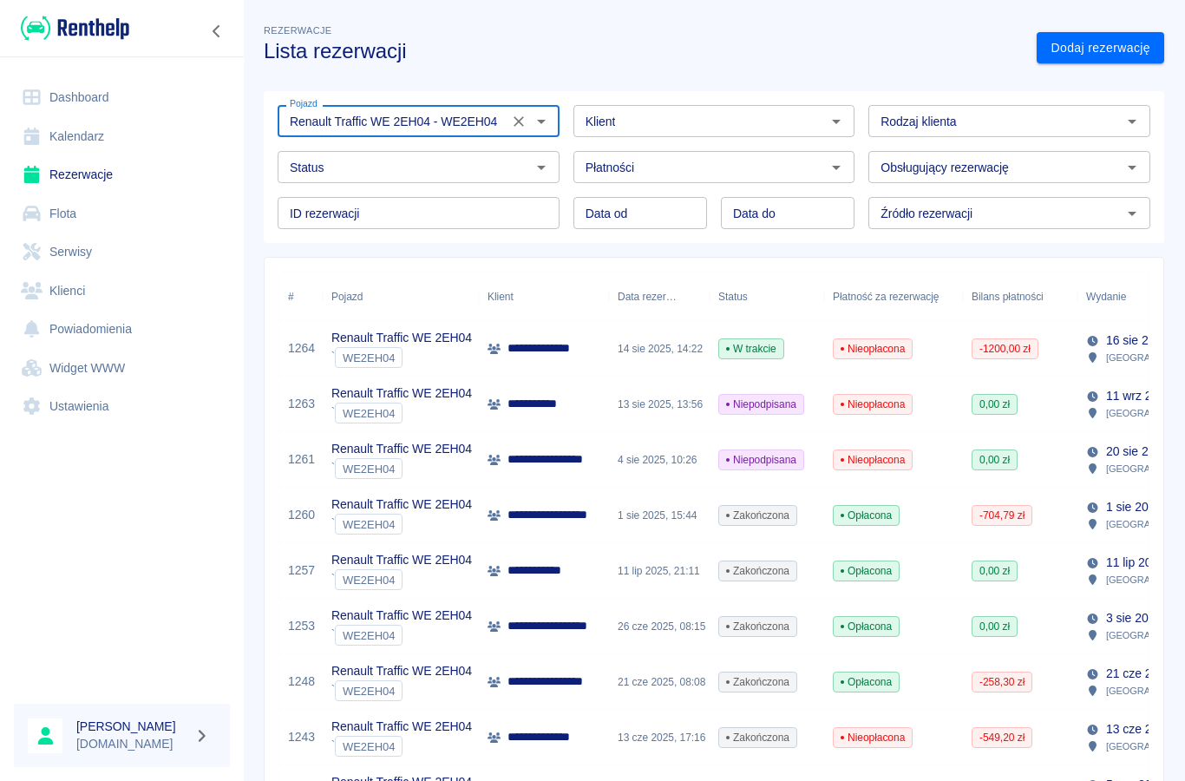
click at [544, 354] on p "**********" at bounding box center [549, 348] width 85 height 18
